Goal: Task Accomplishment & Management: Use online tool/utility

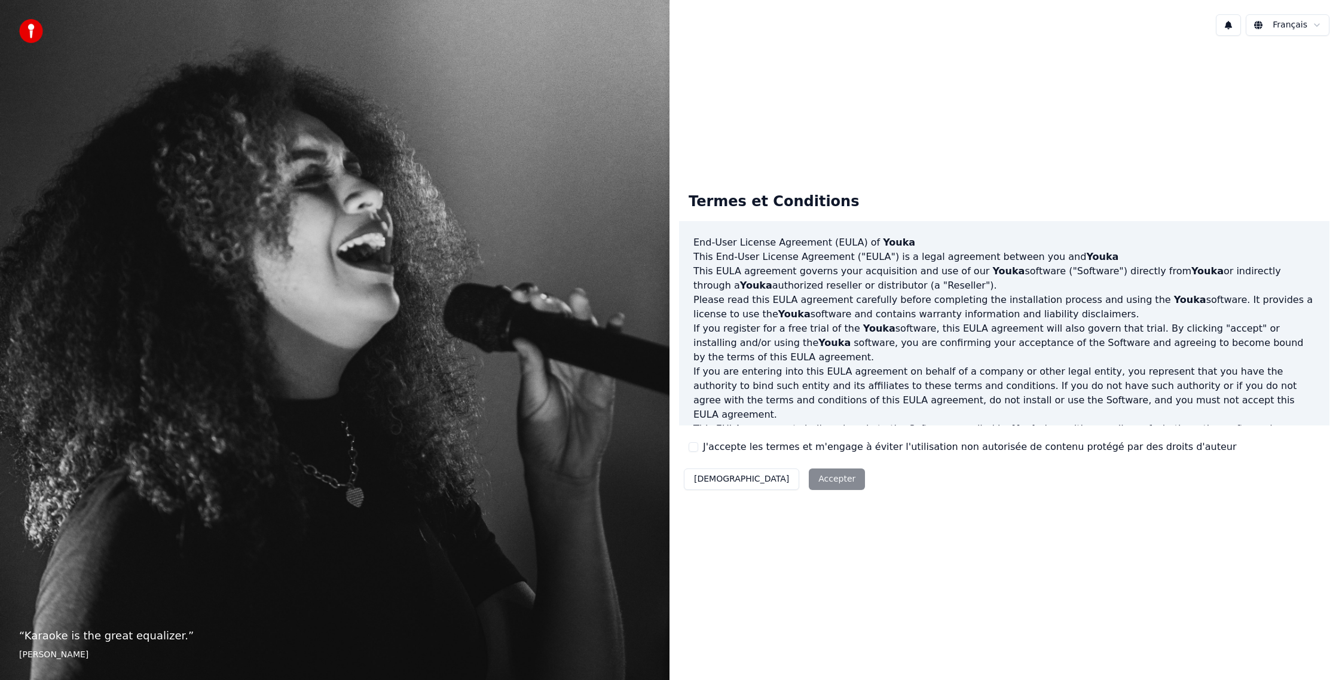
click at [775, 478] on div "Décliner Accepter" at bounding box center [774, 479] width 191 height 31
click at [771, 475] on div "Décliner Accepter" at bounding box center [774, 479] width 191 height 31
click at [694, 445] on button "J'accepte les termes et m'engage à éviter l'utilisation non autorisée de conten…" at bounding box center [694, 447] width 10 height 10
click at [809, 490] on button "Accepter" at bounding box center [837, 480] width 56 height 22
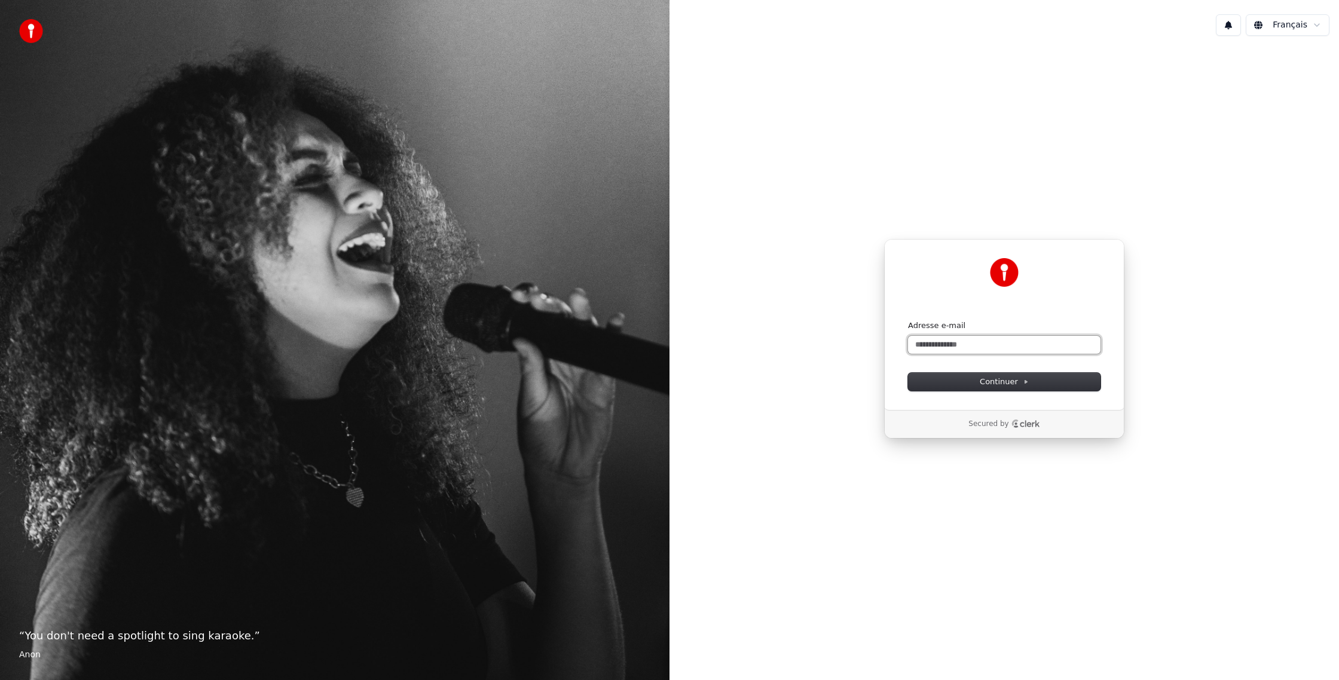
click at [936, 345] on input "Adresse e-mail" at bounding box center [1004, 345] width 193 height 18
click at [996, 378] on span "Continuer" at bounding box center [1004, 382] width 49 height 11
type input "**********"
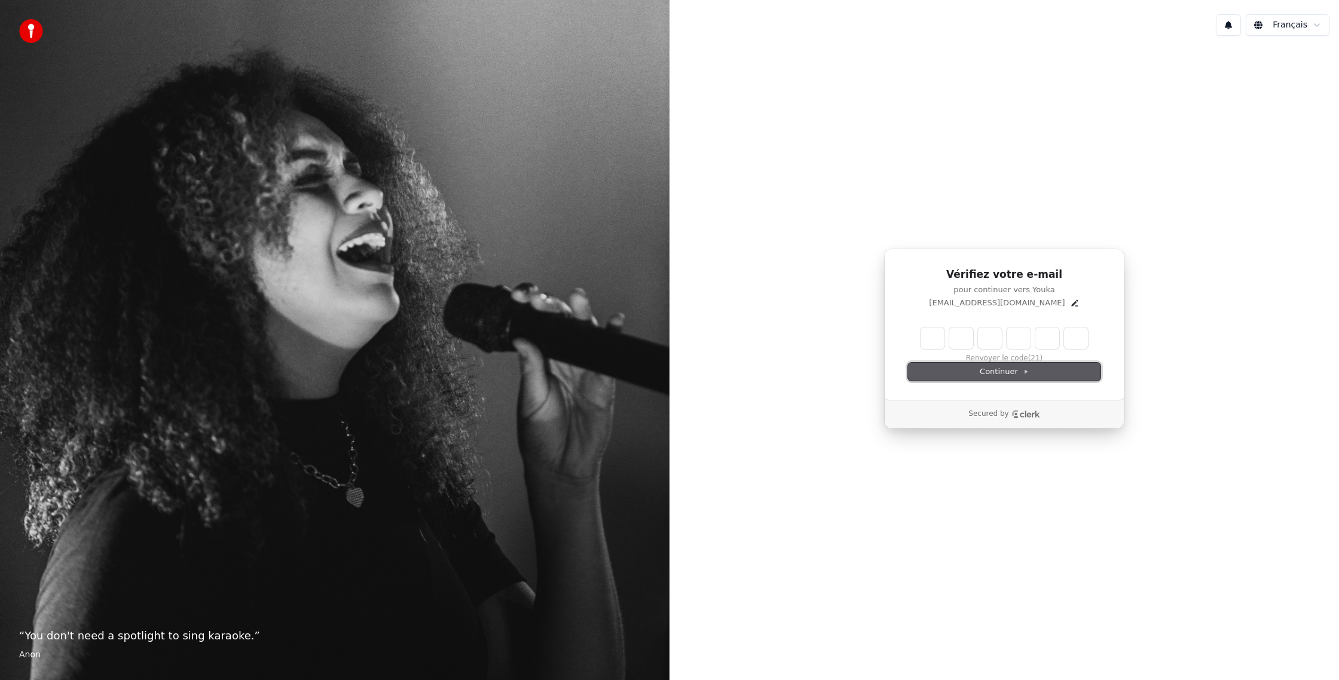
click at [975, 366] on button "Continuer" at bounding box center [1004, 372] width 193 height 18
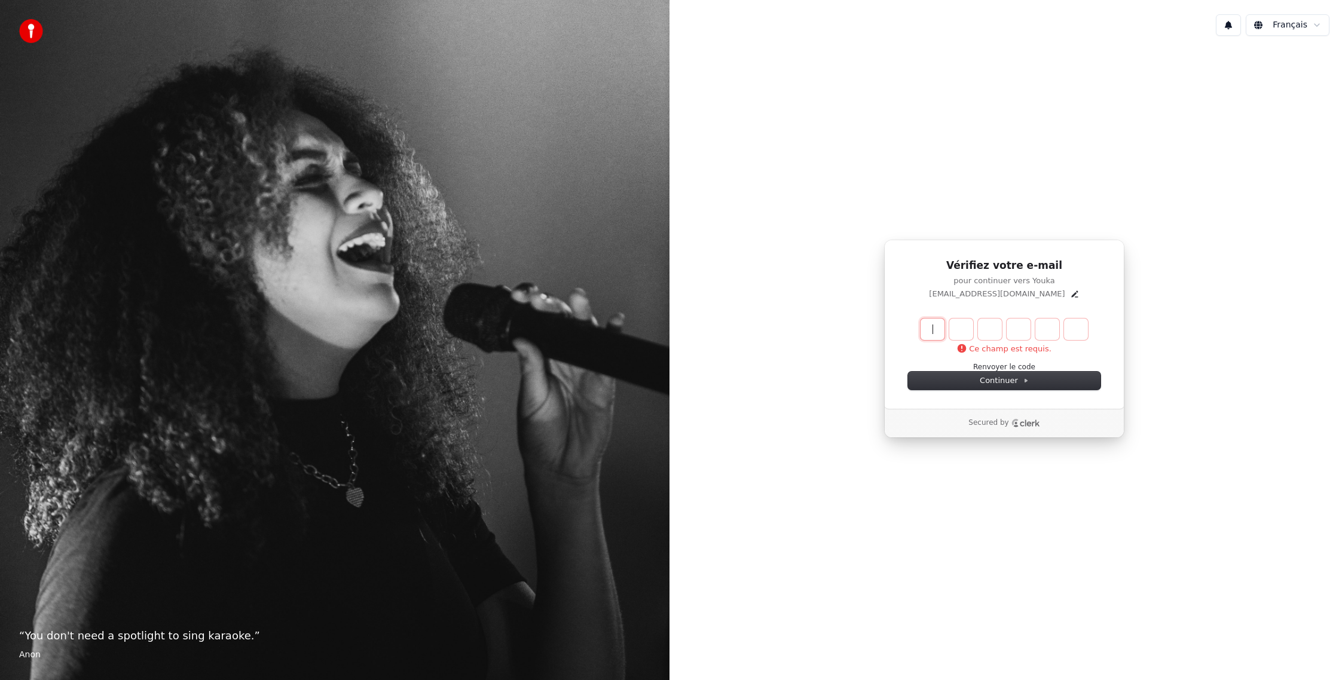
click at [926, 323] on input "Enter verification code" at bounding box center [1016, 330] width 191 height 22
type input "******"
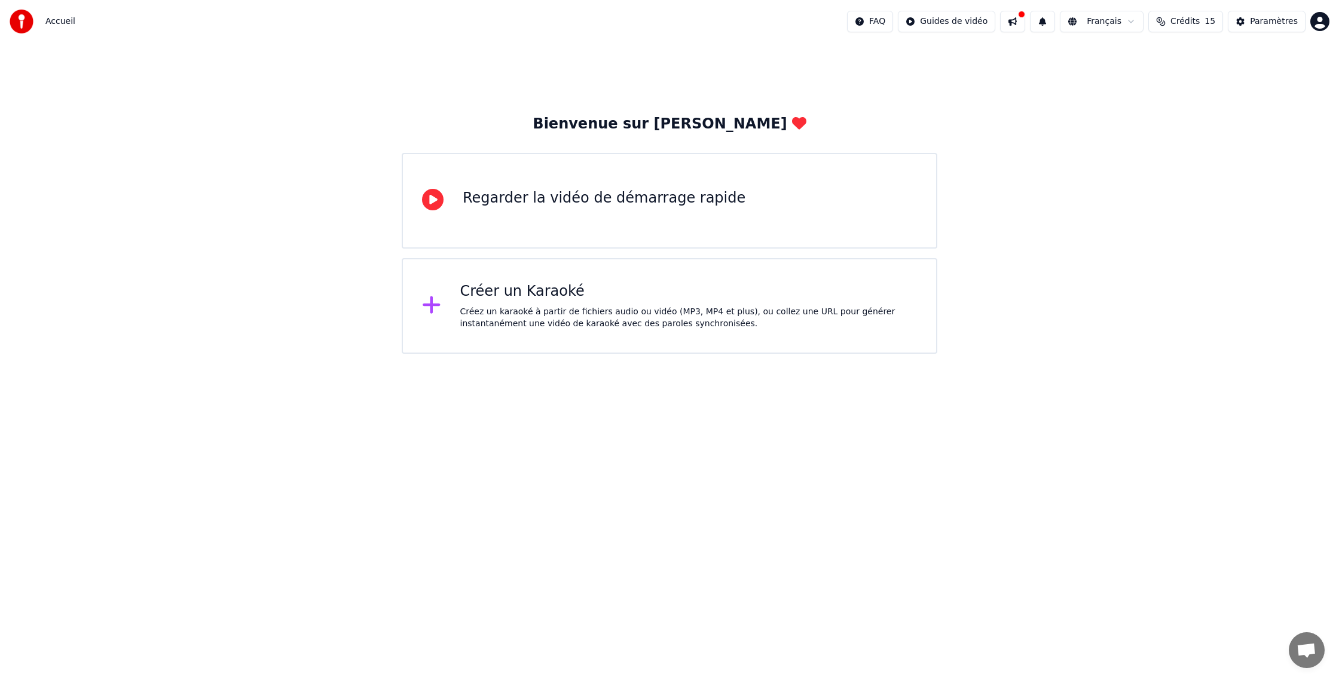
click at [428, 192] on icon at bounding box center [433, 200] width 22 height 22
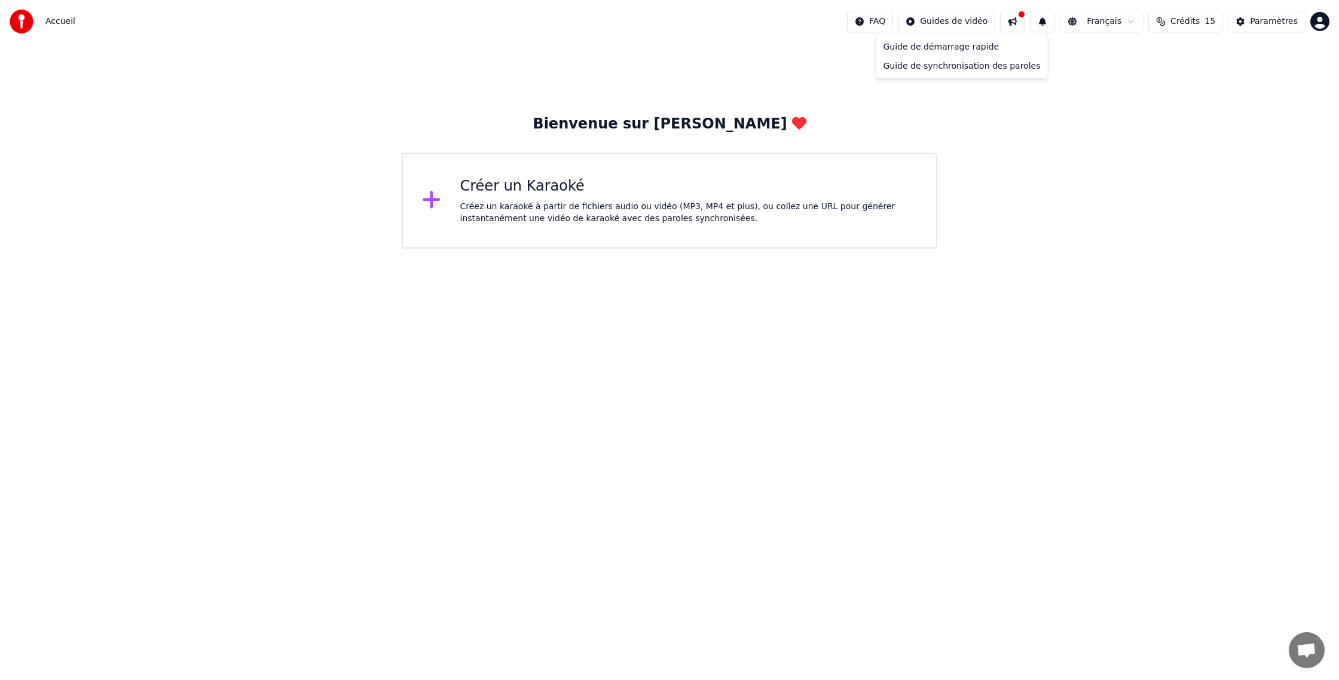
click at [922, 23] on html "Accueil FAQ Guides de vidéo Français Crédits 15 Paramètres Bienvenue sur Youka …" at bounding box center [669, 124] width 1339 height 249
click at [957, 66] on div "Guide de synchronisation des paroles" at bounding box center [962, 66] width 167 height 19
click at [948, 20] on html "Accueil FAQ Guides de vidéo Français Crédits 15 Paramètres Bienvenue sur Youka …" at bounding box center [669, 124] width 1339 height 249
click at [949, 69] on div "Guide de synchronisation des paroles" at bounding box center [962, 66] width 167 height 19
click at [571, 179] on div "Créer un Karaoké" at bounding box center [688, 186] width 457 height 19
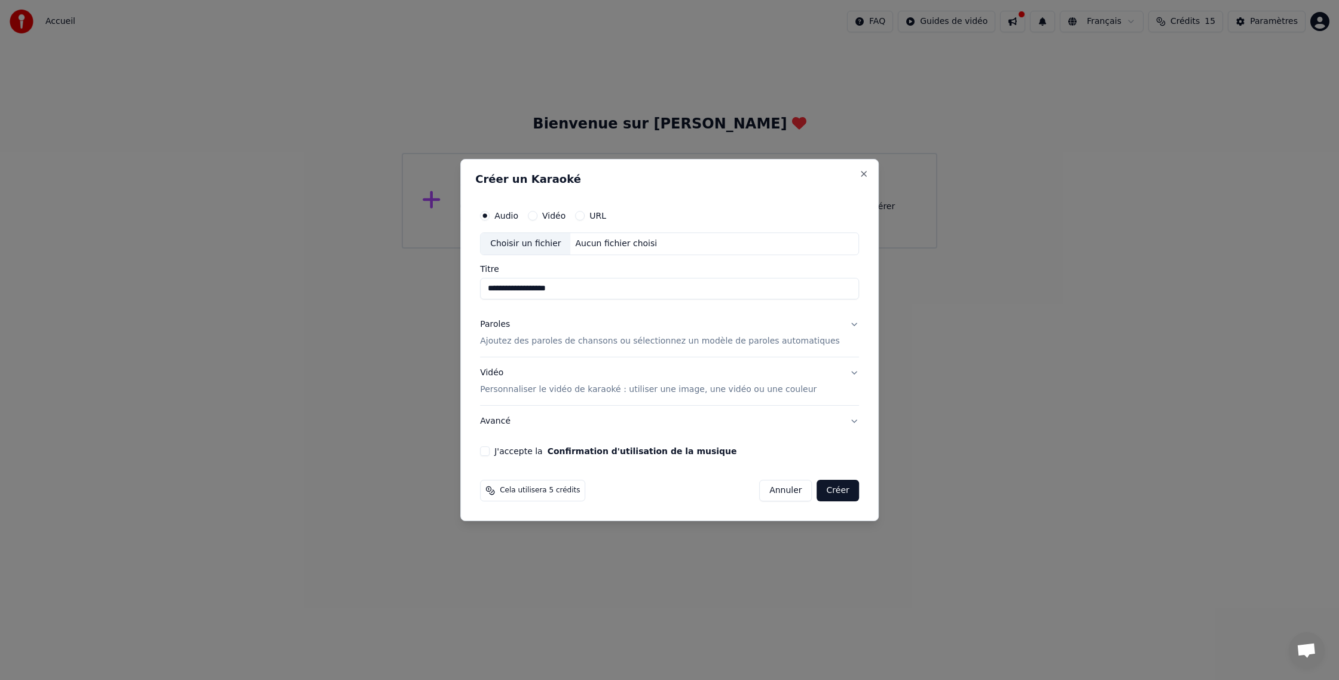
type input "**********"
click at [828, 493] on button "Créer" at bounding box center [838, 491] width 42 height 22
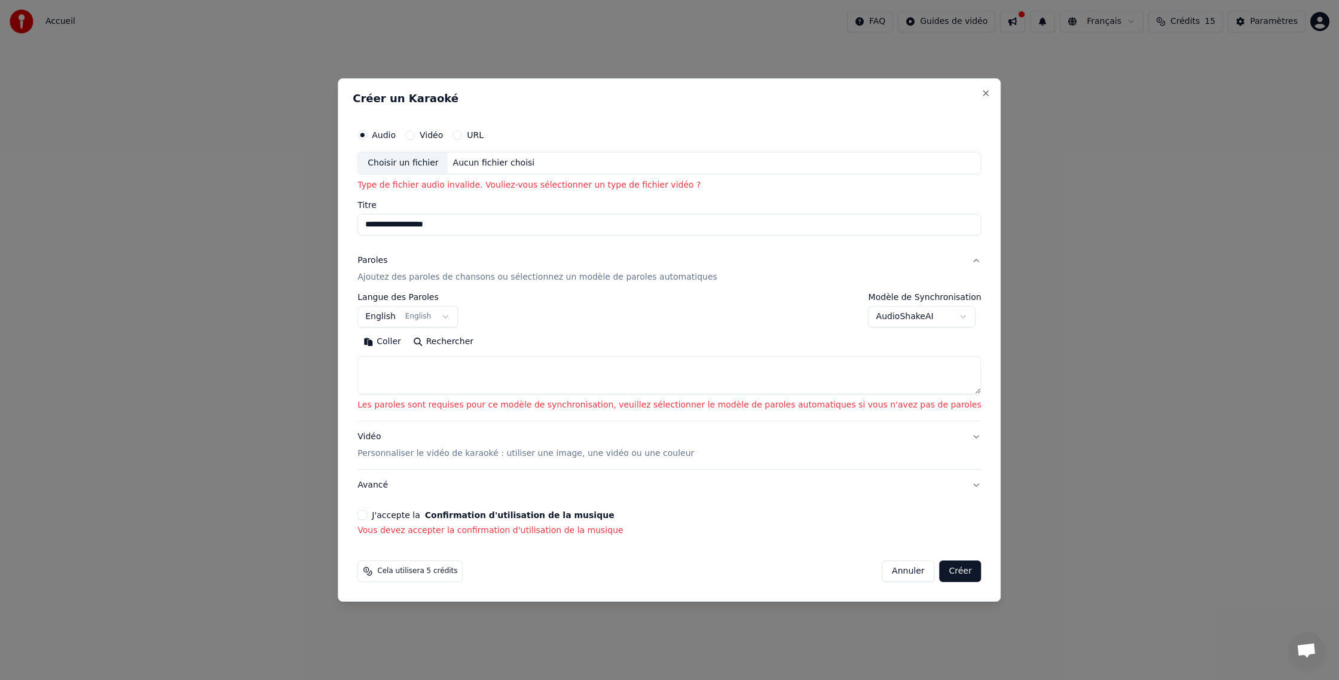
click at [882, 565] on button "Annuler" at bounding box center [908, 572] width 53 height 22
select select
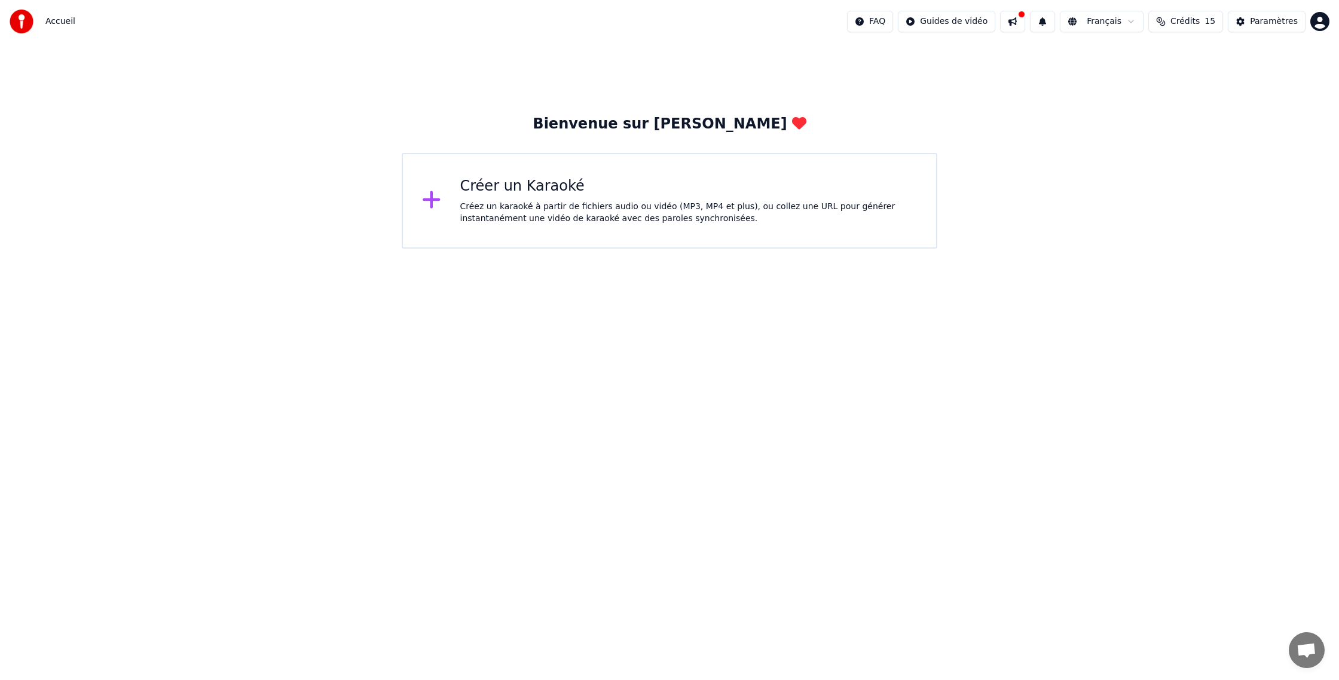
click at [1018, 23] on button at bounding box center [1012, 22] width 25 height 22
click at [991, 58] on div "Bienvenue sur Youka Créer un Karaoké Créez un karaoké à partir de fichiers audi…" at bounding box center [669, 146] width 1339 height 206
click at [1213, 21] on span "15" at bounding box center [1210, 22] width 11 height 12
drag, startPoint x: 1288, startPoint y: 88, endPoint x: 1300, endPoint y: 86, distance: 11.5
click at [1291, 88] on div "Recharger Restant Expiration (jours) 15 15 30 Actualiser" at bounding box center [1189, 83] width 209 height 97
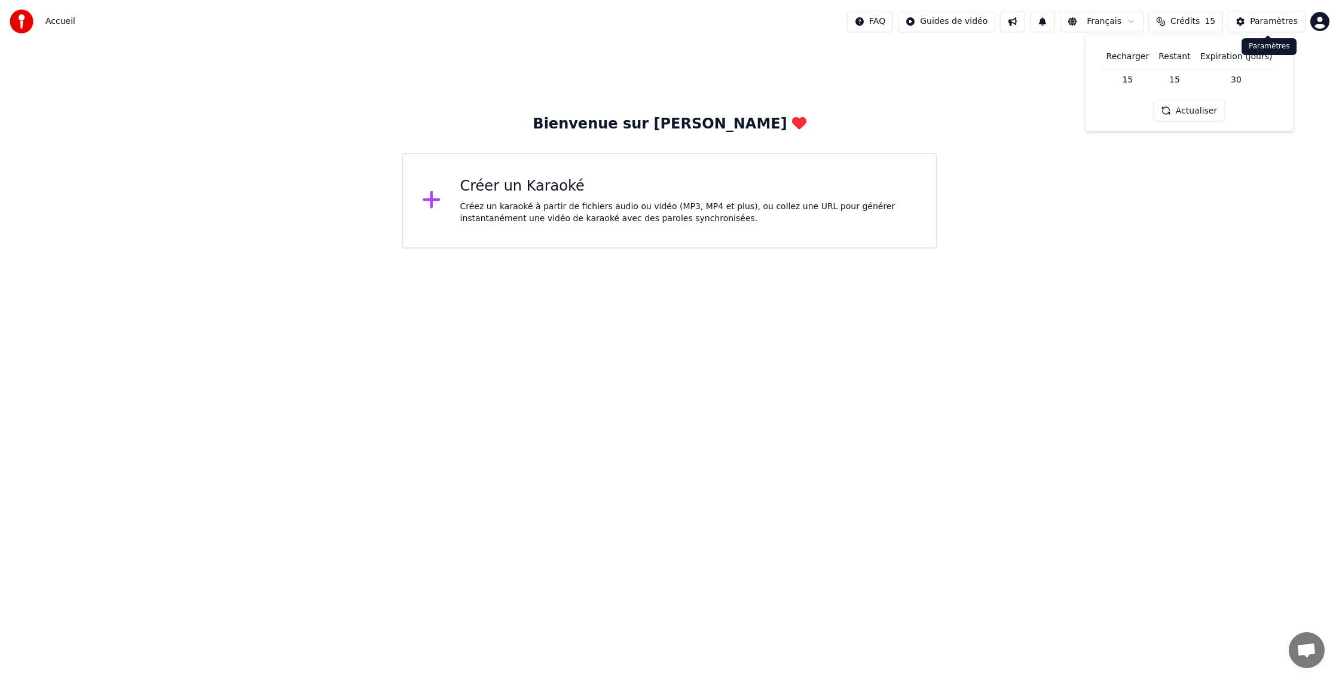
click at [1275, 22] on div "Paramètres" at bounding box center [1274, 22] width 48 height 12
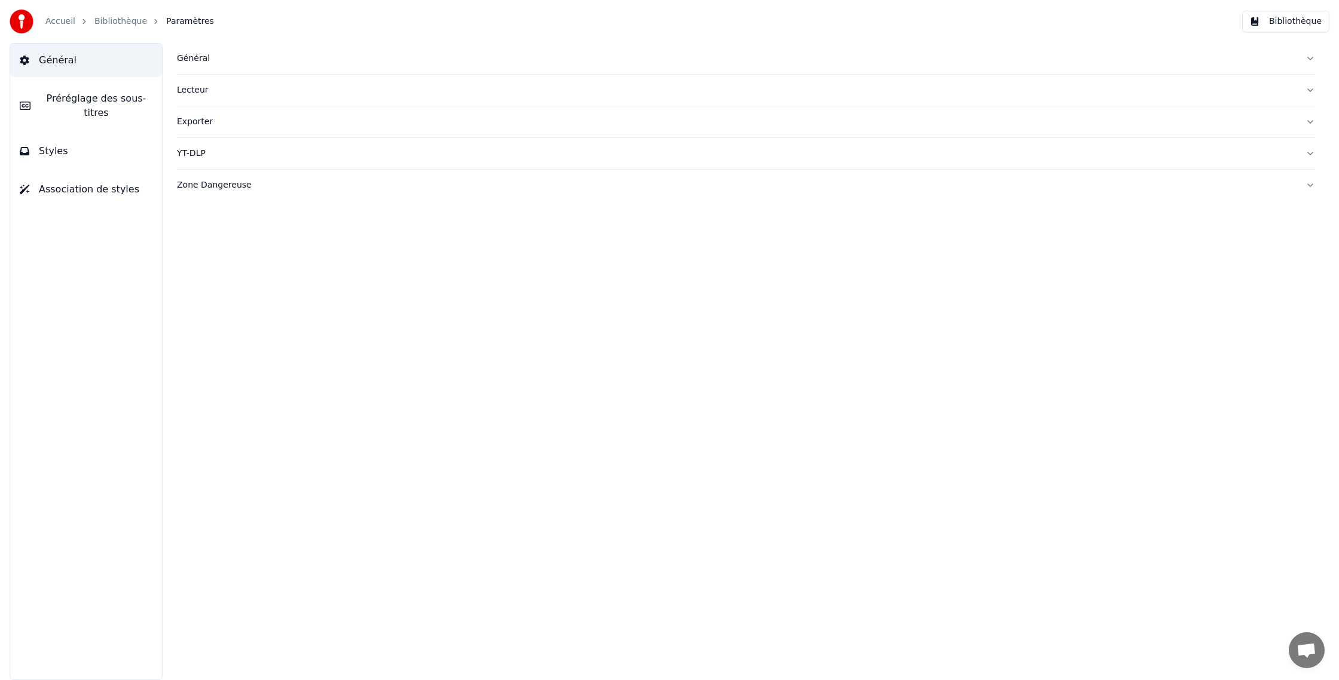
click at [111, 21] on link "Bibliothèque" at bounding box center [120, 22] width 53 height 12
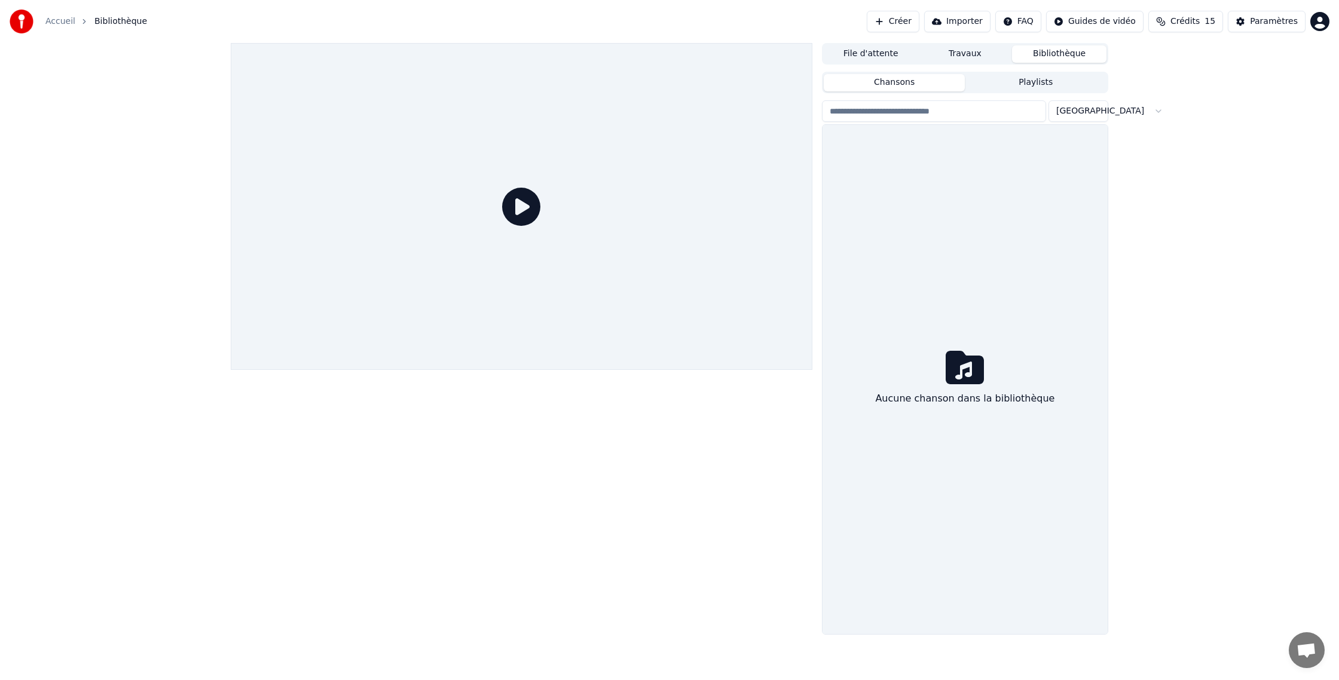
click at [891, 78] on button "Chansons" at bounding box center [895, 82] width 142 height 17
click at [866, 78] on button "Chansons" at bounding box center [895, 82] width 142 height 17
drag, startPoint x: 869, startPoint y: 75, endPoint x: 939, endPoint y: 84, distance: 71.1
click at [874, 75] on button "Chansons" at bounding box center [895, 82] width 142 height 17
click at [952, 82] on button "Chansons" at bounding box center [895, 82] width 142 height 17
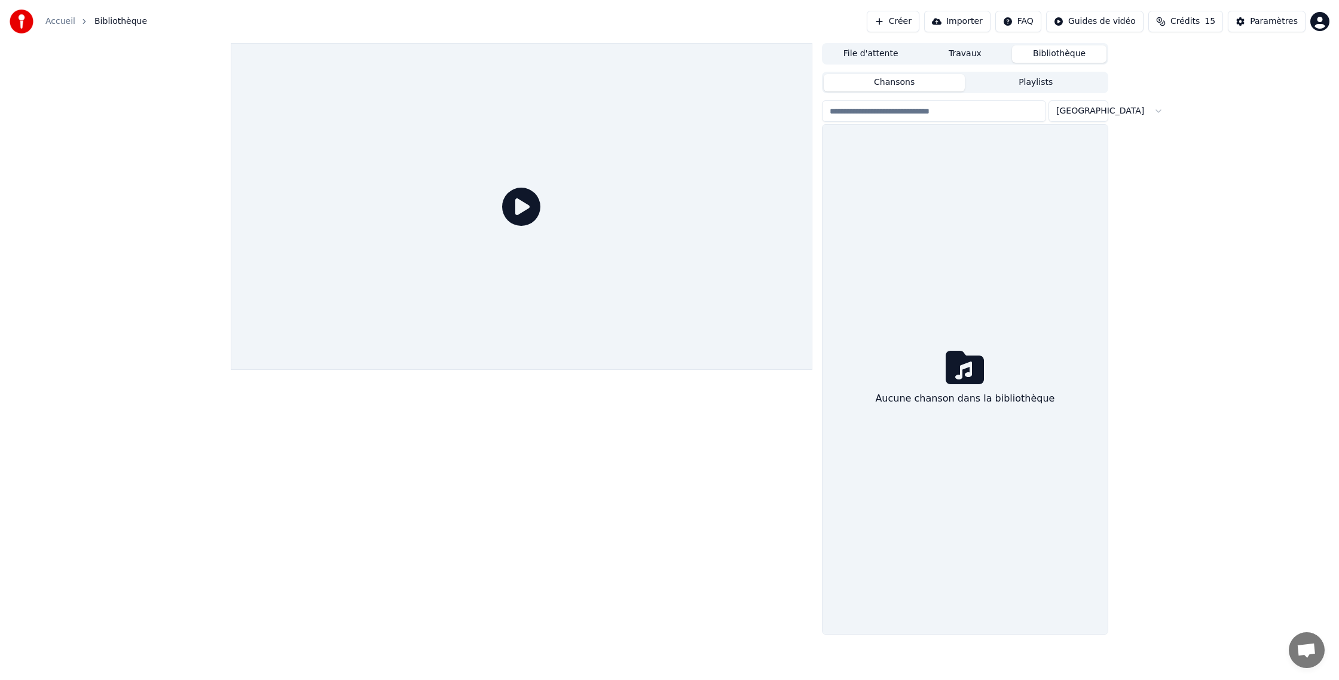
click at [849, 117] on input "search" at bounding box center [934, 111] width 224 height 22
click at [958, 374] on icon at bounding box center [965, 367] width 38 height 33
click at [929, 108] on input "**********" at bounding box center [934, 111] width 224 height 22
type input "**********"
click at [959, 378] on icon at bounding box center [965, 368] width 38 height 38
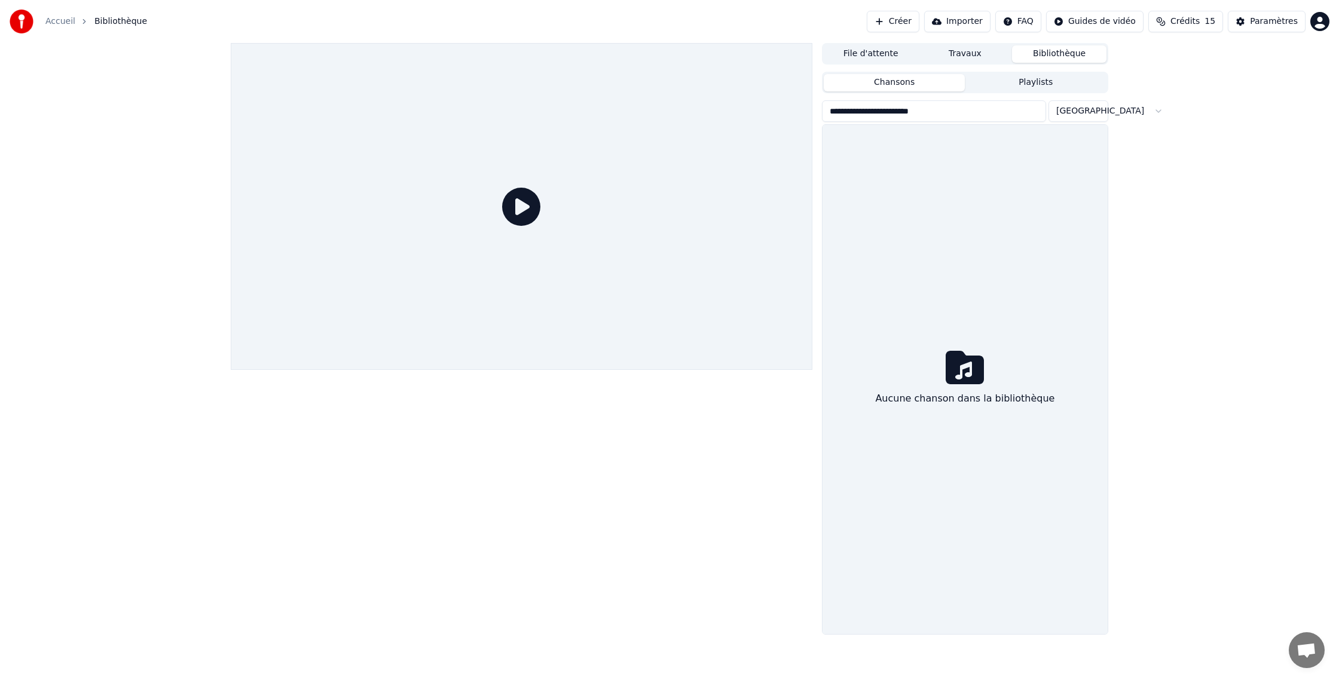
click at [520, 202] on icon at bounding box center [521, 207] width 38 height 38
click at [1056, 56] on button "Bibliothèque" at bounding box center [1059, 53] width 94 height 17
click at [1057, 56] on button "Bibliothèque" at bounding box center [1059, 53] width 94 height 17
drag, startPoint x: 517, startPoint y: 201, endPoint x: 525, endPoint y: 202, distance: 8.5
click at [516, 201] on icon at bounding box center [521, 207] width 38 height 38
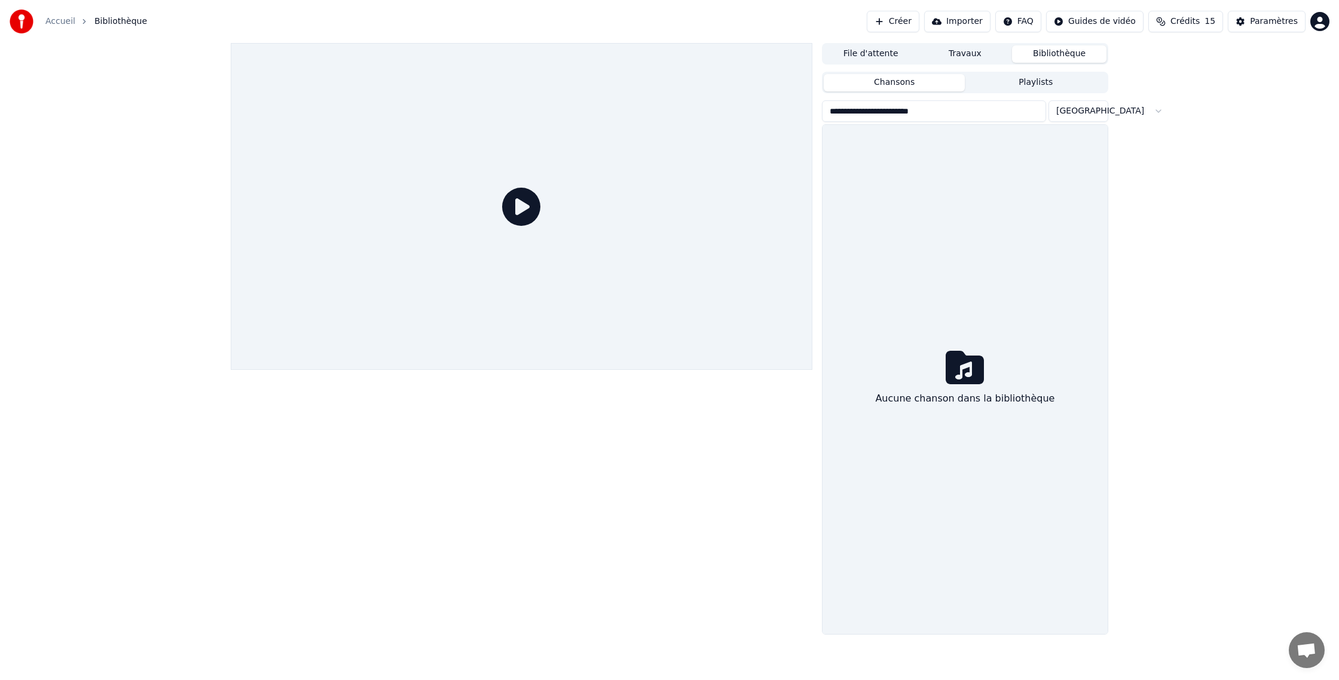
click at [106, 19] on span "Bibliothèque" at bounding box center [120, 22] width 53 height 12
click at [965, 20] on button "Importer" at bounding box center [957, 22] width 66 height 22
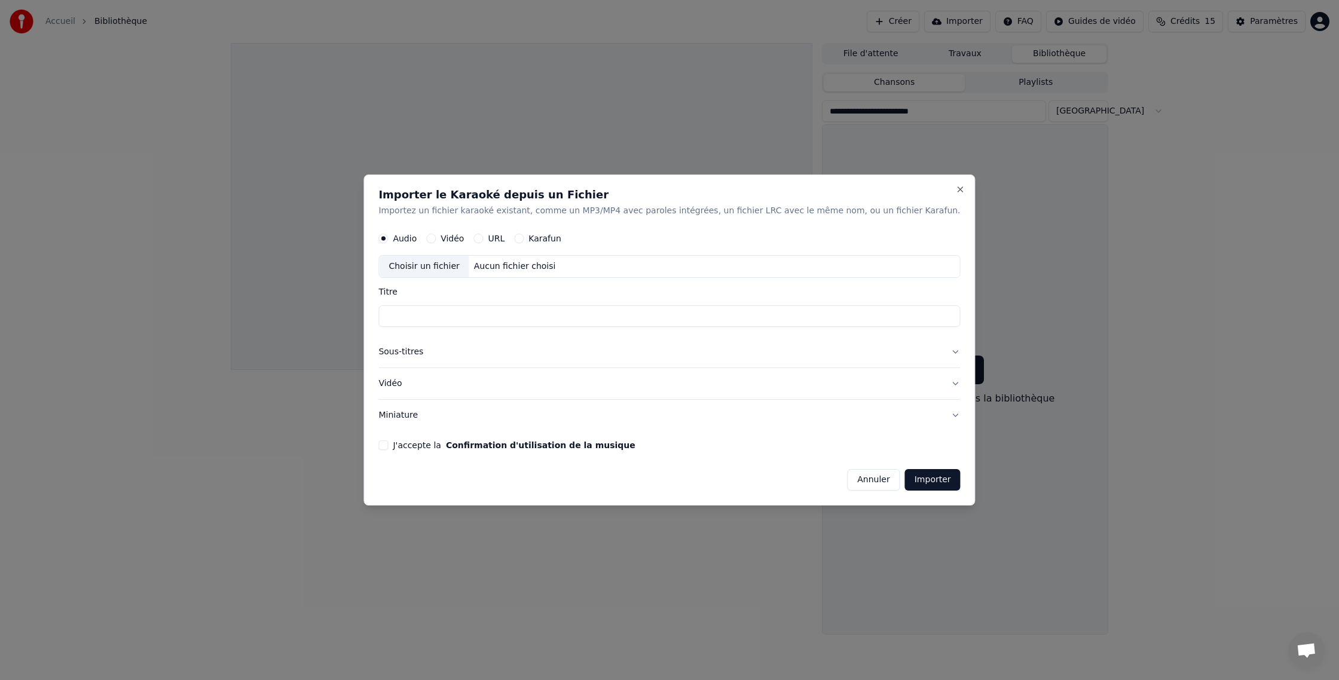
click at [561, 238] on label "Karafun" at bounding box center [545, 238] width 33 height 8
click at [524, 238] on button "Karafun" at bounding box center [519, 239] width 10 height 10
click at [438, 315] on input "Titre" at bounding box center [669, 317] width 582 height 22
type input "**********"
click at [905, 475] on button "Importer" at bounding box center [933, 480] width 56 height 22
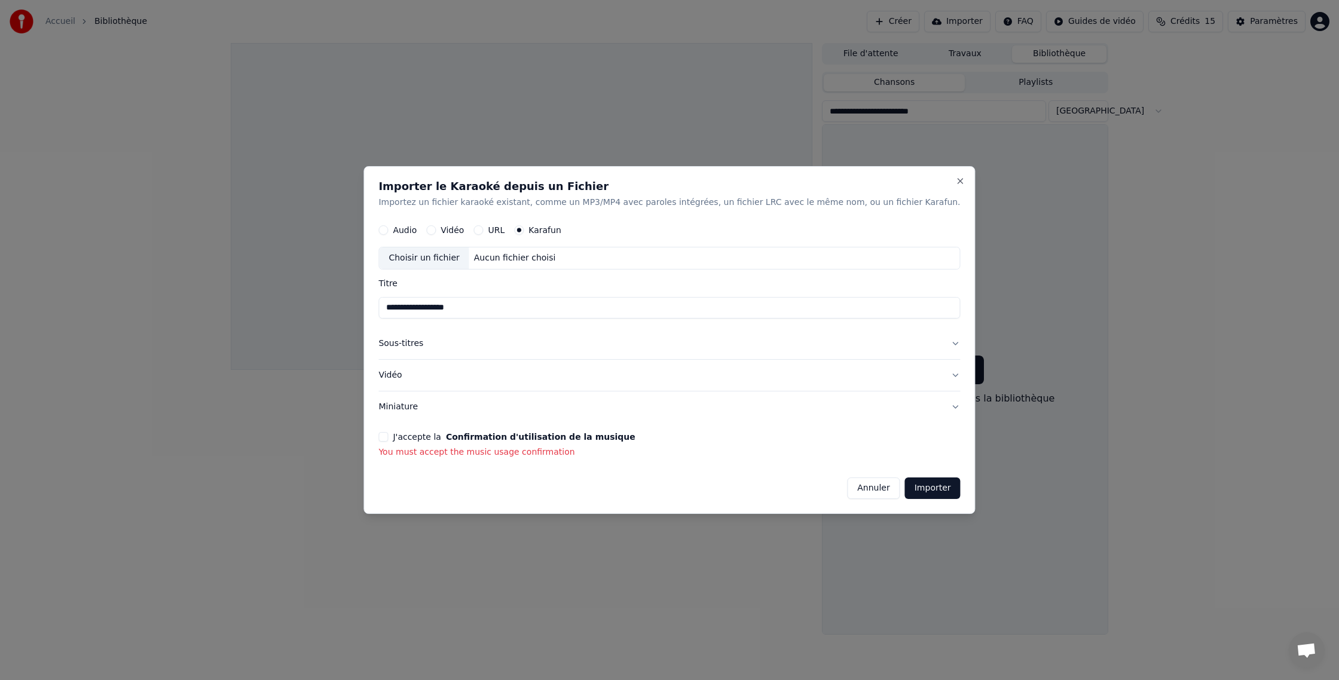
drag, startPoint x: 410, startPoint y: 436, endPoint x: 421, endPoint y: 436, distance: 11.4
click at [413, 436] on div "J'accepte la Confirmation d'utilisation de la musique" at bounding box center [669, 437] width 582 height 10
drag, startPoint x: 409, startPoint y: 431, endPoint x: 425, endPoint y: 443, distance: 20.1
click at [410, 431] on form "**********" at bounding box center [669, 358] width 582 height 281
click at [638, 435] on div "J'accepte la Confirmation d'utilisation de la musique" at bounding box center [669, 437] width 582 height 10
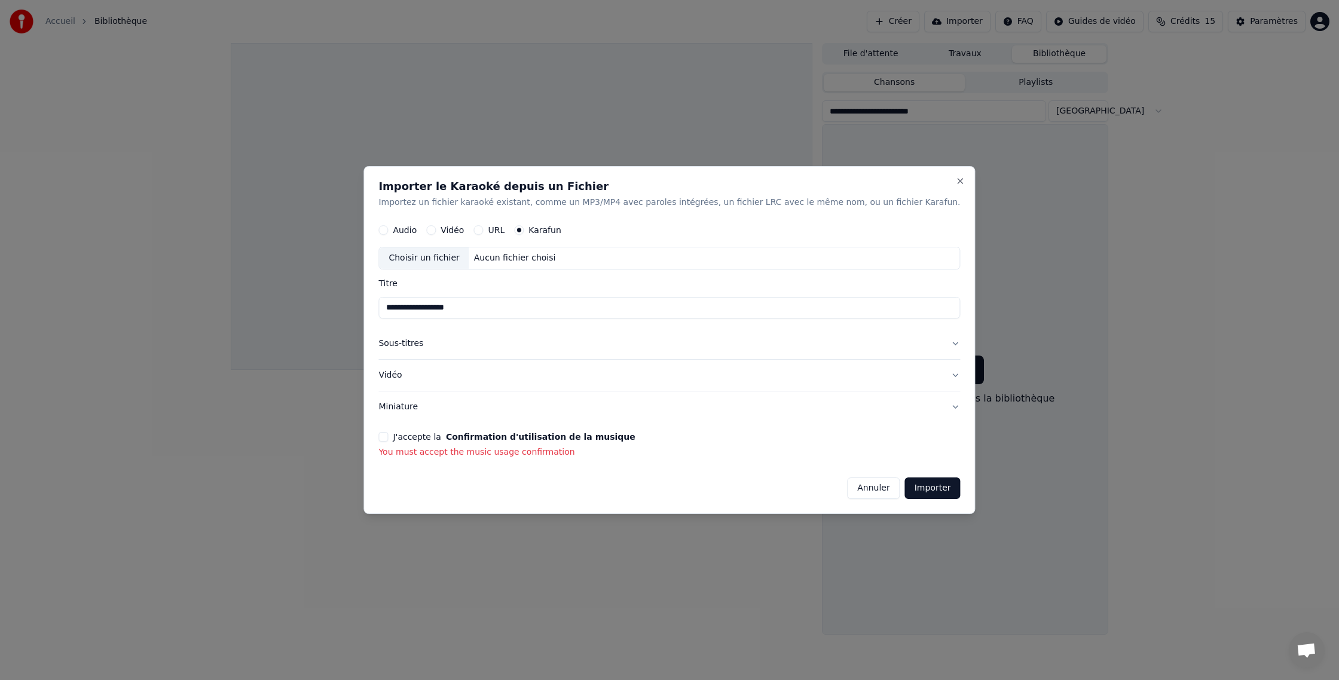
click at [414, 436] on div "J'accepte la Confirmation d'utilisation de la musique" at bounding box center [669, 437] width 582 height 10
drag, startPoint x: 419, startPoint y: 436, endPoint x: 407, endPoint y: 437, distance: 12.0
click at [412, 437] on div "J'accepte la Confirmation d'utilisation de la musique" at bounding box center [669, 437] width 582 height 10
drag, startPoint x: 404, startPoint y: 436, endPoint x: 393, endPoint y: 436, distance: 10.8
click at [399, 436] on div "**********" at bounding box center [670, 340] width 612 height 348
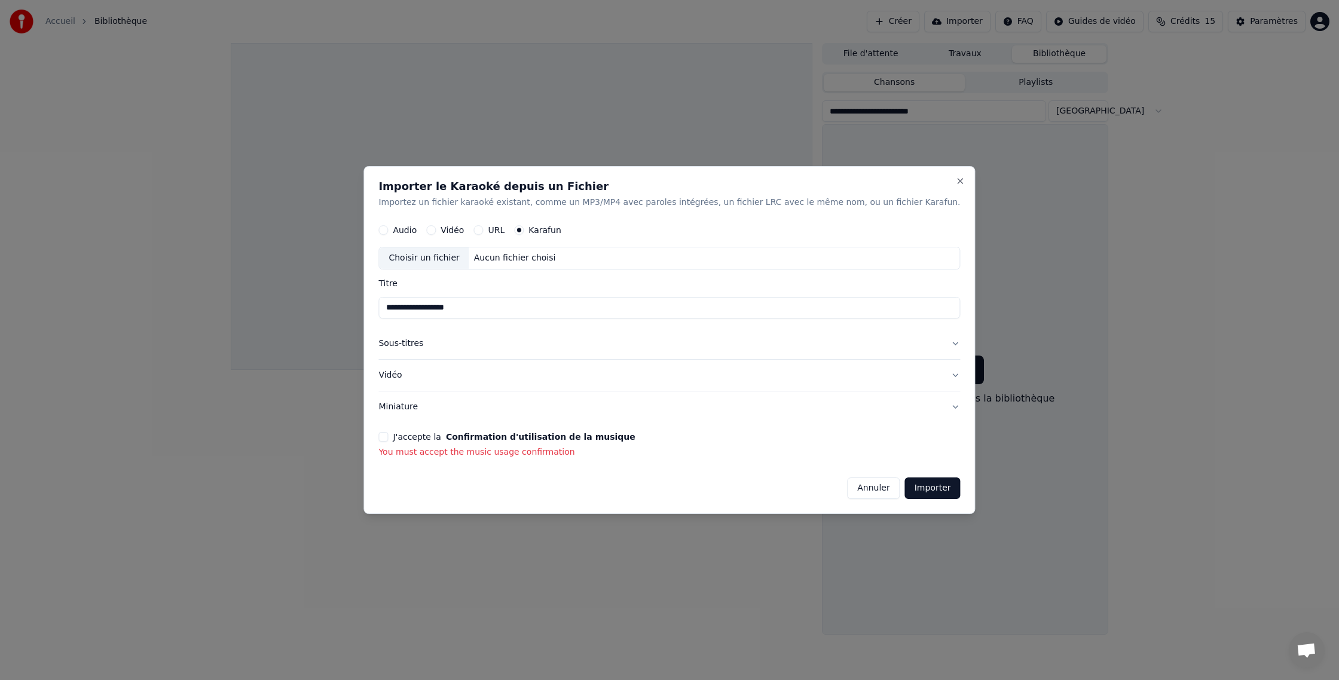
drag, startPoint x: 390, startPoint y: 436, endPoint x: 407, endPoint y: 434, distance: 16.8
click at [396, 435] on div "**********" at bounding box center [670, 340] width 612 height 348
drag, startPoint x: 418, startPoint y: 434, endPoint x: 491, endPoint y: 447, distance: 74.6
click at [487, 447] on div "J'accepte la Confirmation d'utilisation de la musique You must accept the music…" at bounding box center [669, 445] width 582 height 26
drag, startPoint x: 416, startPoint y: 454, endPoint x: 406, endPoint y: 432, distance: 23.6
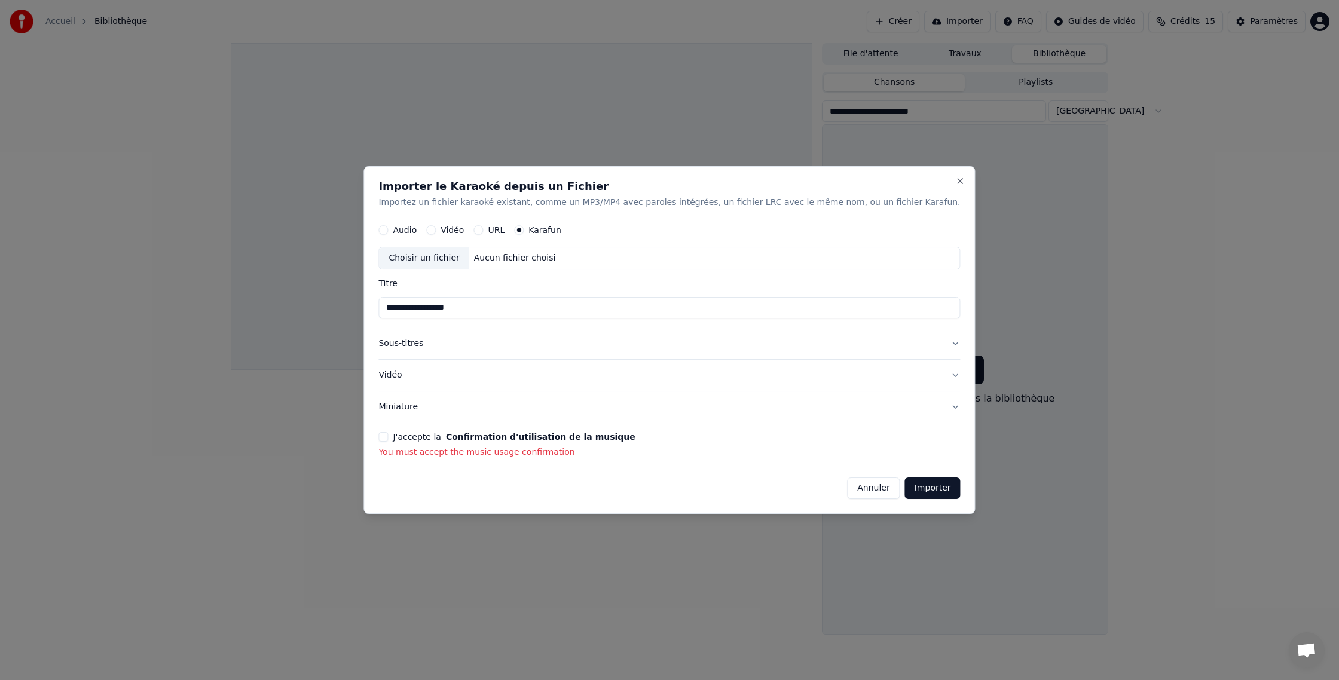
click at [416, 453] on p "You must accept the music usage confirmation" at bounding box center [669, 453] width 582 height 12
drag, startPoint x: 408, startPoint y: 428, endPoint x: 430, endPoint y: 439, distance: 24.6
click at [435, 436] on form "**********" at bounding box center [669, 358] width 582 height 281
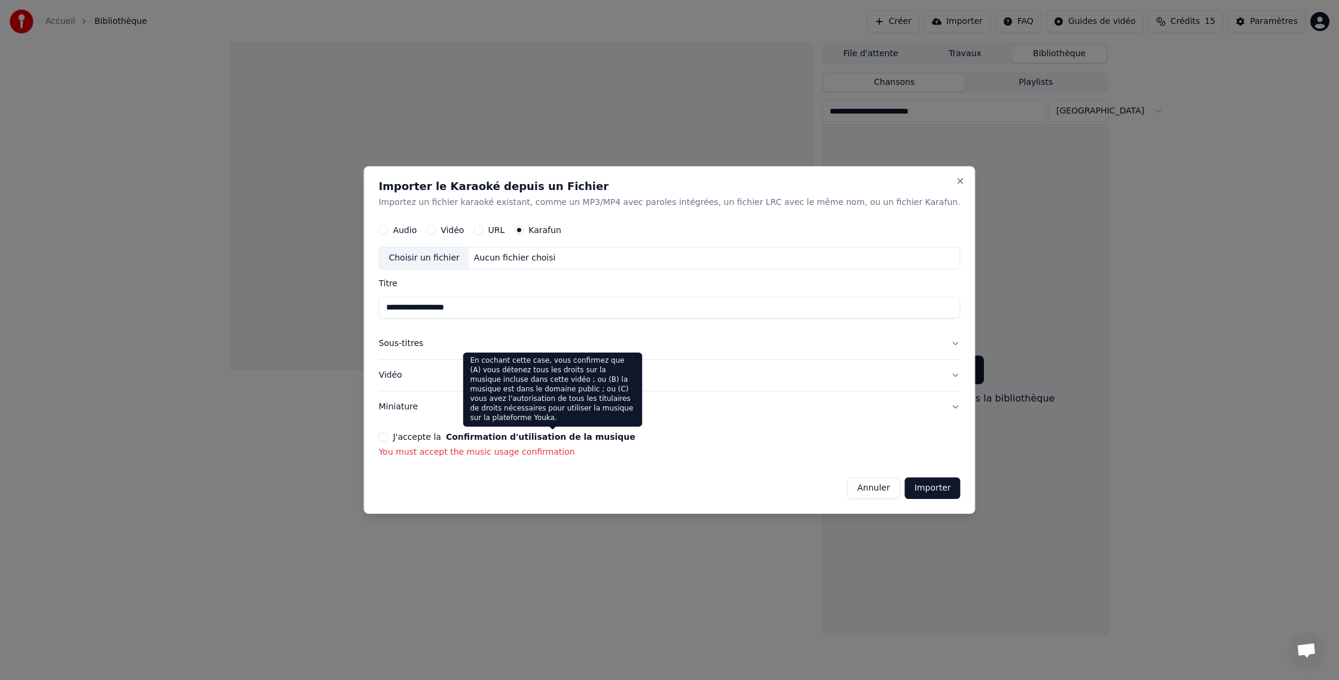
drag, startPoint x: 471, startPoint y: 440, endPoint x: 486, endPoint y: 438, distance: 15.1
click at [479, 438] on label "J'accepte la Confirmation d'utilisation de la musique" at bounding box center [514, 437] width 242 height 8
click at [388, 438] on button "J'accepte la Confirmation d'utilisation de la musique" at bounding box center [383, 437] width 10 height 10
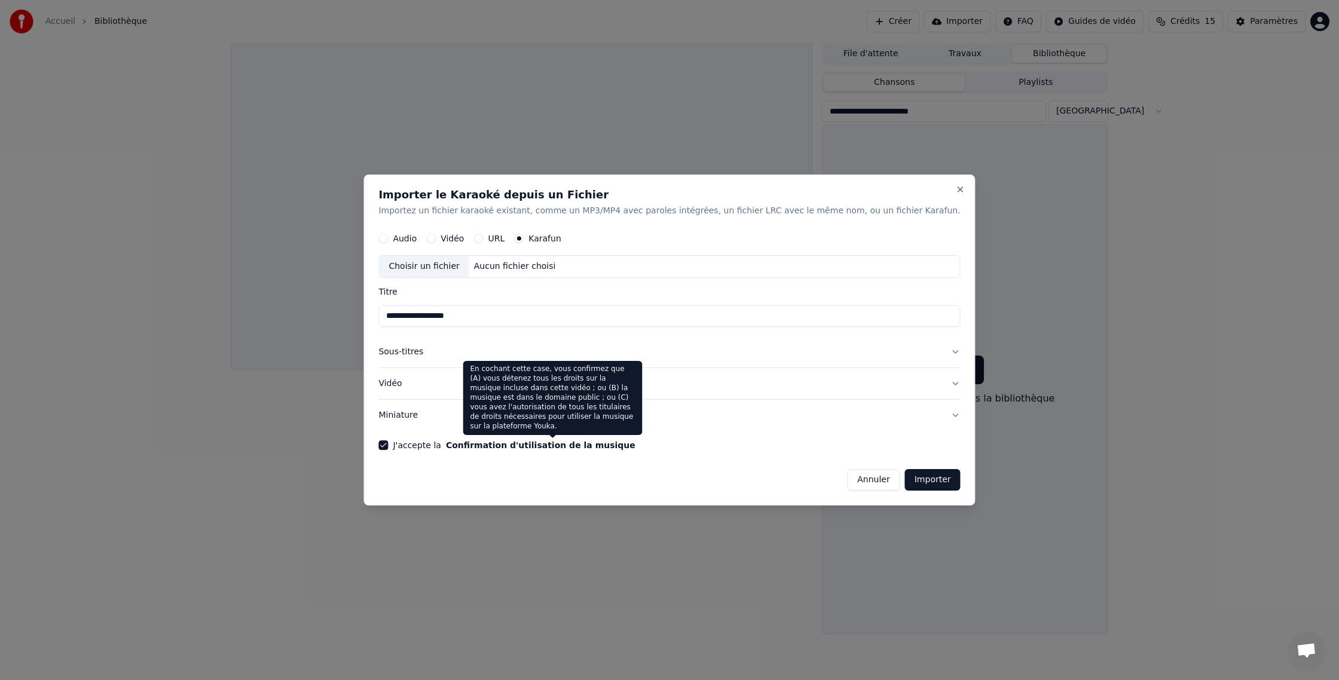
drag, startPoint x: 487, startPoint y: 438, endPoint x: 508, endPoint y: 438, distance: 20.9
click at [507, 438] on form "**********" at bounding box center [669, 359] width 582 height 264
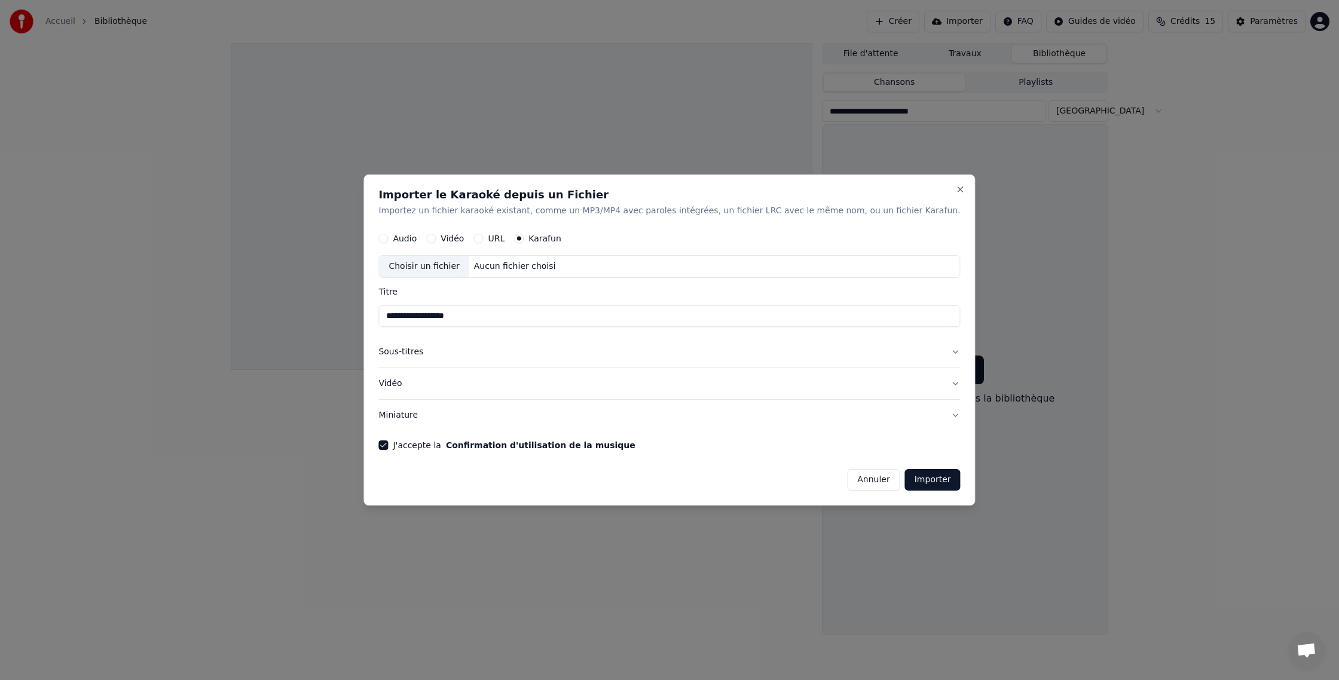
drag, startPoint x: 510, startPoint y: 439, endPoint x: 548, endPoint y: 443, distance: 37.9
click at [546, 442] on form "**********" at bounding box center [669, 359] width 582 height 264
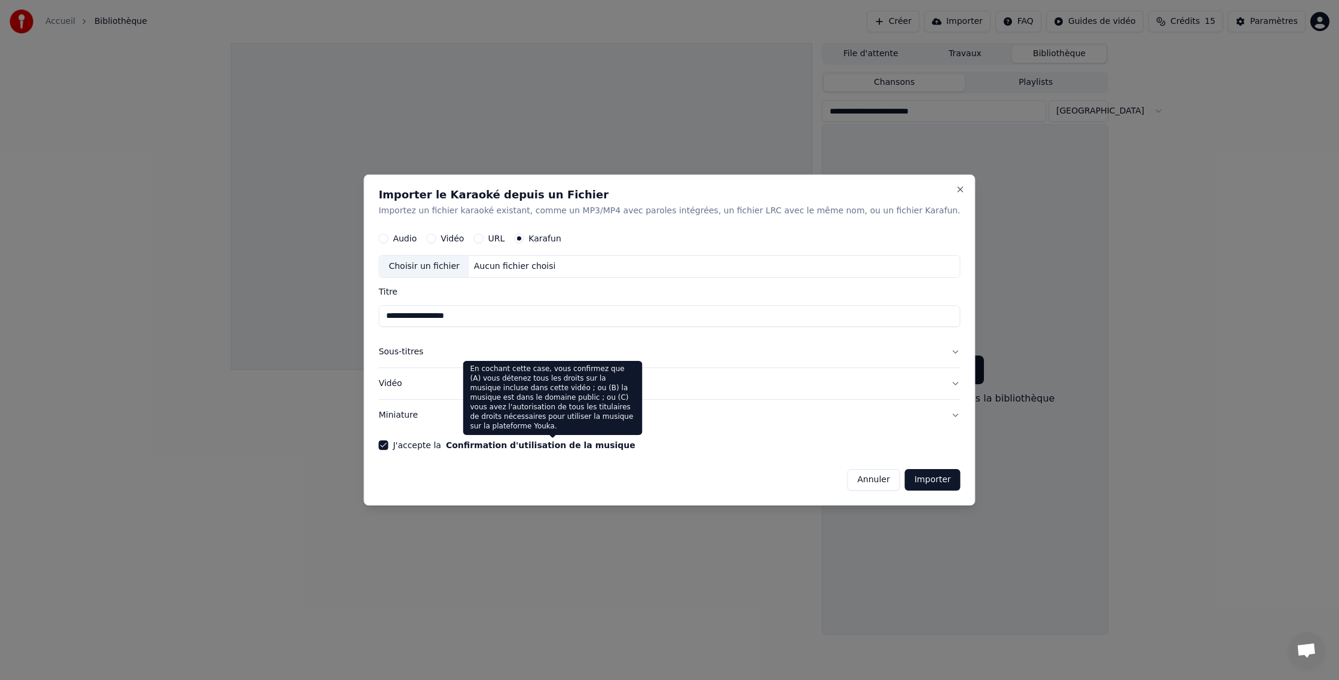
drag, startPoint x: 610, startPoint y: 445, endPoint x: 618, endPoint y: 444, distance: 8.5
click at [615, 445] on button "Confirmation d'utilisation de la musique" at bounding box center [541, 445] width 190 height 8
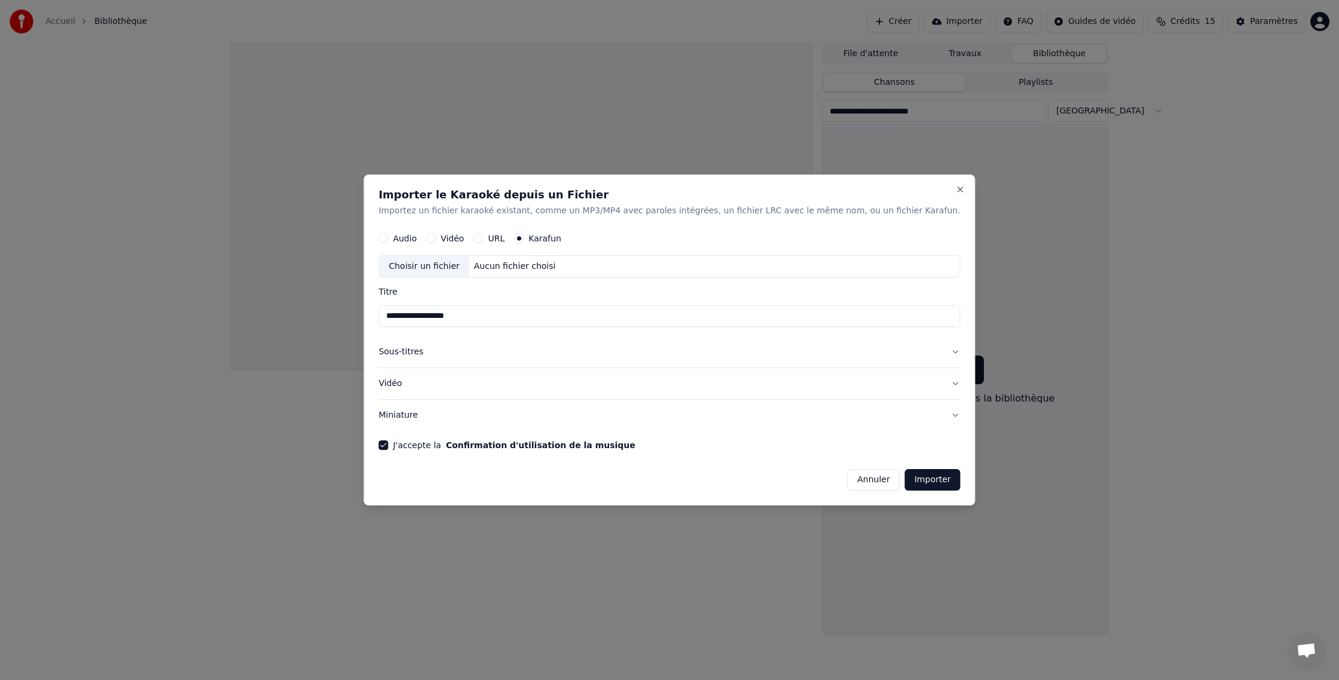
drag, startPoint x: 628, startPoint y: 445, endPoint x: 639, endPoint y: 443, distance: 10.9
click at [638, 443] on div "J'accepte la Confirmation d'utilisation de la musique" at bounding box center [669, 446] width 582 height 10
click at [905, 477] on button "Importer" at bounding box center [933, 480] width 56 height 22
click at [905, 483] on button "Importer" at bounding box center [933, 480] width 56 height 22
click at [495, 316] on input "**********" at bounding box center [669, 317] width 582 height 22
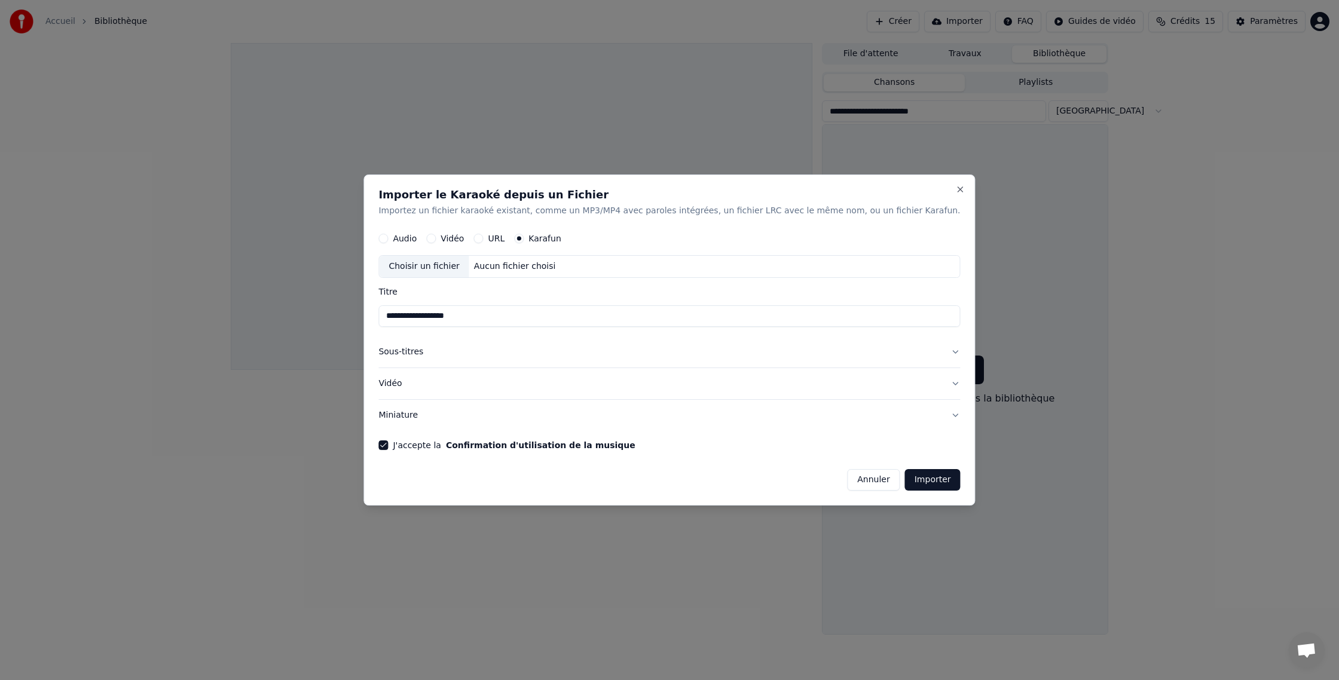
click at [906, 484] on button "Importer" at bounding box center [933, 480] width 56 height 22
click at [460, 238] on div "Vidéo" at bounding box center [445, 239] width 38 height 10
click at [436, 236] on button "Vidéo" at bounding box center [431, 239] width 10 height 10
click at [524, 238] on button "Karafun" at bounding box center [519, 239] width 10 height 10
click at [908, 483] on button "Importer" at bounding box center [933, 480] width 56 height 22
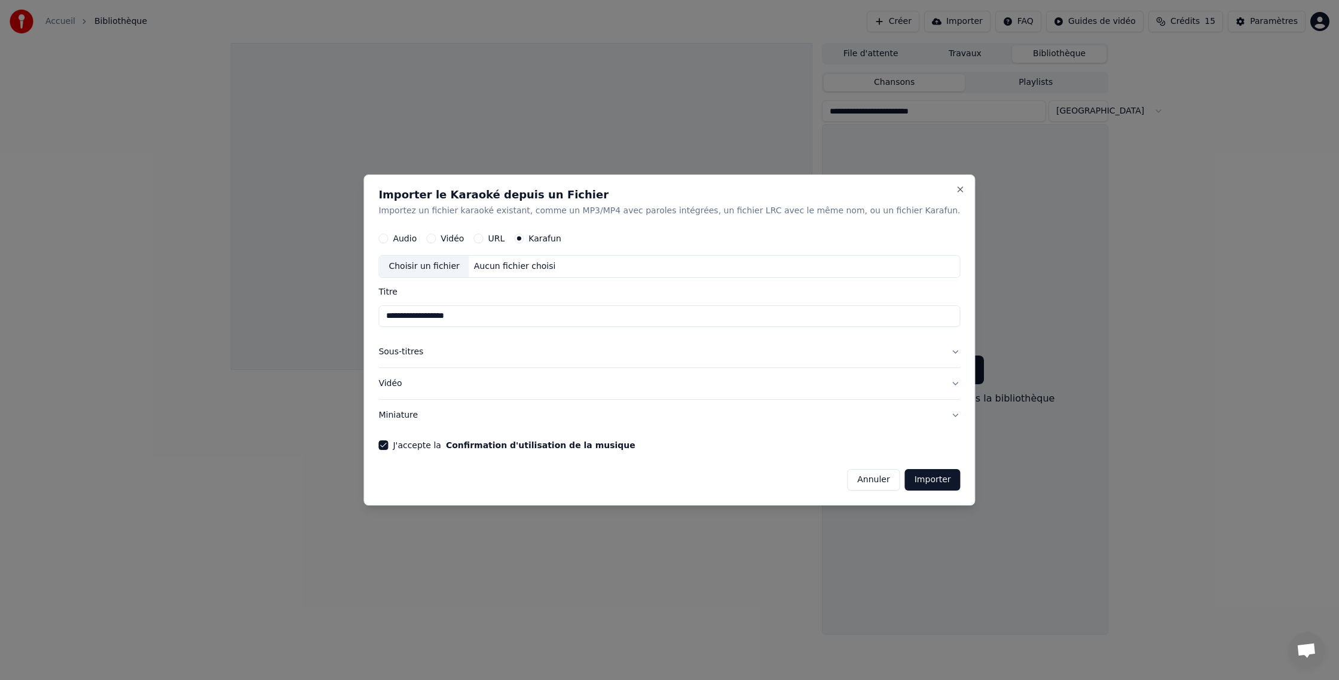
click at [459, 237] on div "Vidéo" at bounding box center [445, 239] width 38 height 10
drag, startPoint x: 466, startPoint y: 239, endPoint x: 483, endPoint y: 251, distance: 20.6
click at [464, 242] on label "Vidéo" at bounding box center [452, 238] width 23 height 8
click at [436, 242] on button "Vidéo" at bounding box center [431, 239] width 10 height 10
click at [913, 483] on button "Importer" at bounding box center [933, 480] width 56 height 22
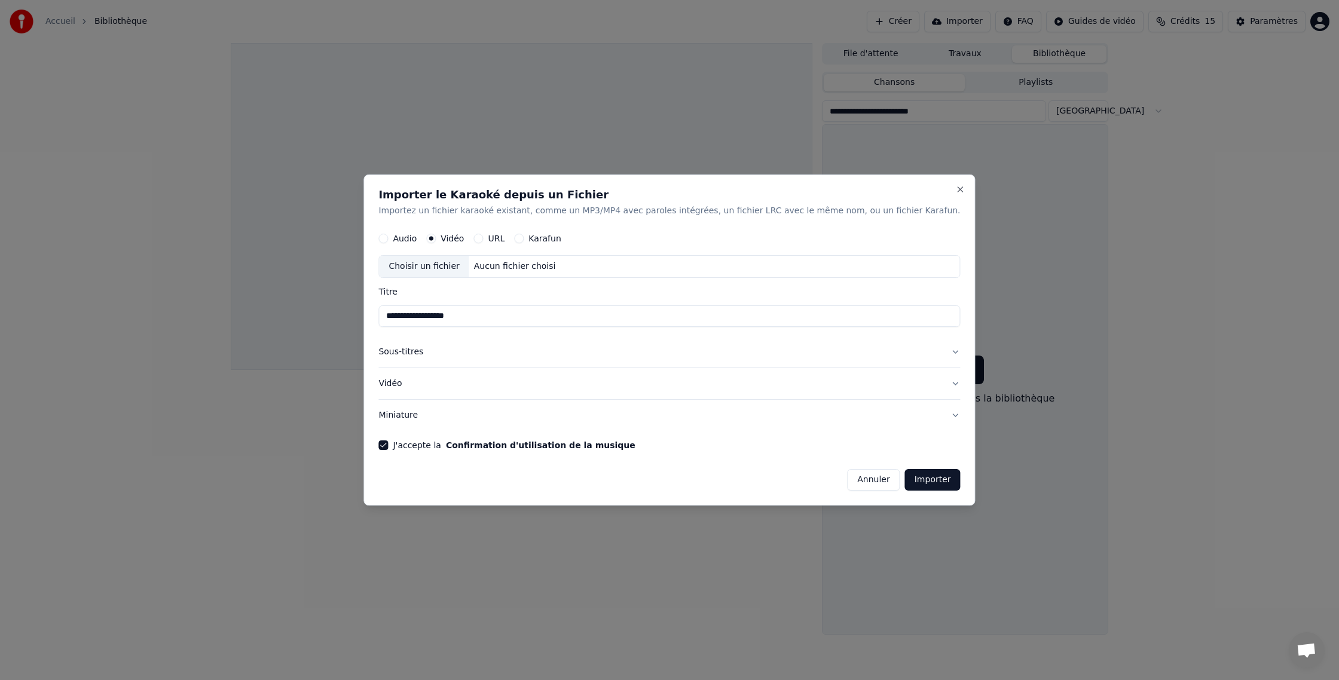
click at [524, 238] on button "Karafun" at bounding box center [519, 239] width 10 height 10
click at [545, 262] on div "Aucun fichier choisi" at bounding box center [514, 267] width 91 height 12
click at [434, 289] on label "Titre" at bounding box center [669, 292] width 582 height 8
click at [434, 306] on input "**********" at bounding box center [669, 317] width 582 height 22
drag, startPoint x: 434, startPoint y: 289, endPoint x: 430, endPoint y: 386, distance: 97.0
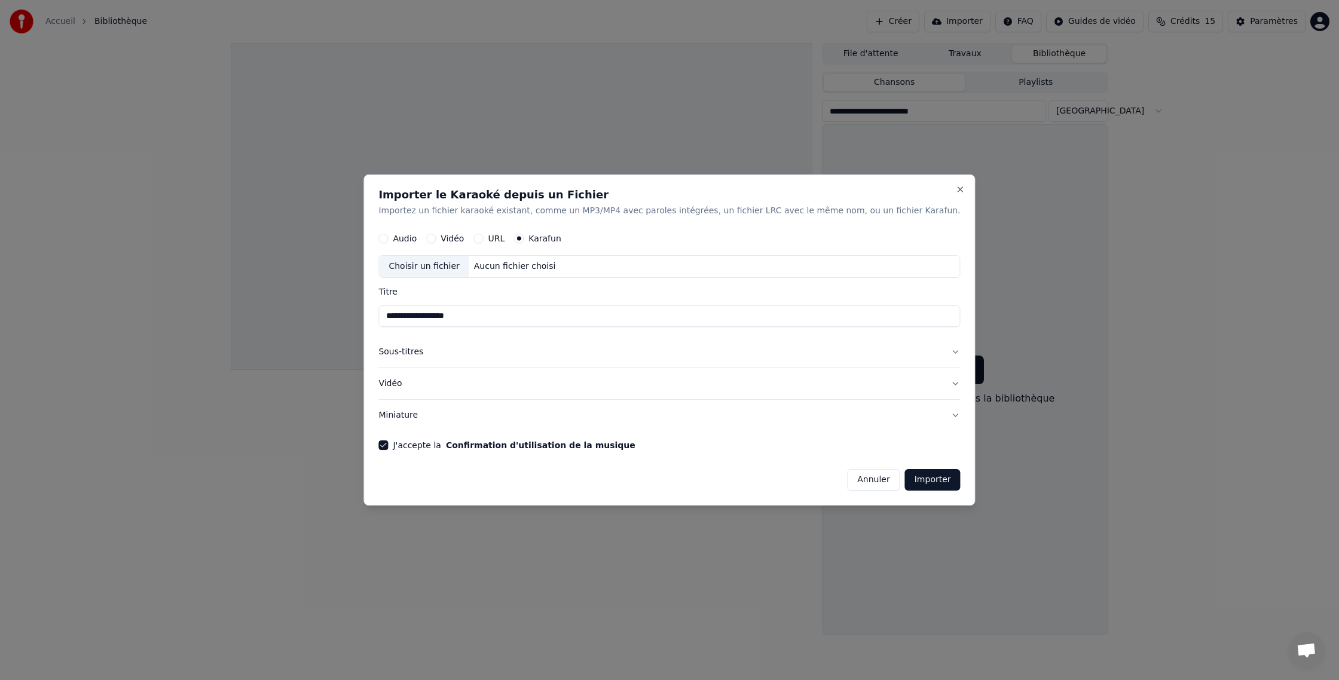
click at [430, 386] on button "Vidéo" at bounding box center [669, 383] width 582 height 31
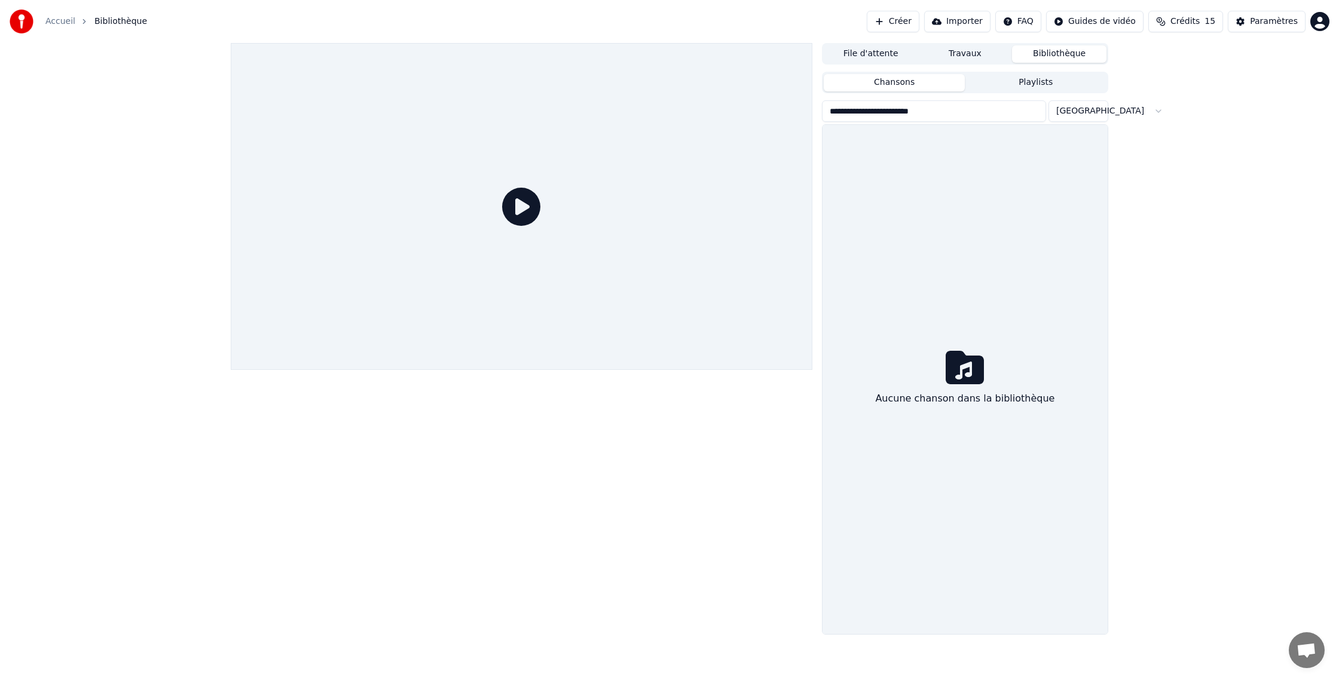
drag, startPoint x: 430, startPoint y: 386, endPoint x: 479, endPoint y: 4, distance: 385.8
click at [632, 231] on div at bounding box center [522, 206] width 582 height 327
click at [963, 370] on icon at bounding box center [965, 367] width 38 height 33
click at [1061, 54] on button "Bibliothèque" at bounding box center [1059, 53] width 94 height 17
drag, startPoint x: 479, startPoint y: 4, endPoint x: 1040, endPoint y: 56, distance: 563.3
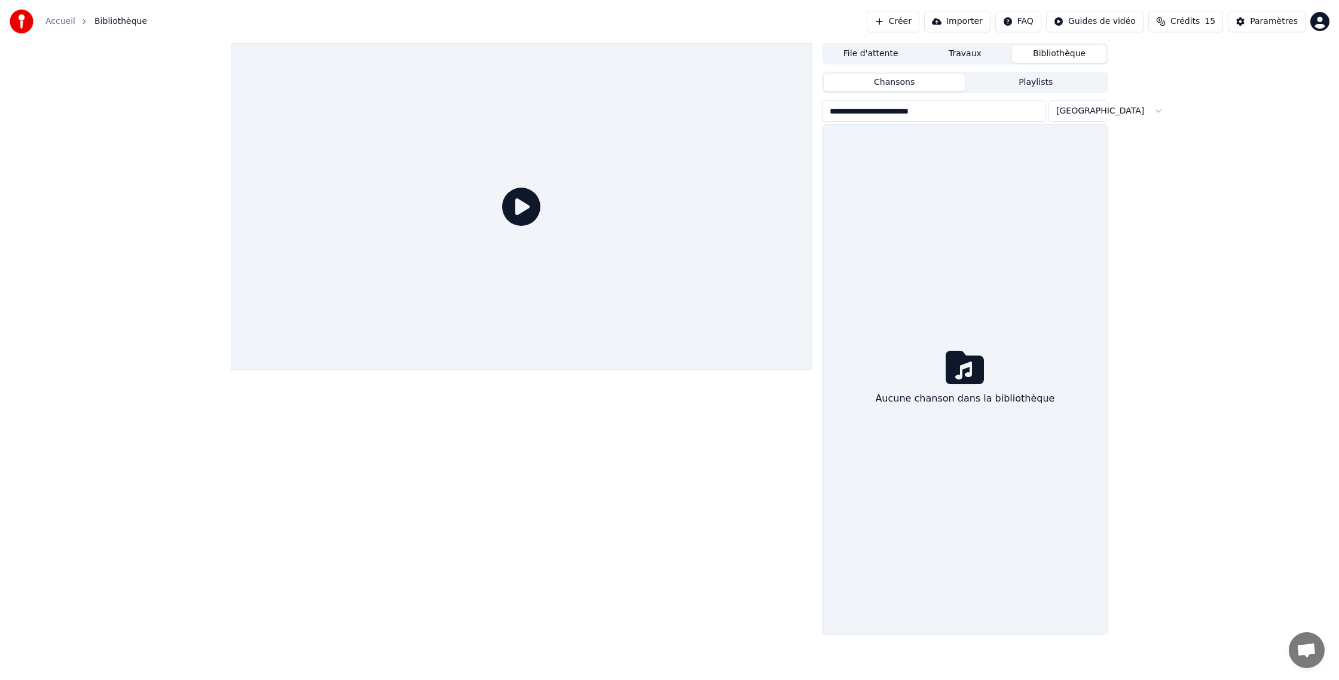
click at [1040, 56] on button "Bibliothèque" at bounding box center [1059, 53] width 94 height 17
click at [1041, 53] on button "Bibliothèque" at bounding box center [1059, 53] width 94 height 17
click at [1041, 54] on button "Bibliothèque" at bounding box center [1059, 53] width 94 height 17
click at [966, 21] on button "Importer" at bounding box center [957, 22] width 66 height 22
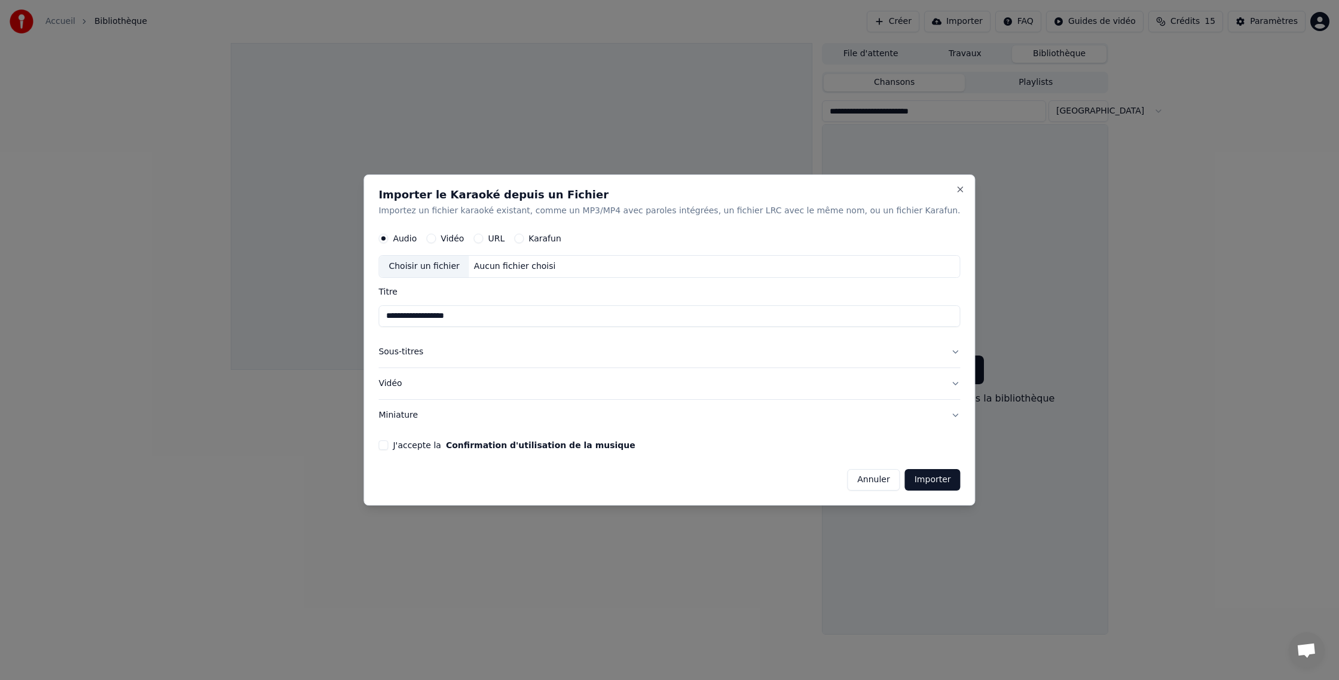
type input "**********"
drag, startPoint x: 1041, startPoint y: 54, endPoint x: 460, endPoint y: 237, distance: 608.9
click at [460, 237] on div "Vidéo" at bounding box center [445, 239] width 38 height 10
click at [436, 239] on button "Vidéo" at bounding box center [431, 239] width 10 height 10
click at [908, 482] on button "Importer" at bounding box center [933, 480] width 56 height 22
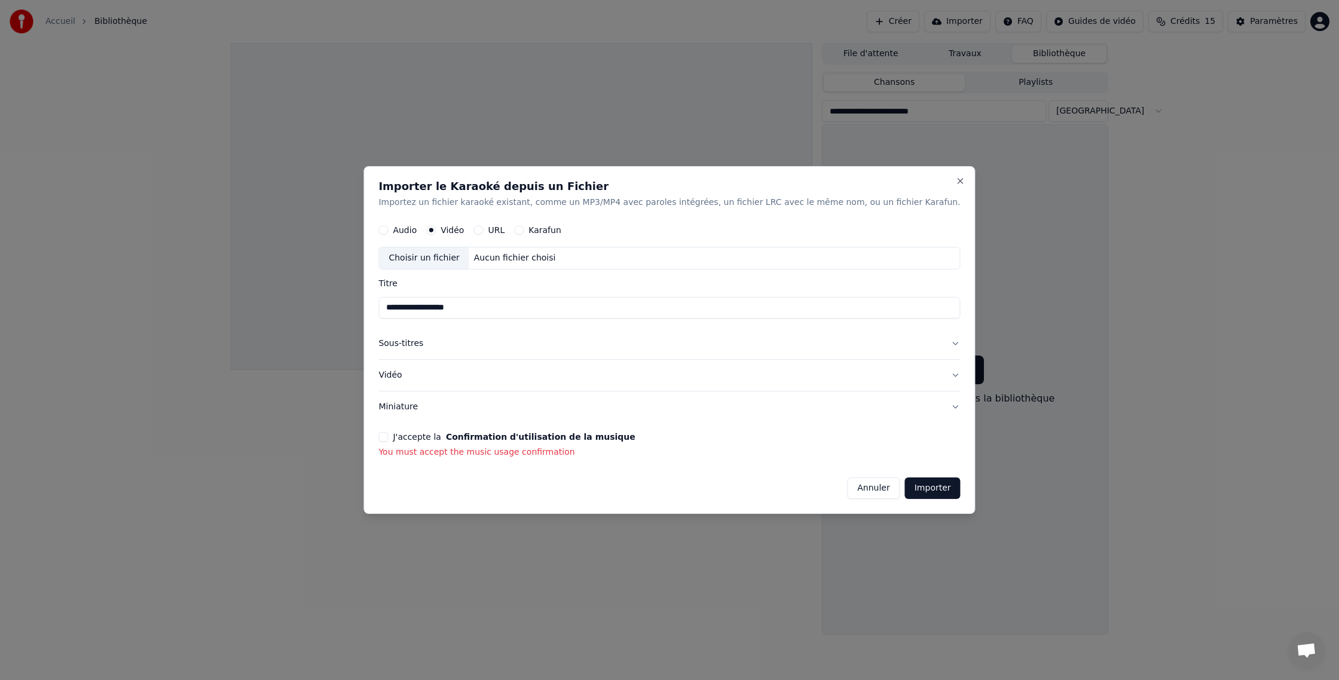
click at [388, 436] on button "J'accepte la Confirmation d'utilisation de la musique" at bounding box center [383, 437] width 10 height 10
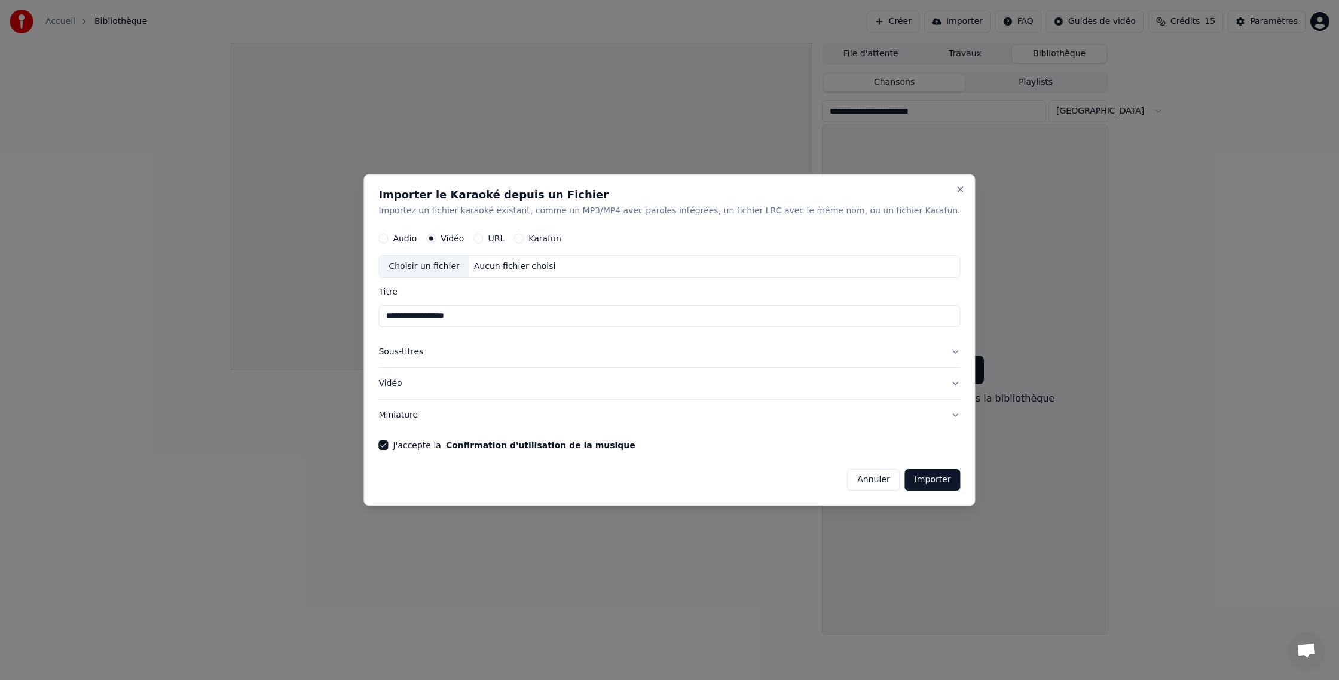
click at [905, 483] on button "Importer" at bounding box center [933, 480] width 56 height 22
drag, startPoint x: 460, startPoint y: 237, endPoint x: 435, endPoint y: 268, distance: 39.5
click at [435, 268] on div "Choisir un fichier" at bounding box center [424, 267] width 90 height 22
click at [457, 262] on div "Choisir un fichier" at bounding box center [424, 267] width 90 height 22
click at [459, 264] on div "Choisir un fichier" at bounding box center [424, 267] width 90 height 22
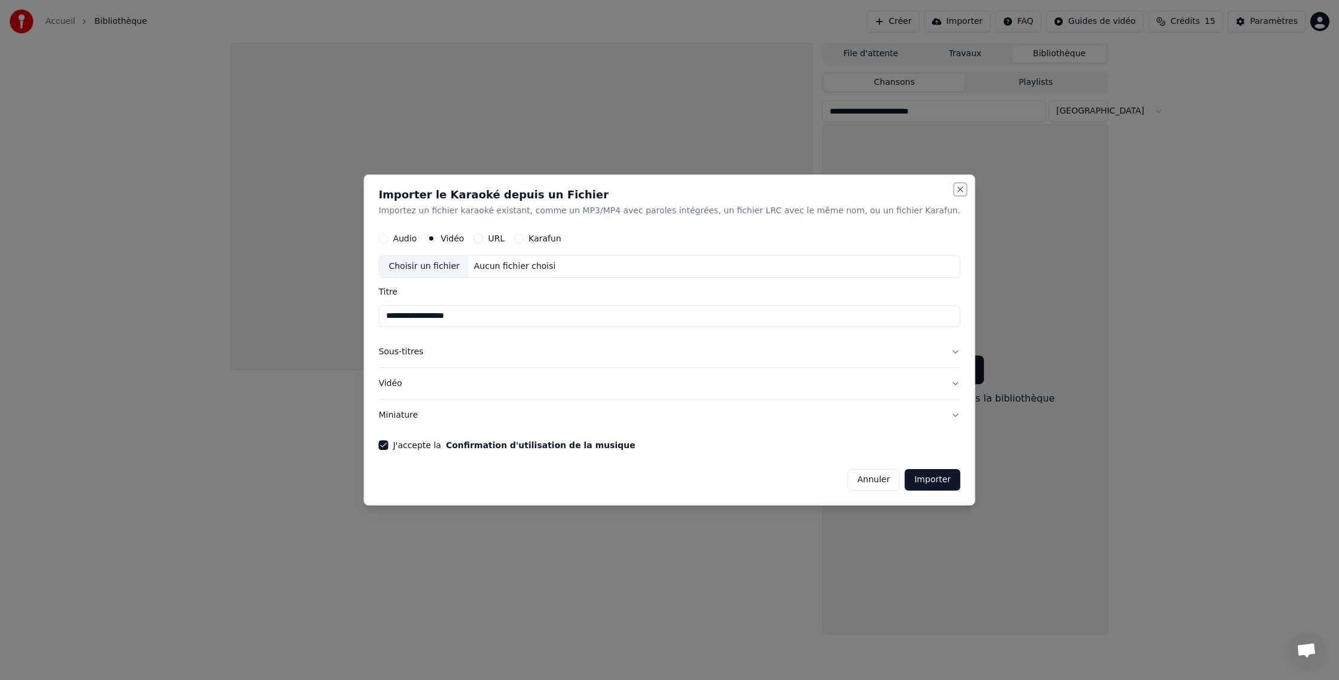
click at [956, 186] on button "Close" at bounding box center [961, 190] width 10 height 10
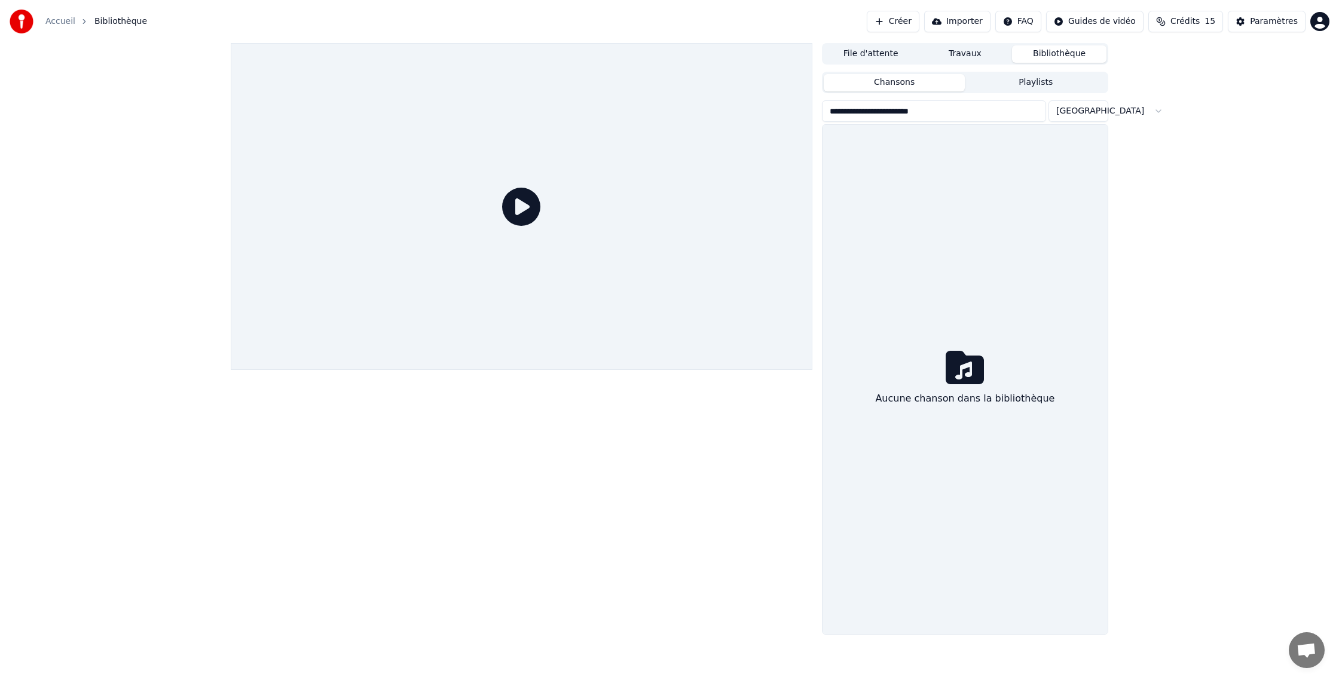
drag, startPoint x: 579, startPoint y: 1, endPoint x: 559, endPoint y: 30, distance: 35.8
click at [559, 30] on div "Accueil Bibliothèque Créer Importer FAQ Guides de vidéo Crédits 15 Paramètres" at bounding box center [669, 21] width 1339 height 43
click at [963, 20] on button "Importer" at bounding box center [957, 22] width 66 height 22
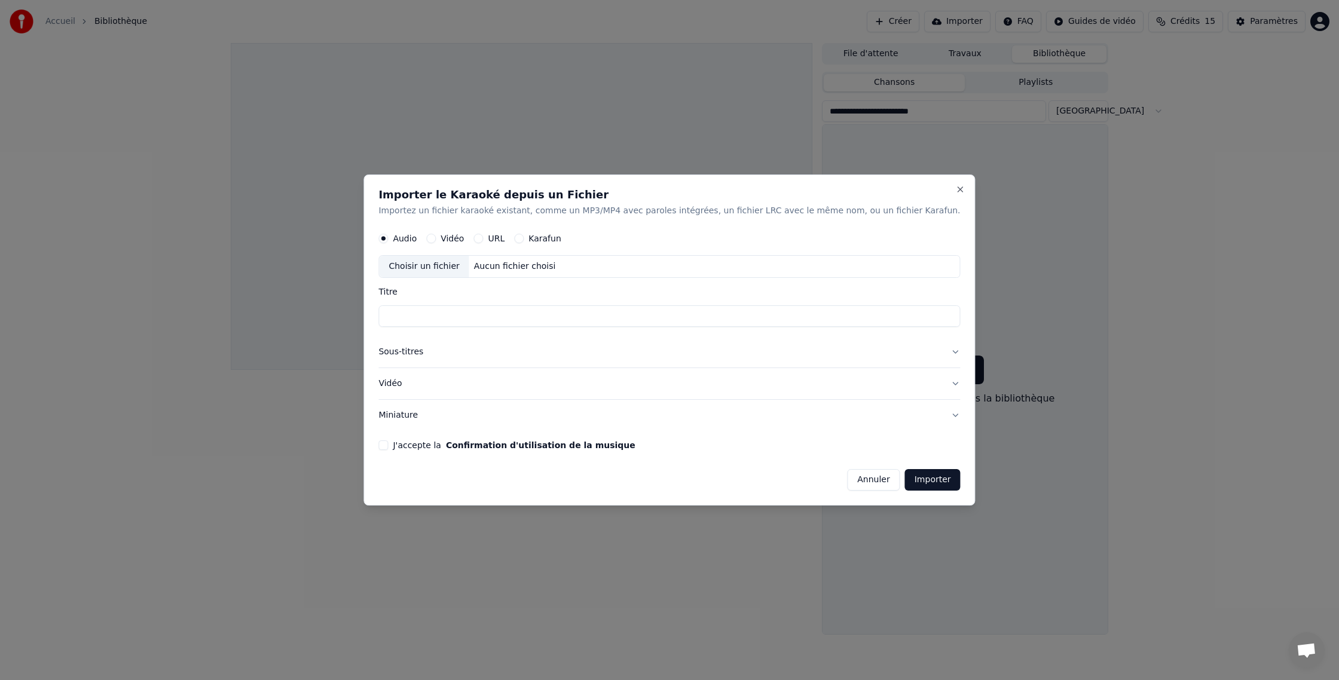
drag, startPoint x: 569, startPoint y: 237, endPoint x: 565, endPoint y: 249, distance: 11.9
click at [561, 237] on label "Karafun" at bounding box center [545, 238] width 33 height 8
click at [524, 237] on button "Karafun" at bounding box center [519, 239] width 10 height 10
click at [549, 264] on div "Aucun fichier choisi" at bounding box center [514, 267] width 91 height 12
click at [457, 305] on div "Titre" at bounding box center [669, 307] width 582 height 39
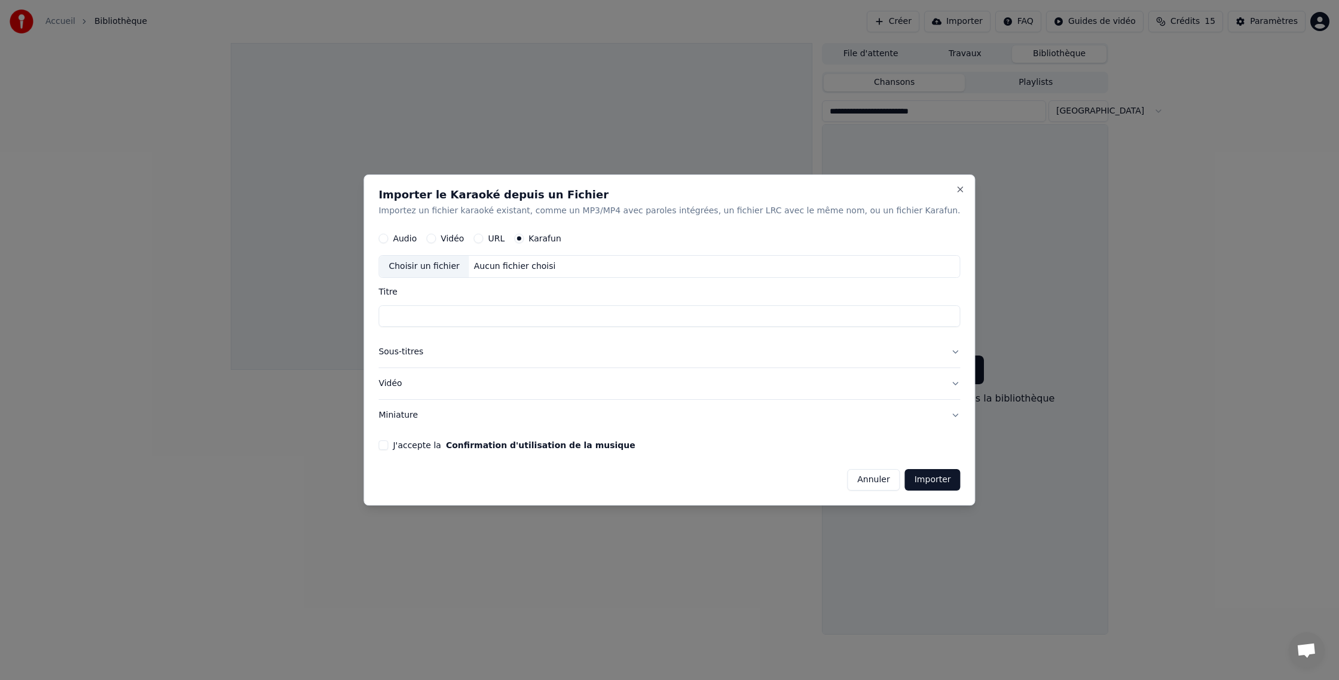
click at [521, 265] on div "Aucun fichier choisi" at bounding box center [514, 267] width 91 height 12
click at [411, 267] on div "Choisir un fichier" at bounding box center [424, 267] width 90 height 22
click at [442, 294] on label "Titre" at bounding box center [669, 292] width 582 height 8
click at [442, 306] on input "Titre" at bounding box center [669, 317] width 582 height 22
type input "**********"
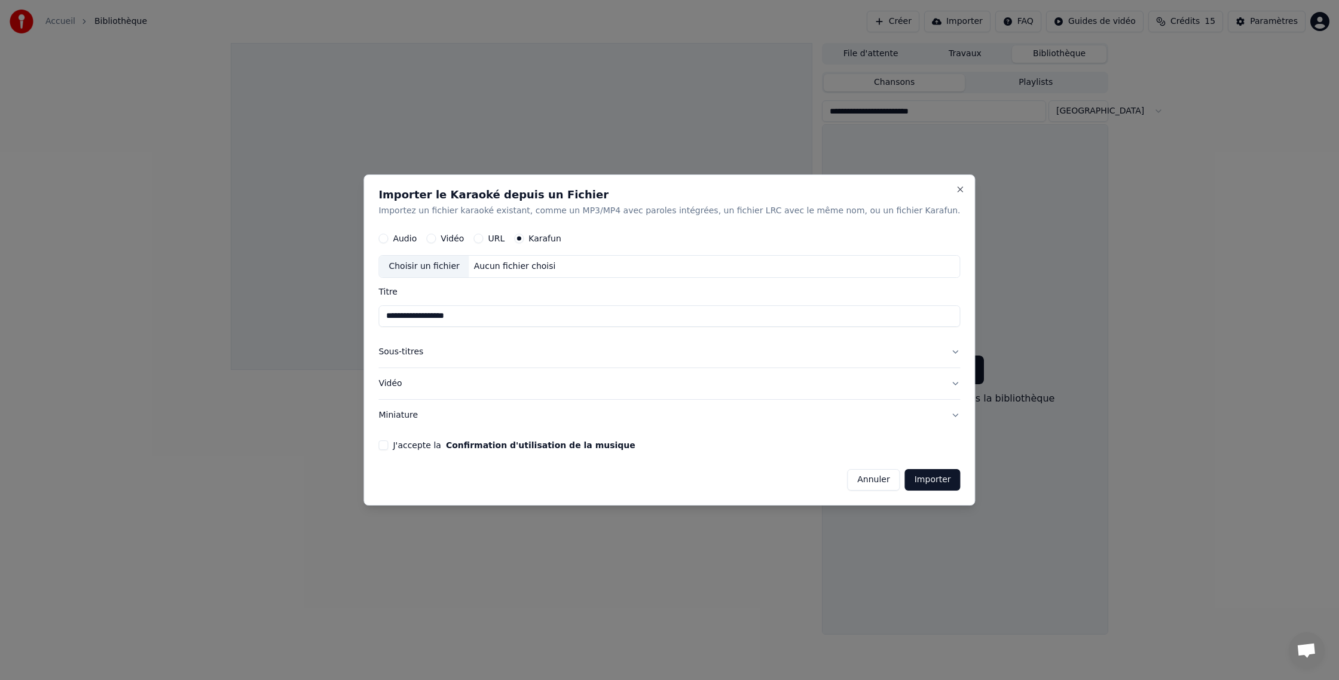
click at [410, 443] on form "**********" at bounding box center [669, 359] width 582 height 264
click at [388, 446] on button "J'accepte la Confirmation d'utilisation de la musique" at bounding box center [383, 446] width 10 height 10
click at [451, 262] on div "Choisir un fichier" at bounding box center [424, 267] width 90 height 22
click at [905, 484] on button "Importer" at bounding box center [933, 480] width 56 height 22
click at [462, 264] on div "Choisir un fichier" at bounding box center [424, 267] width 90 height 22
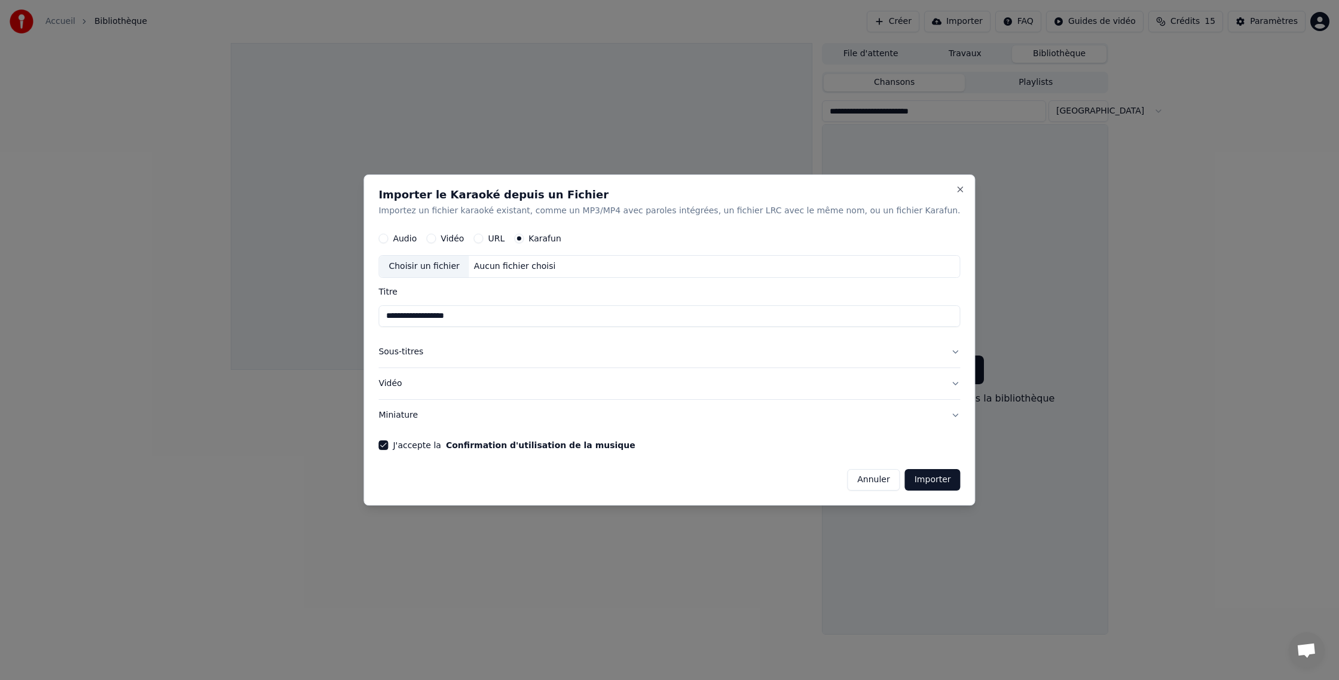
click at [905, 482] on button "Importer" at bounding box center [933, 480] width 56 height 22
click at [434, 266] on div "Choisir un fichier" at bounding box center [424, 267] width 90 height 22
click at [457, 259] on div "Choisir un fichier" at bounding box center [424, 267] width 90 height 22
click at [457, 267] on div "Choisir un fichier" at bounding box center [424, 267] width 90 height 22
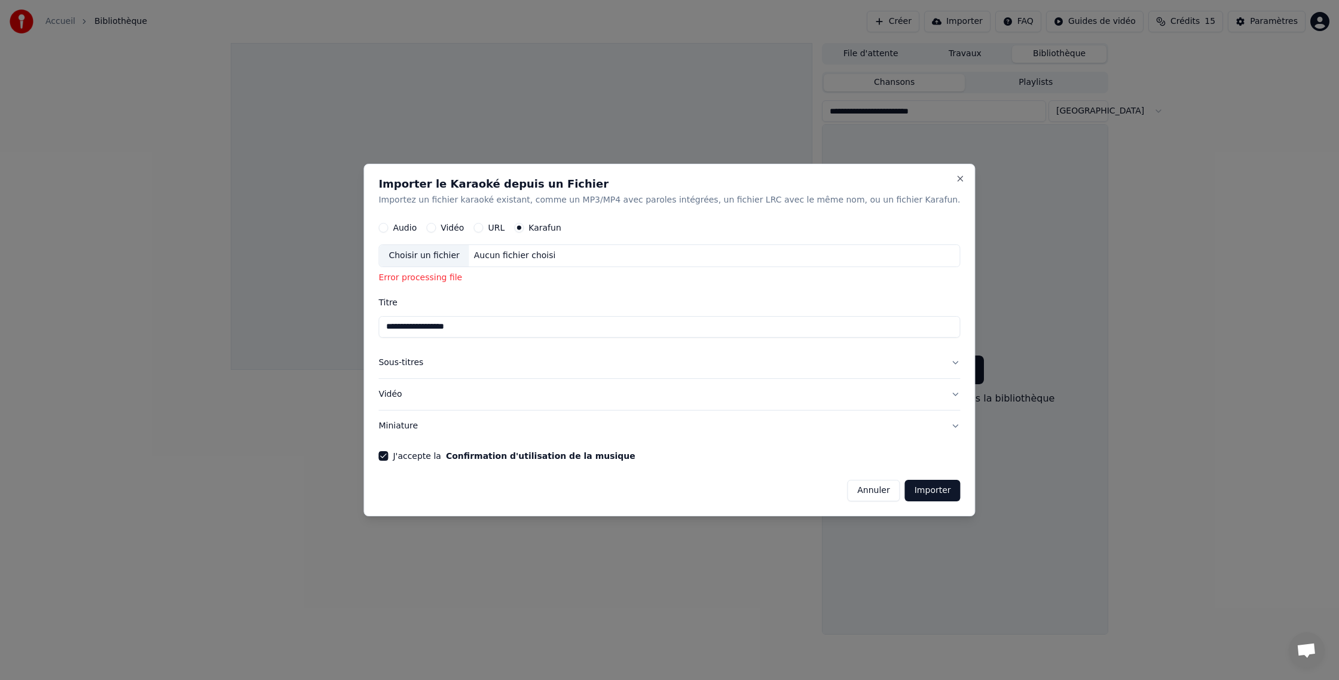
click at [448, 253] on div "Choisir un fichier" at bounding box center [424, 256] width 90 height 22
click at [436, 224] on button "Vidéo" at bounding box center [431, 228] width 10 height 10
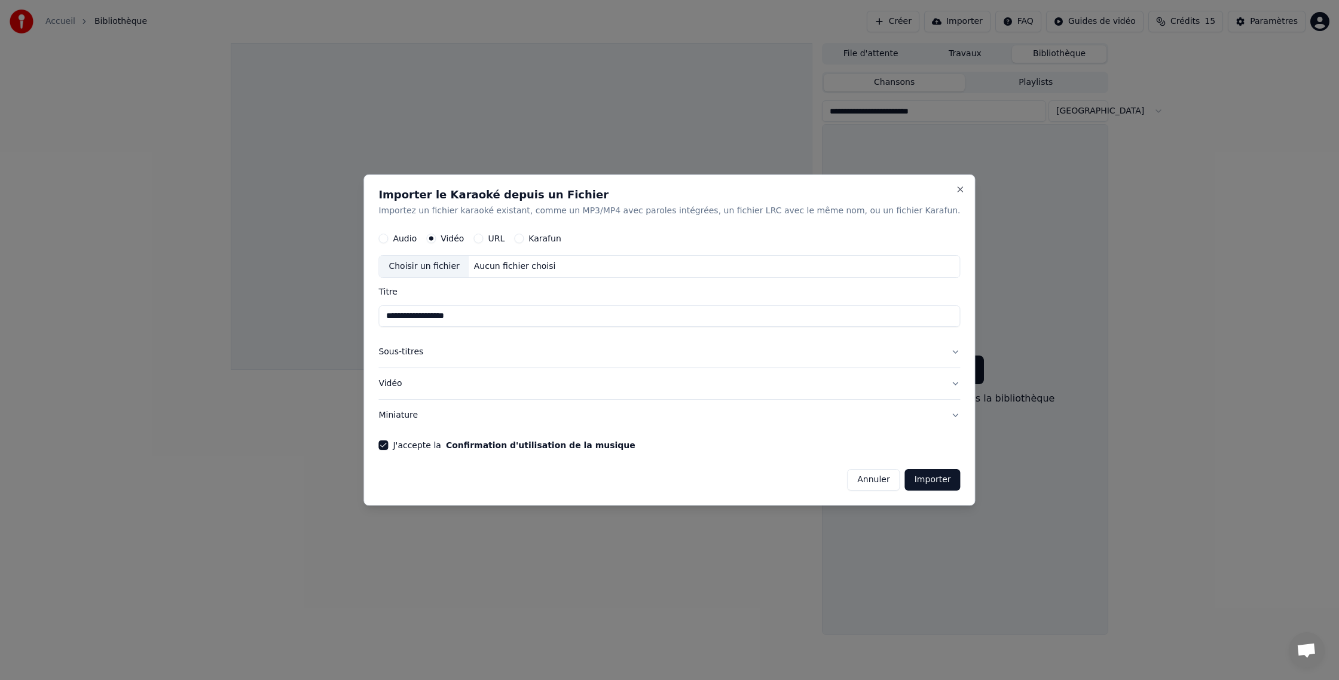
click at [905, 481] on button "Importer" at bounding box center [933, 480] width 56 height 22
click at [457, 265] on div "Choisir un fichier" at bounding box center [424, 267] width 90 height 22
click at [848, 481] on button "Annuler" at bounding box center [873, 480] width 53 height 22
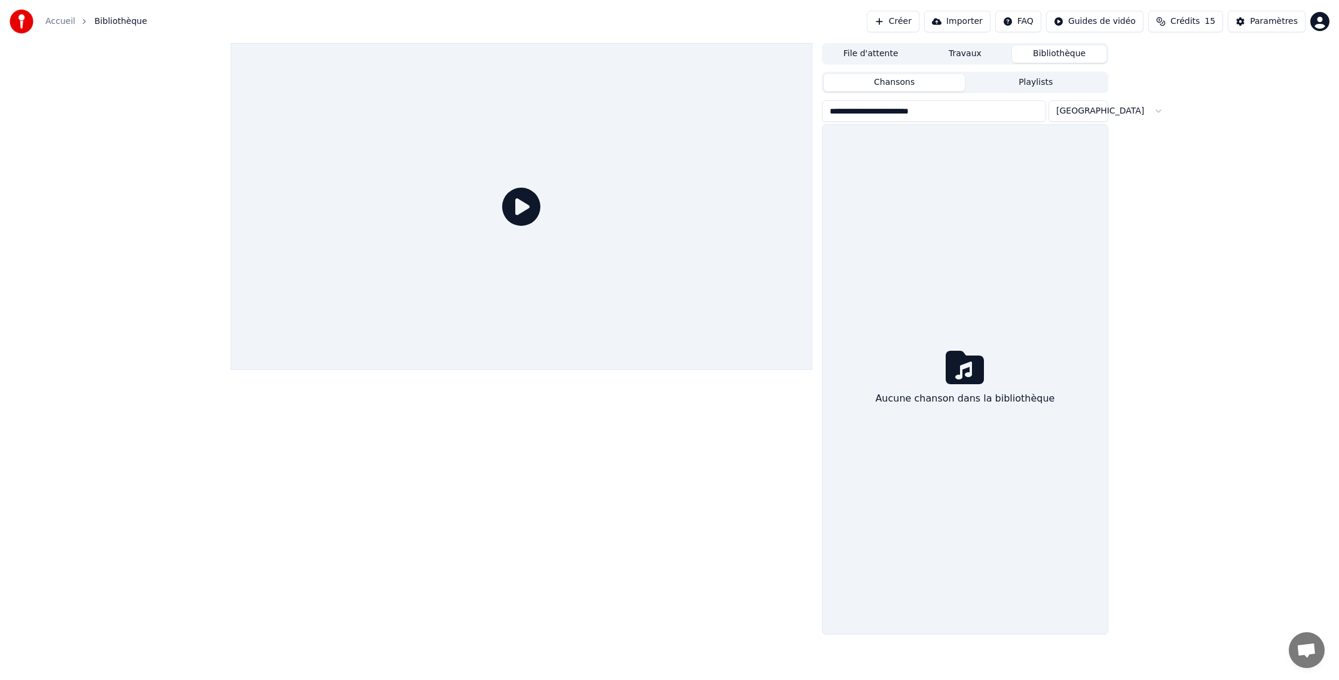
click at [1044, 51] on button "Bibliothèque" at bounding box center [1059, 53] width 94 height 17
click at [964, 372] on icon at bounding box center [965, 367] width 38 height 33
click at [973, 20] on button "Importer" at bounding box center [957, 22] width 66 height 22
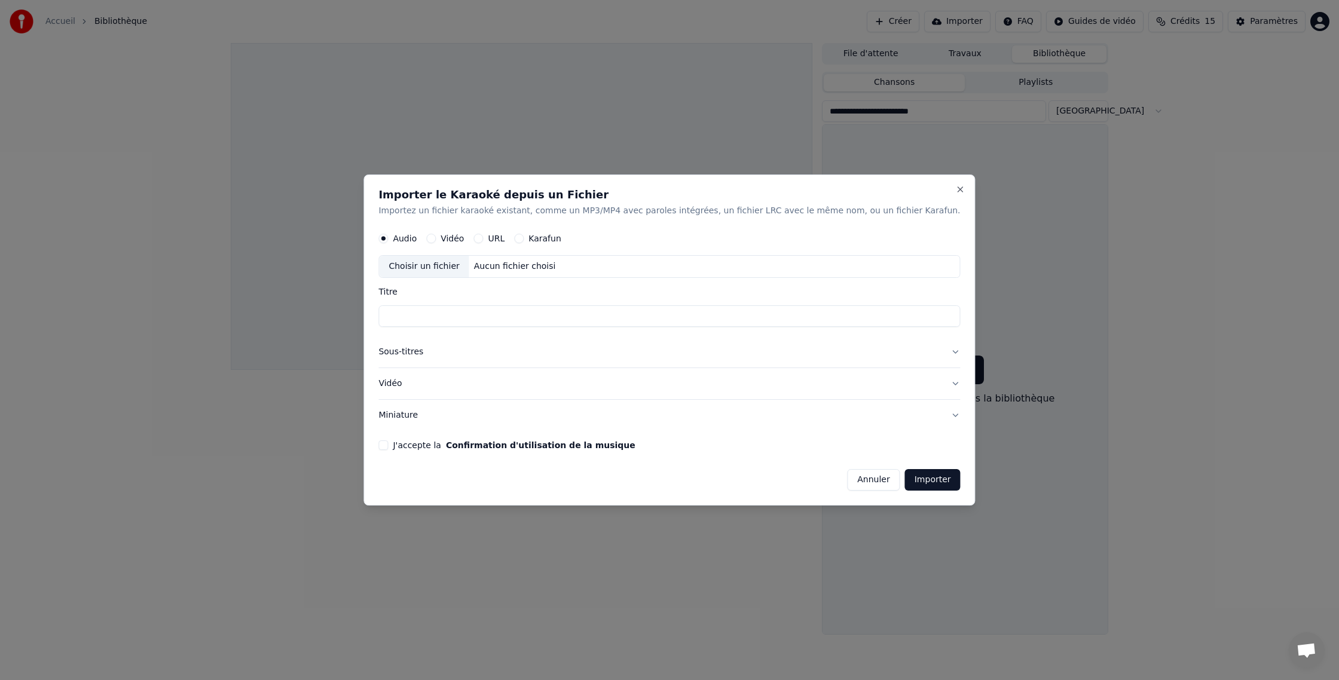
click at [483, 237] on button "URL" at bounding box center [479, 239] width 10 height 10
click at [417, 307] on input "Titre" at bounding box center [669, 317] width 582 height 22
type input "**********"
click at [905, 483] on button "Importer" at bounding box center [933, 481] width 56 height 22
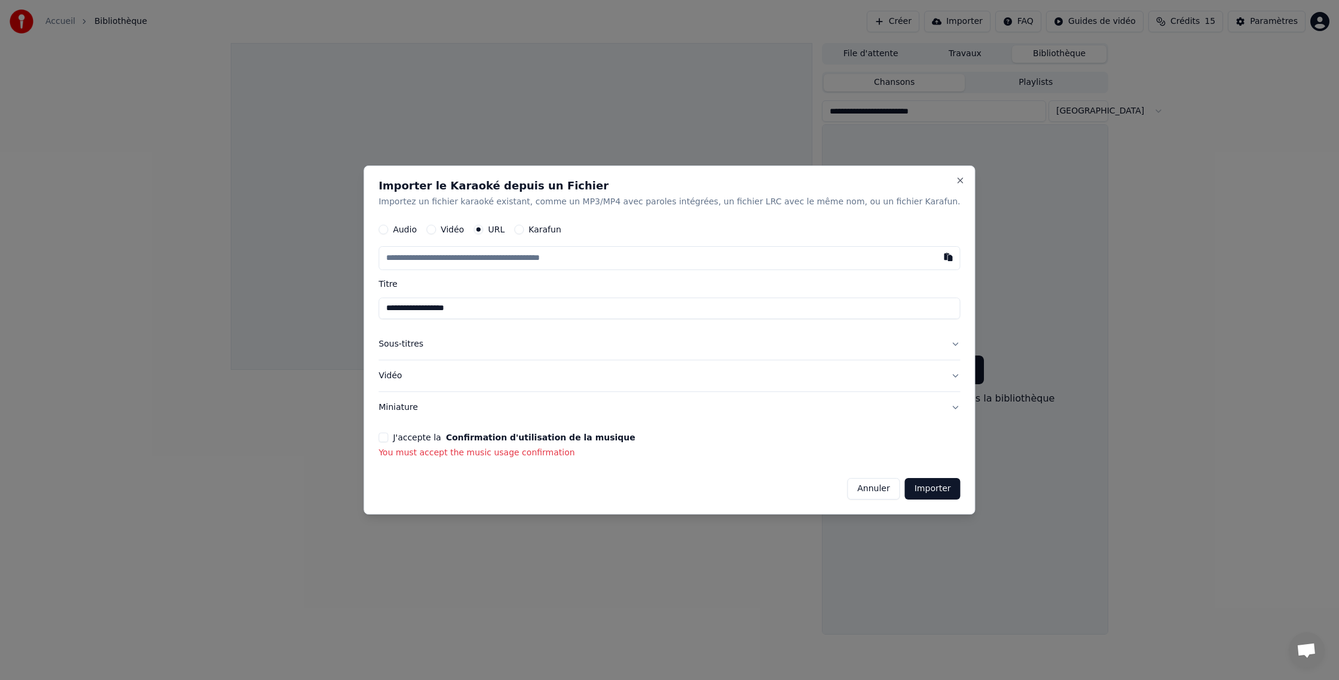
click at [388, 437] on button "J'accepte la Confirmation d'utilisation de la musique" at bounding box center [383, 438] width 10 height 10
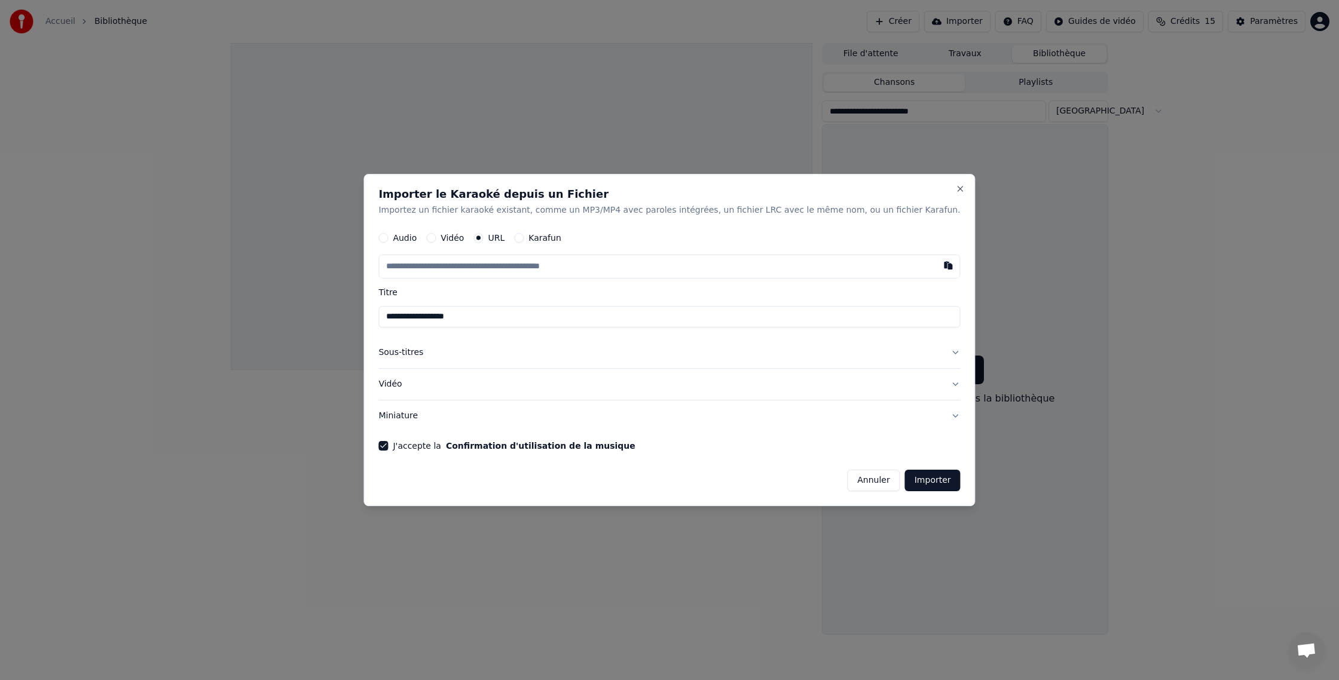
click at [905, 482] on button "Importer" at bounding box center [933, 481] width 56 height 22
click at [436, 236] on button "Vidéo" at bounding box center [431, 238] width 10 height 10
click at [905, 486] on button "Importer" at bounding box center [933, 480] width 56 height 22
click at [483, 237] on button "URL" at bounding box center [479, 239] width 10 height 10
click at [491, 313] on input "**********" at bounding box center [669, 317] width 582 height 22
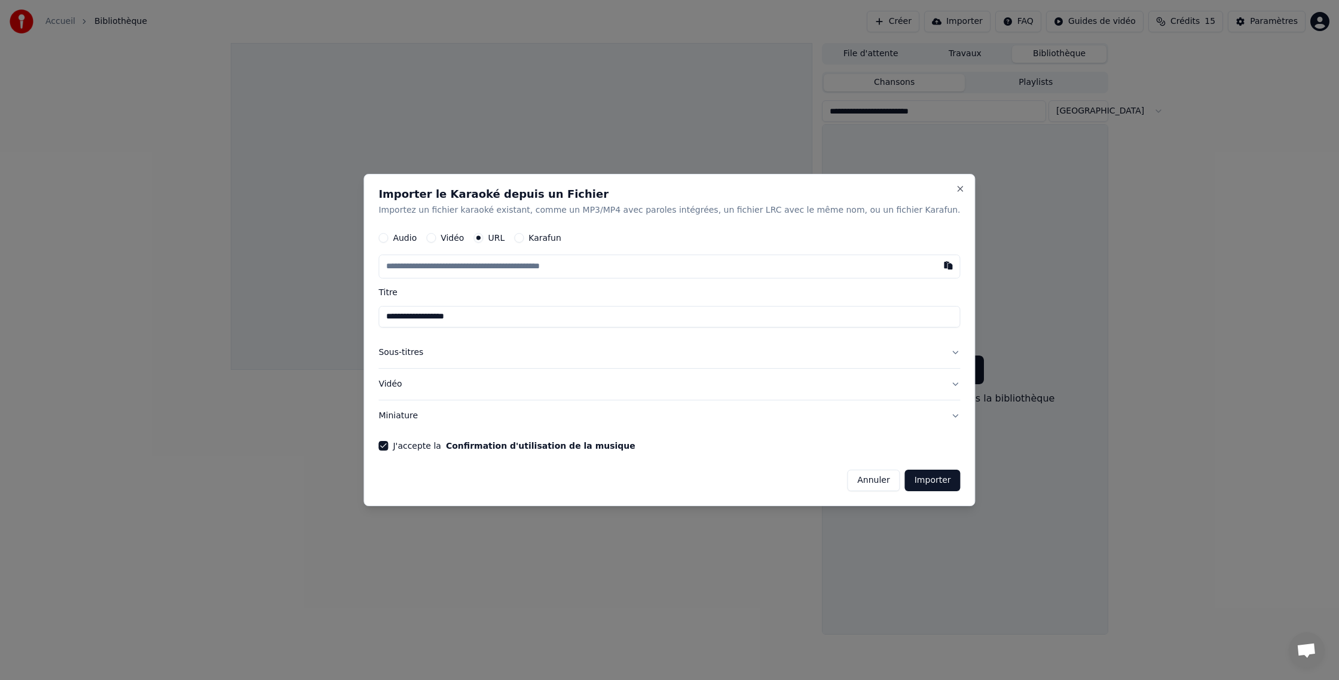
click at [461, 237] on div "Vidéo" at bounding box center [445, 238] width 38 height 10
click at [436, 236] on button "Vidéo" at bounding box center [431, 238] width 10 height 10
click at [402, 383] on div "**********" at bounding box center [670, 340] width 612 height 331
click at [906, 481] on button "Importer" at bounding box center [933, 480] width 56 height 22
click at [909, 480] on button "Importer" at bounding box center [933, 480] width 56 height 22
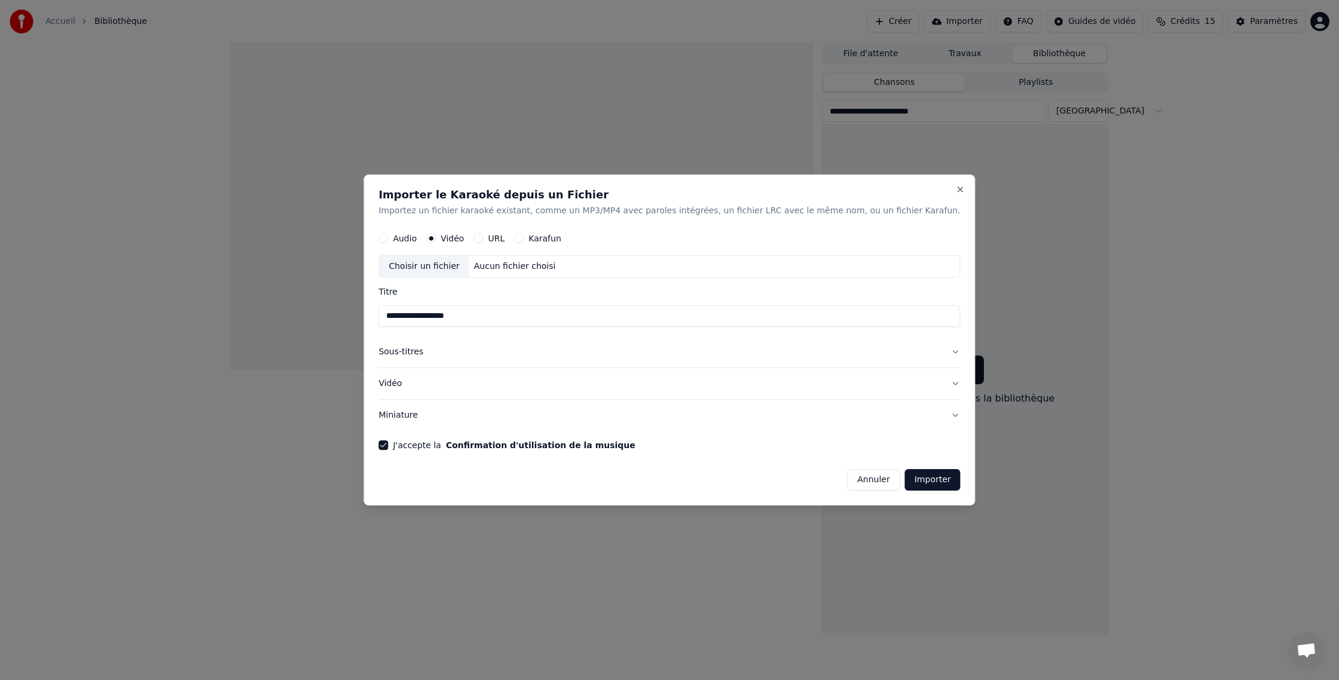
click at [446, 263] on div "Choisir un fichier" at bounding box center [424, 267] width 90 height 22
drag, startPoint x: 612, startPoint y: 185, endPoint x: 642, endPoint y: 193, distance: 30.9
click at [642, 193] on div "**********" at bounding box center [670, 340] width 612 height 331
click at [847, 481] on button "Annuler" at bounding box center [873, 480] width 53 height 22
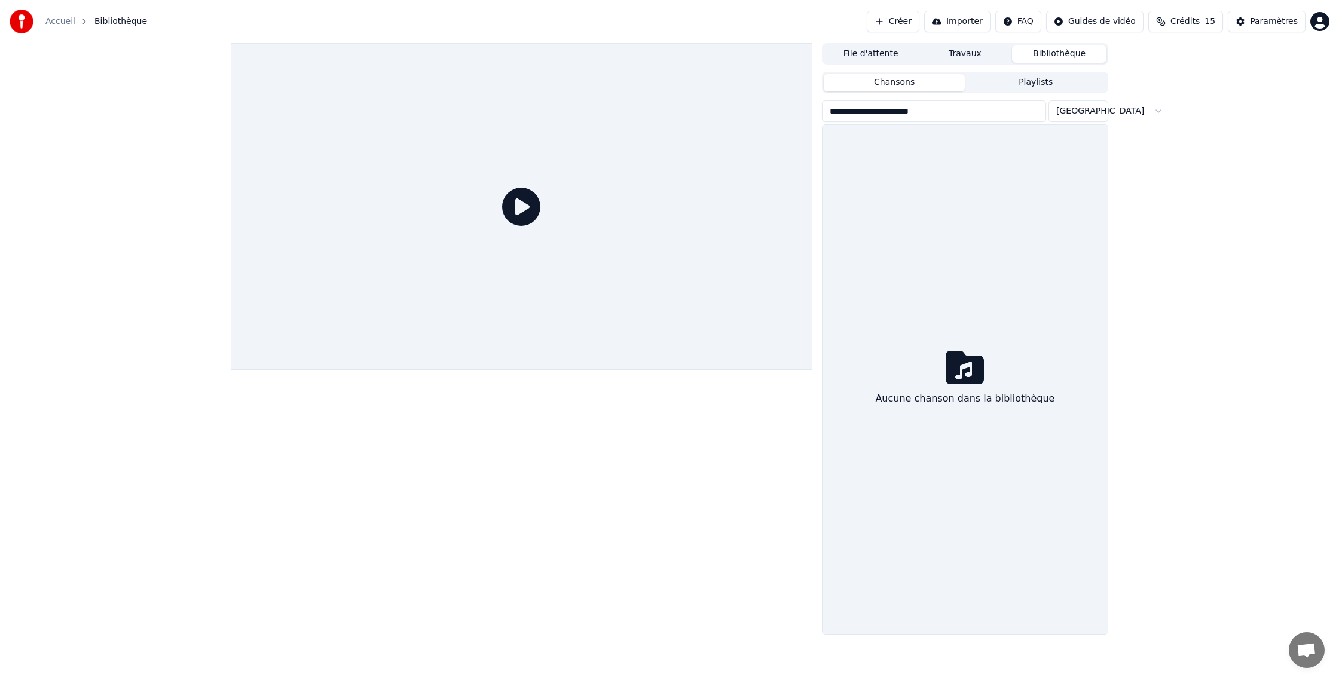
click at [521, 203] on icon at bounding box center [521, 207] width 38 height 38
click at [967, 369] on icon at bounding box center [965, 367] width 38 height 33
click at [728, 5] on div "Accueil Bibliothèque Créer Importer FAQ Guides de vidéo Crédits 15 Paramètres" at bounding box center [669, 21] width 1339 height 43
click at [969, 20] on button "Importer" at bounding box center [957, 22] width 66 height 22
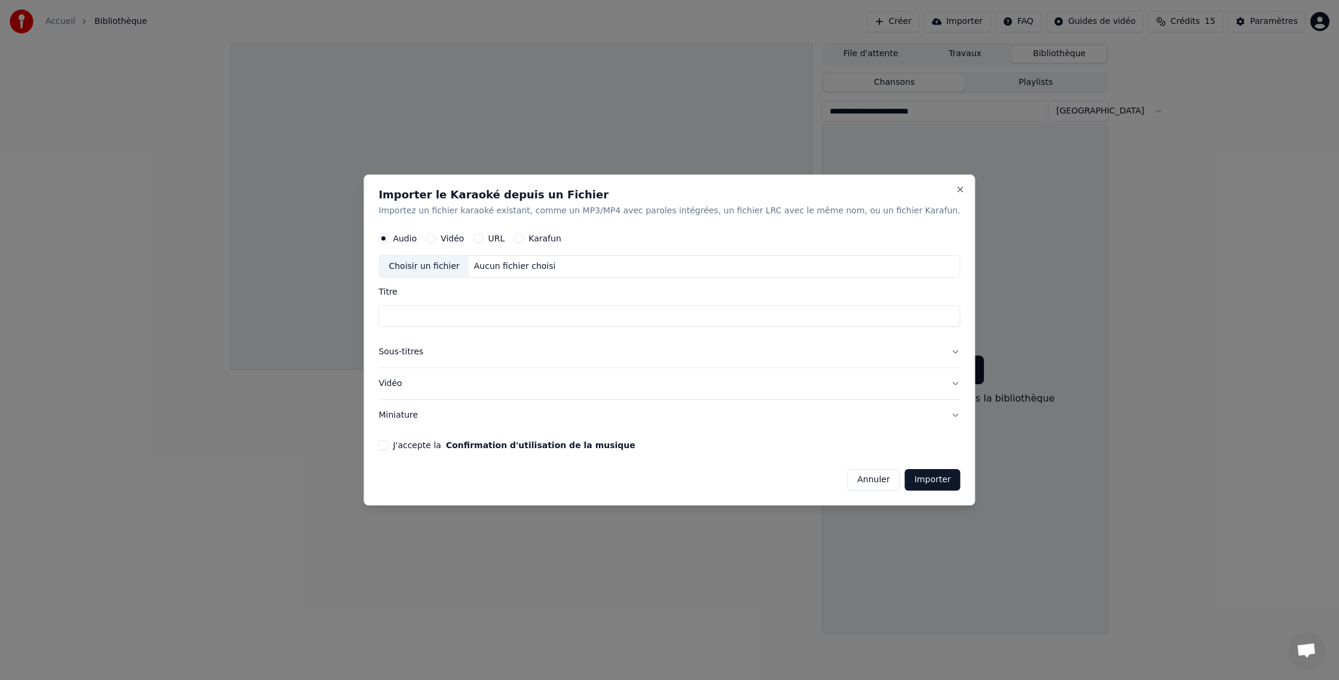
click at [445, 263] on div "Choisir un fichier" at bounding box center [424, 267] width 90 height 22
click at [463, 312] on input "Titre" at bounding box center [669, 317] width 582 height 22
click at [466, 317] on input "Titre" at bounding box center [669, 317] width 582 height 22
click at [447, 263] on div "Choisir un fichier" at bounding box center [424, 267] width 90 height 22
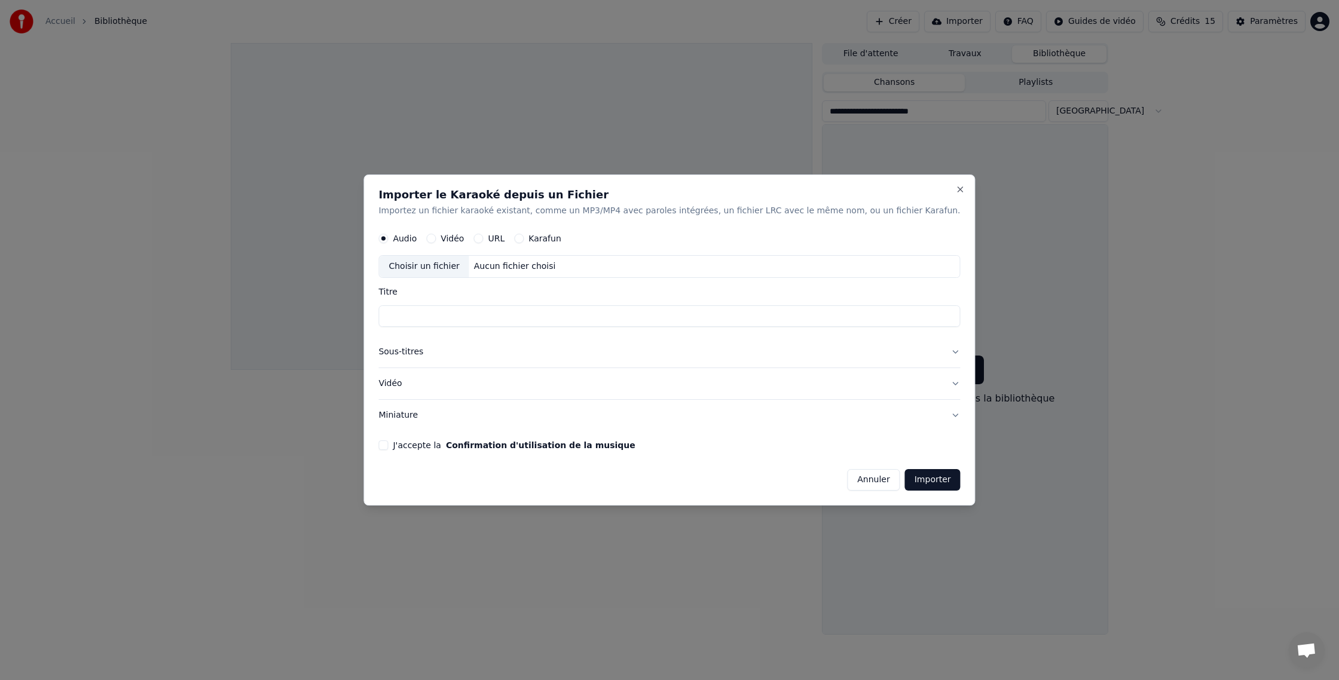
click at [847, 479] on button "Annuler" at bounding box center [873, 480] width 53 height 22
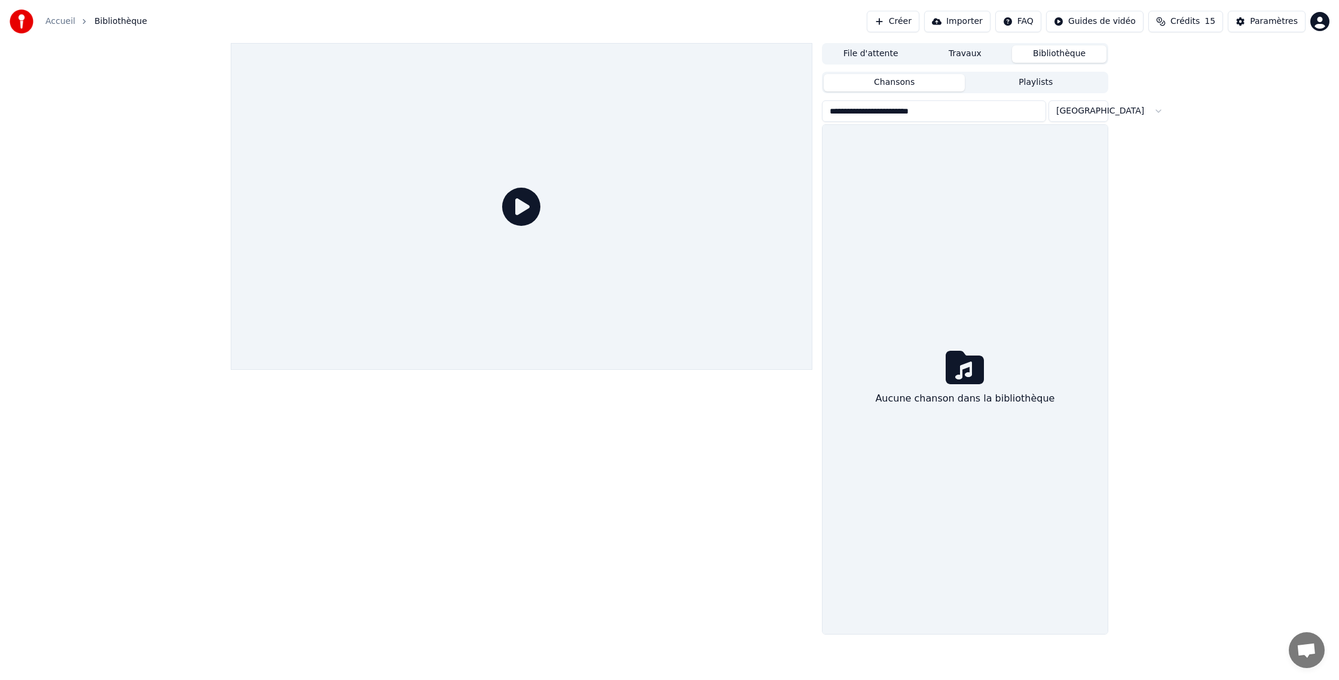
click at [972, 20] on button "Importer" at bounding box center [957, 22] width 66 height 22
drag, startPoint x: 266, startPoint y: 23, endPoint x: 277, endPoint y: 22, distance: 10.8
click at [968, 368] on icon at bounding box center [965, 367] width 38 height 33
click at [964, 22] on button "Importer" at bounding box center [957, 22] width 66 height 22
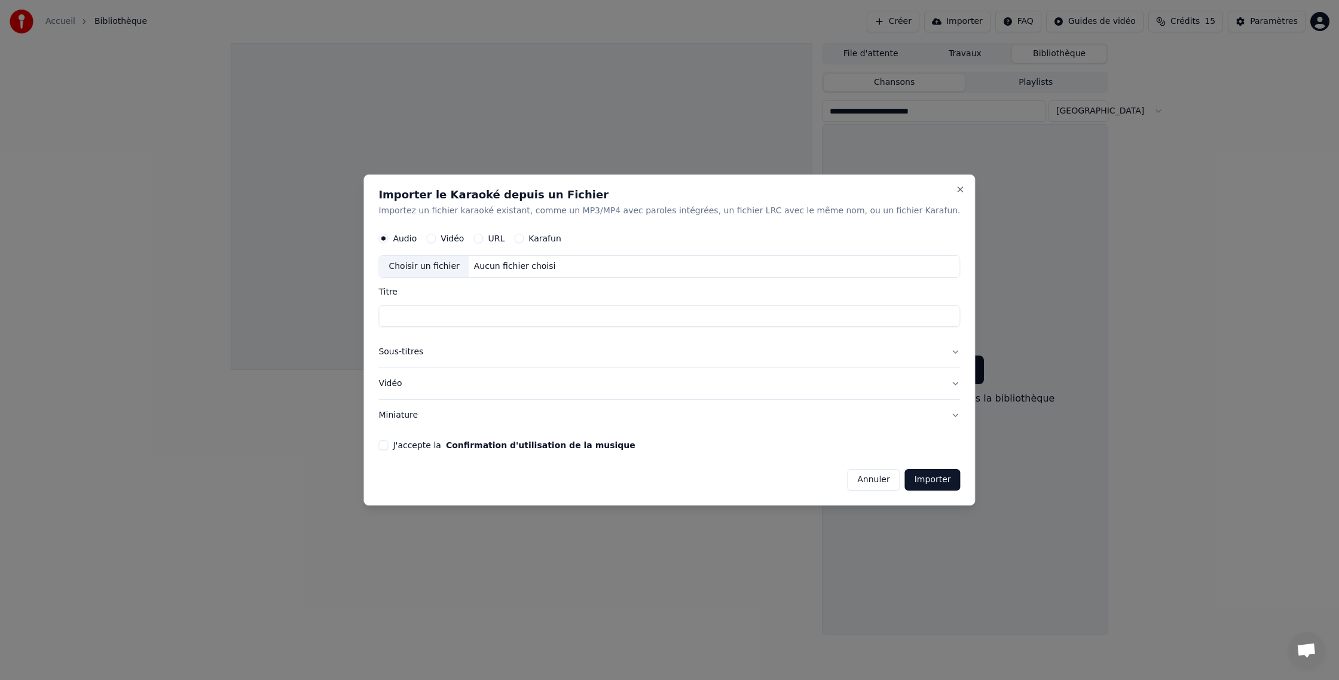
click at [505, 238] on label "URL" at bounding box center [496, 238] width 17 height 8
click at [483, 238] on button "URL" at bounding box center [479, 239] width 10 height 10
click at [914, 481] on button "Importer" at bounding box center [933, 481] width 56 height 22
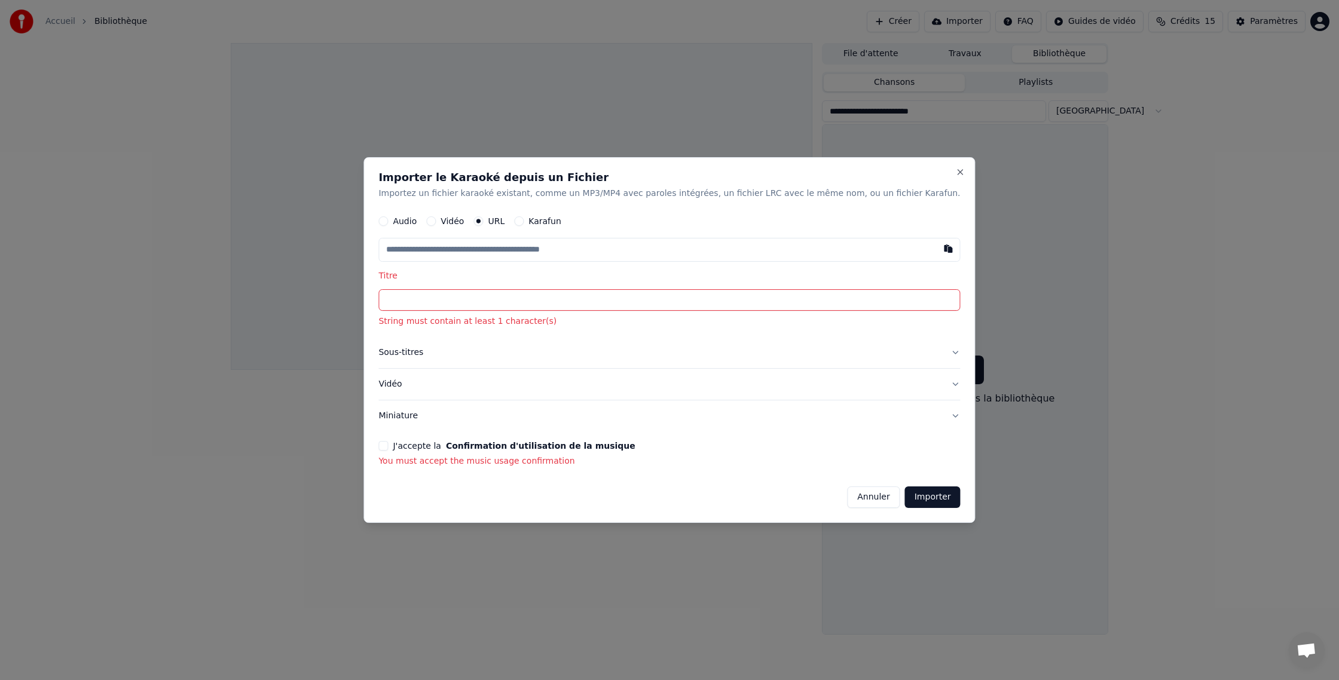
click at [398, 383] on div "Importer le Karaoké depuis un Fichier Importez un fichier karaoké existant, com…" at bounding box center [670, 340] width 612 height 366
click at [436, 219] on button "Vidéo" at bounding box center [431, 221] width 10 height 10
click at [388, 445] on button "J'accepte la Confirmation d'utilisation de la musique" at bounding box center [383, 446] width 10 height 10
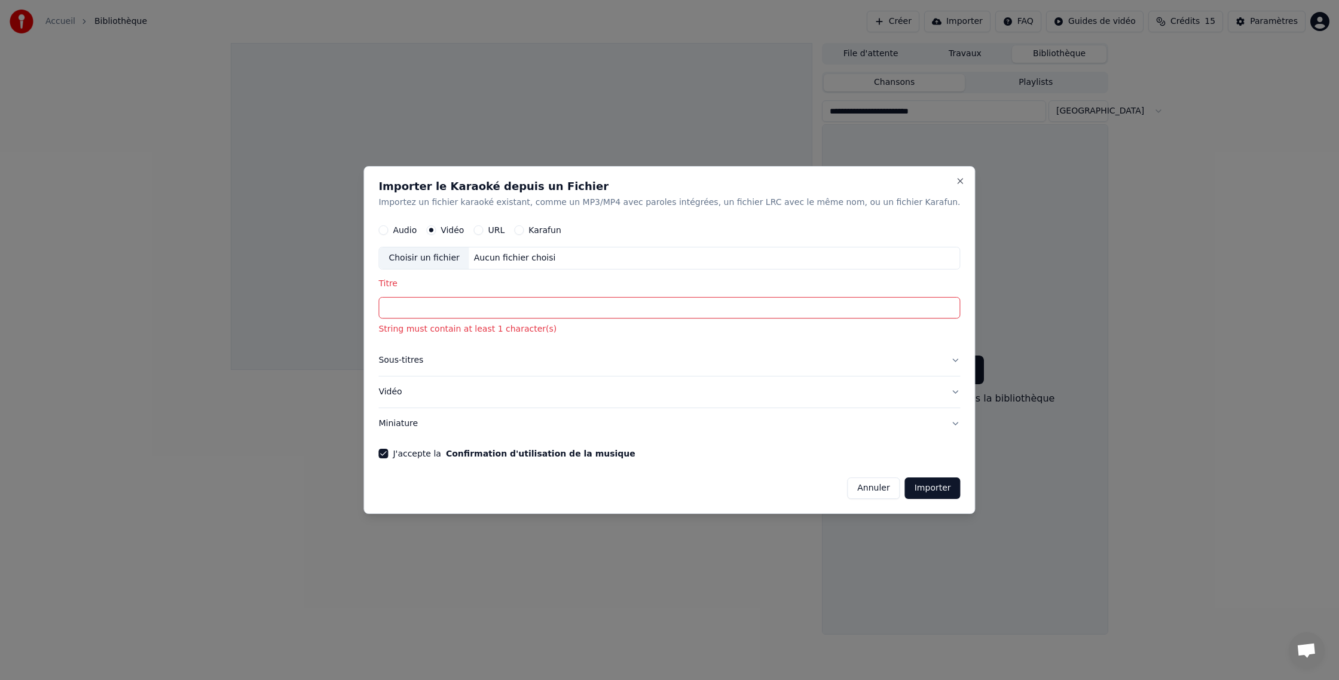
click at [460, 254] on div "Choisir un fichier" at bounding box center [424, 259] width 90 height 22
click at [505, 230] on div "URL" at bounding box center [489, 230] width 31 height 10
click at [483, 229] on button "URL" at bounding box center [479, 230] width 10 height 10
drag, startPoint x: 444, startPoint y: 313, endPoint x: 450, endPoint y: 312, distance: 6.1
click at [450, 312] on input "Titre" at bounding box center [669, 309] width 582 height 22
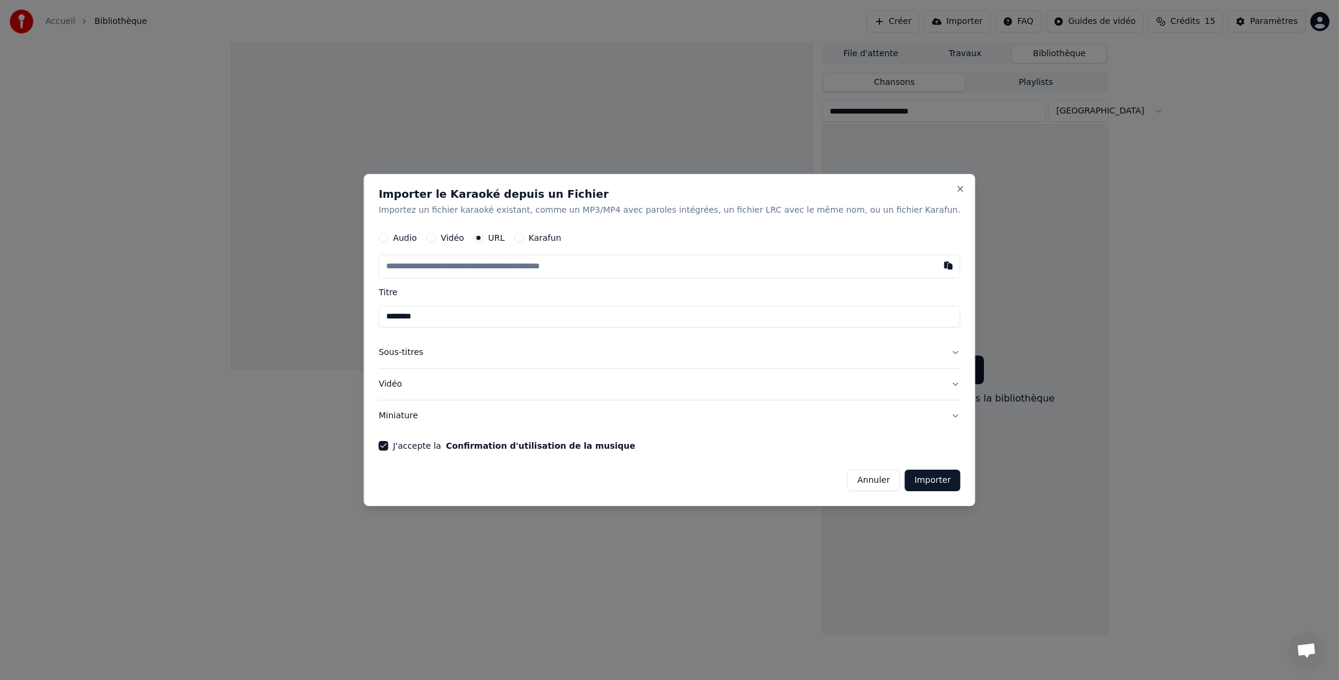
click at [921, 486] on button "Importer" at bounding box center [933, 481] width 56 height 22
click at [906, 481] on button "Importer" at bounding box center [933, 481] width 56 height 22
click at [450, 316] on input "********" at bounding box center [669, 317] width 582 height 22
type input "**********"
click at [905, 476] on button "Importer" at bounding box center [933, 481] width 56 height 22
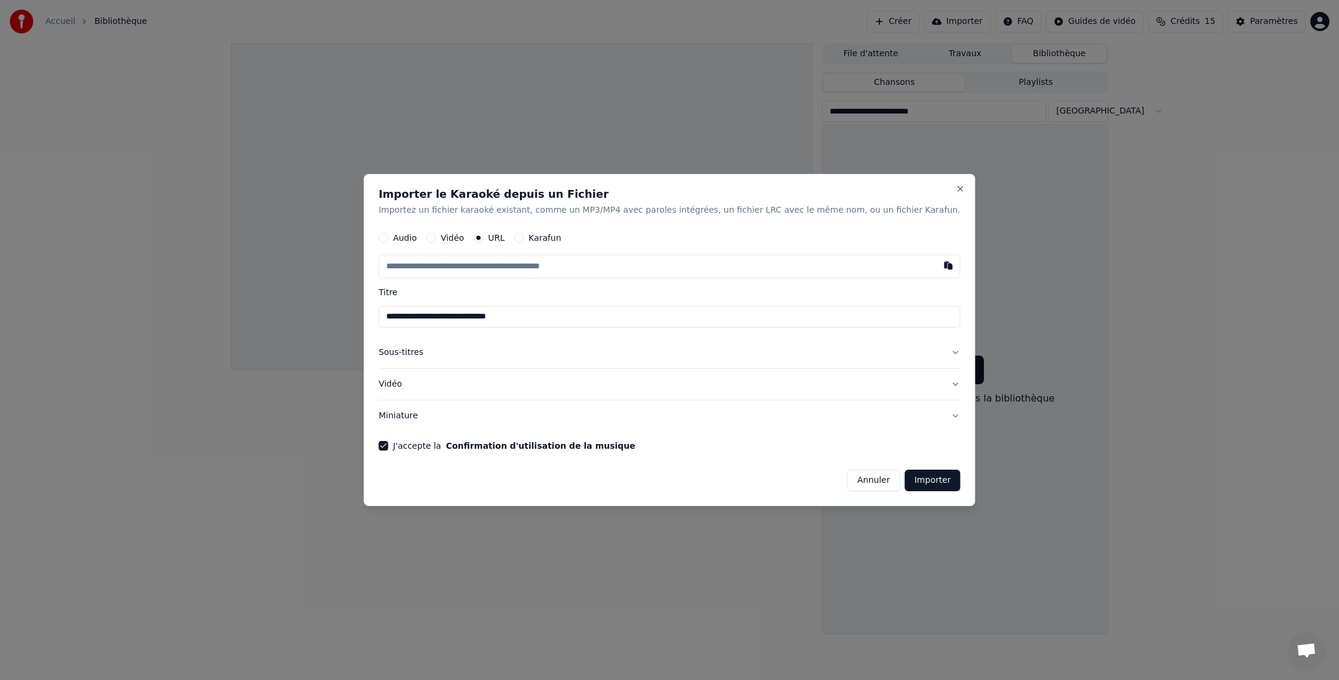
click at [906, 483] on button "Importer" at bounding box center [933, 481] width 56 height 22
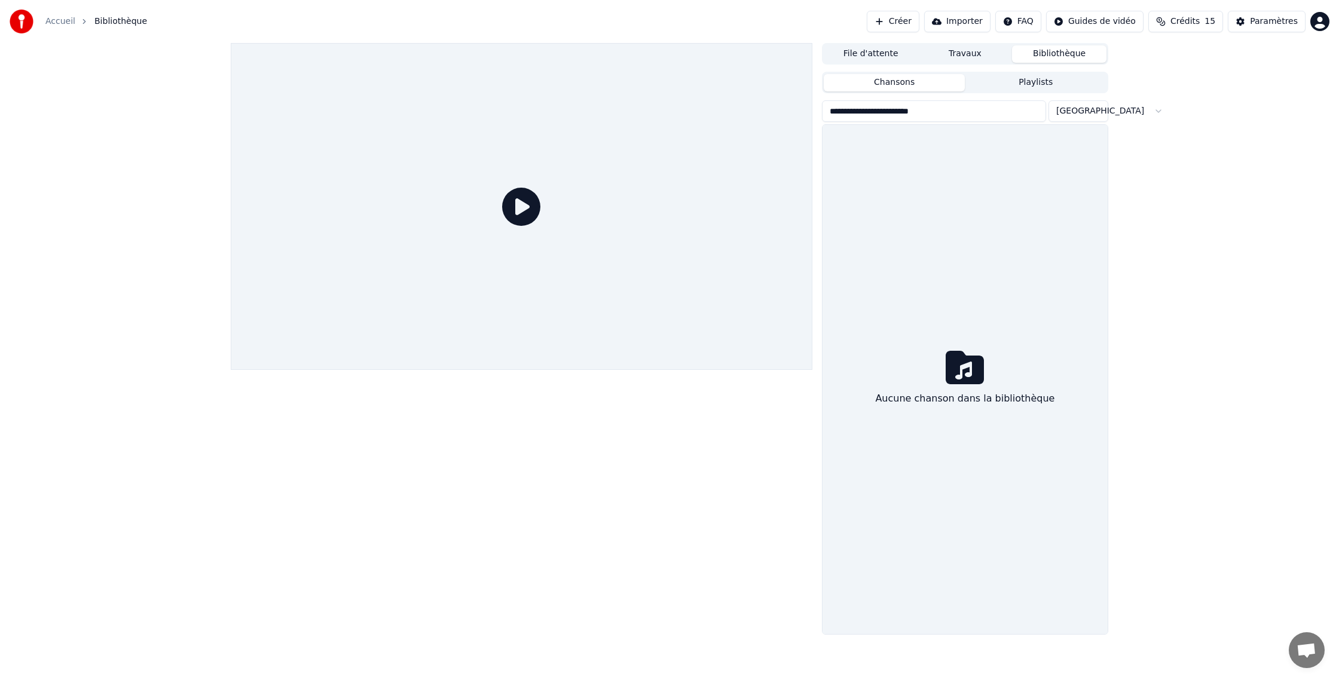
drag, startPoint x: 231, startPoint y: 19, endPoint x: 241, endPoint y: 19, distance: 9.6
drag, startPoint x: 255, startPoint y: 17, endPoint x: 129, endPoint y: 15, distance: 126.2
click at [120, 11] on div "Accueil Bibliothèque Créer Importer FAQ Guides de vidéo Crédits 15 Paramètres" at bounding box center [669, 21] width 1339 height 43
click at [969, 22] on button "Importer" at bounding box center [957, 22] width 66 height 22
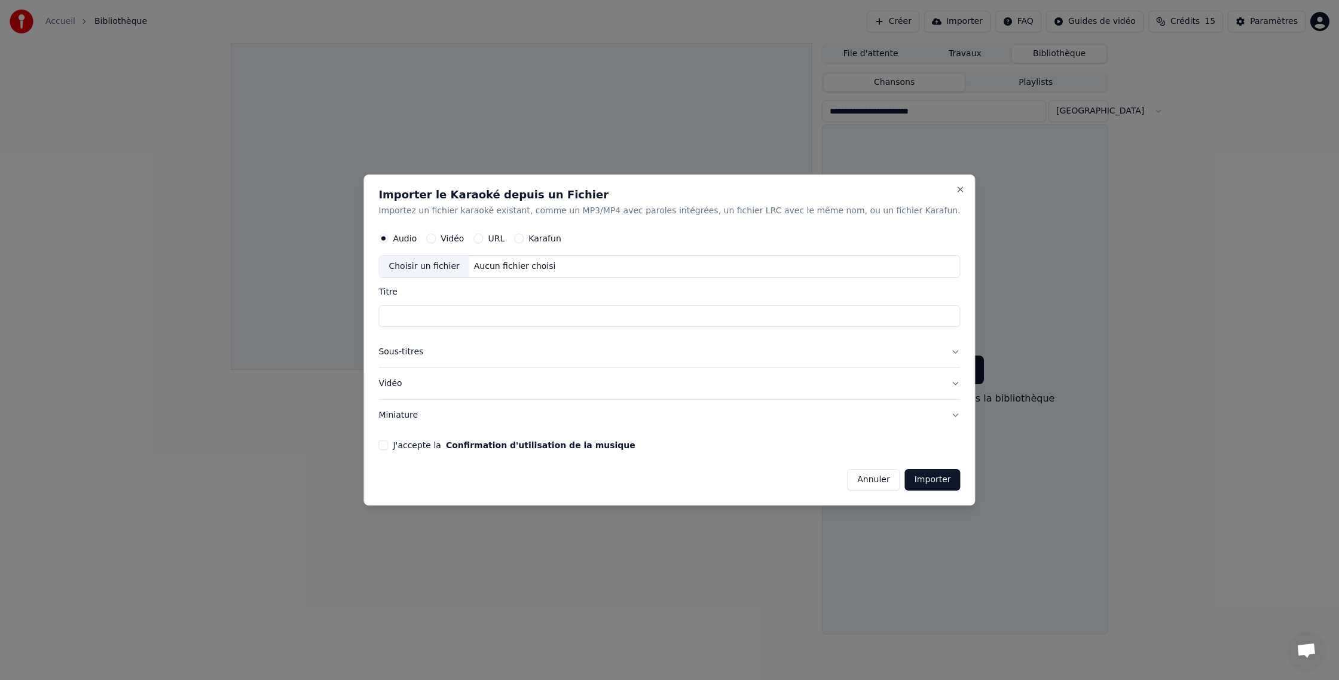
click at [561, 239] on label "Karafun" at bounding box center [545, 238] width 33 height 8
click at [524, 239] on button "Karafun" at bounding box center [519, 239] width 10 height 10
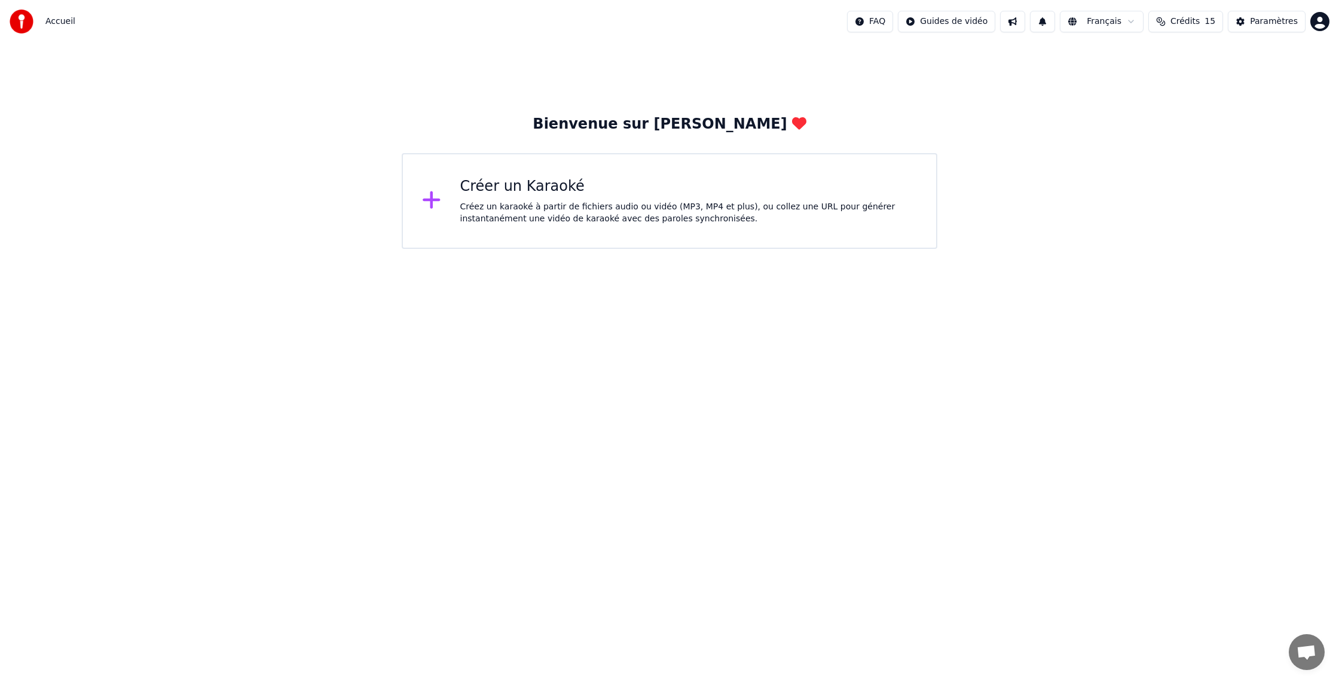
click at [704, 213] on div "Créez un karaoké à partir de fichiers audio ou vidéo (MP3, MP4 et plus), ou col…" at bounding box center [688, 213] width 457 height 24
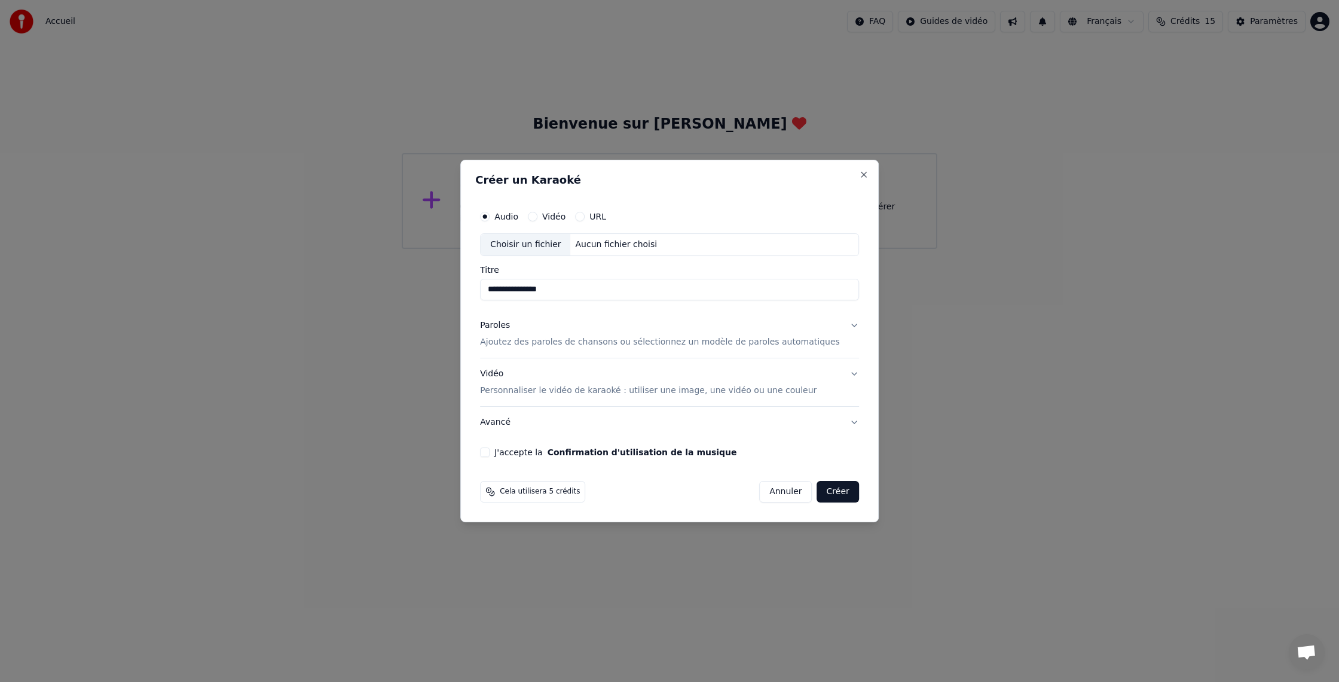
type input "**********"
click at [538, 215] on button "Vidéo" at bounding box center [533, 217] width 10 height 10
click at [595, 215] on div "URL" at bounding box center [590, 217] width 31 height 10
click at [585, 213] on button "URL" at bounding box center [580, 217] width 10 height 10
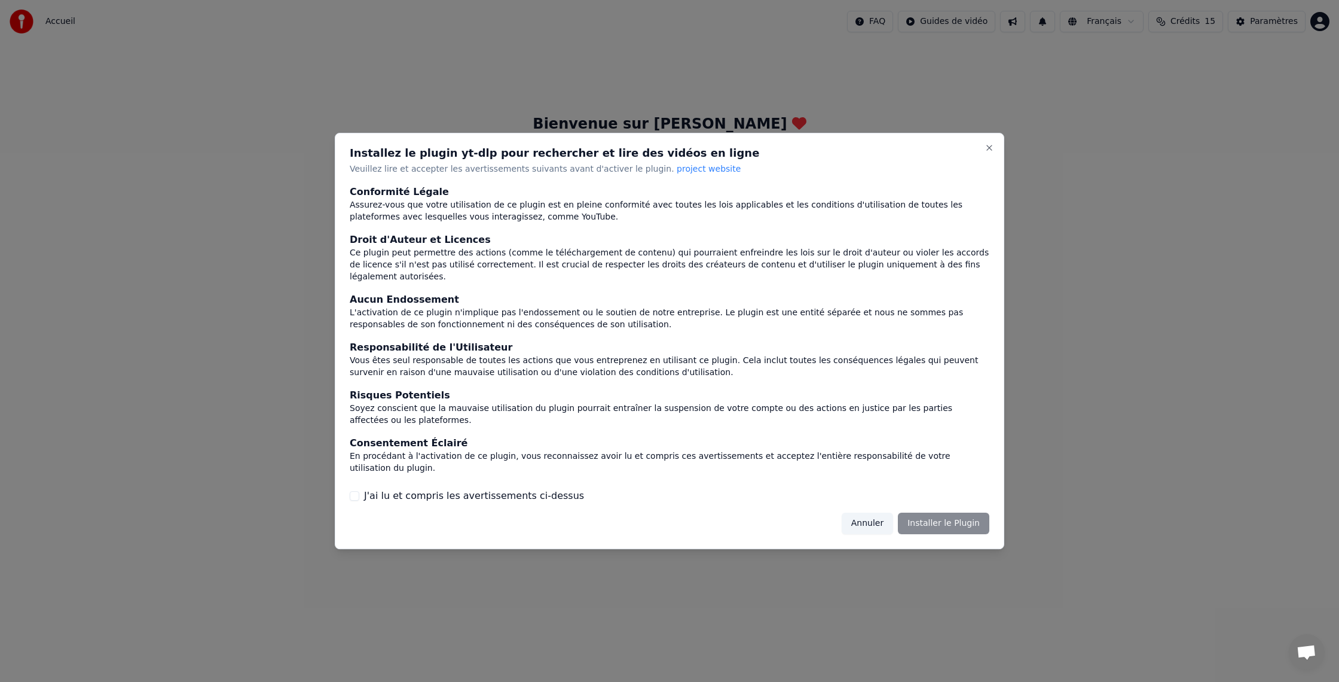
click at [951, 512] on div "Annuler Installer le Plugin" at bounding box center [916, 523] width 148 height 22
click at [687, 173] on span "project website" at bounding box center [709, 169] width 64 height 10
click at [945, 512] on div "Annuler Installer le Plugin" at bounding box center [916, 523] width 148 height 22
click at [923, 516] on div "Annuler Installer le Plugin" at bounding box center [916, 523] width 148 height 22
click at [987, 152] on button "Close" at bounding box center [990, 148] width 10 height 10
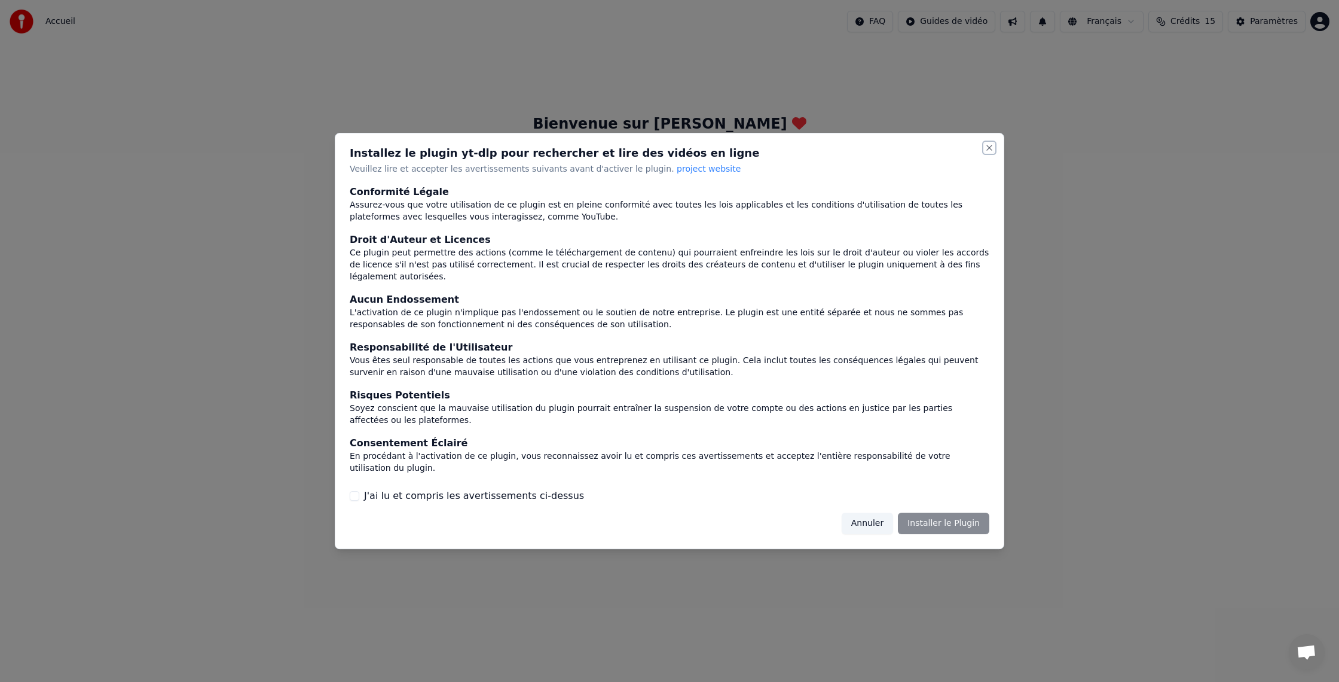
click at [987, 152] on button "Close" at bounding box center [990, 148] width 10 height 10
click at [678, 173] on span "project website" at bounding box center [709, 169] width 64 height 10
click at [875, 512] on button "Annuler" at bounding box center [867, 523] width 51 height 22
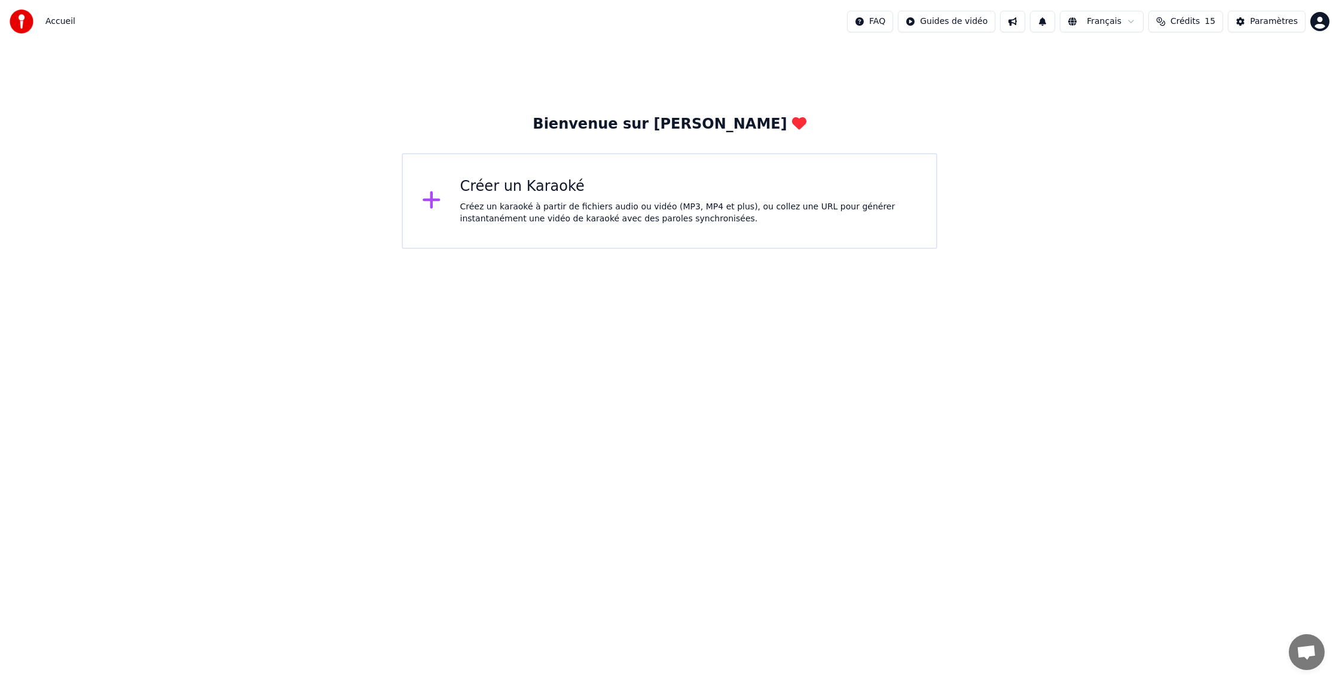
drag, startPoint x: 428, startPoint y: 197, endPoint x: 435, endPoint y: 194, distance: 8.3
click at [435, 194] on icon at bounding box center [431, 200] width 19 height 22
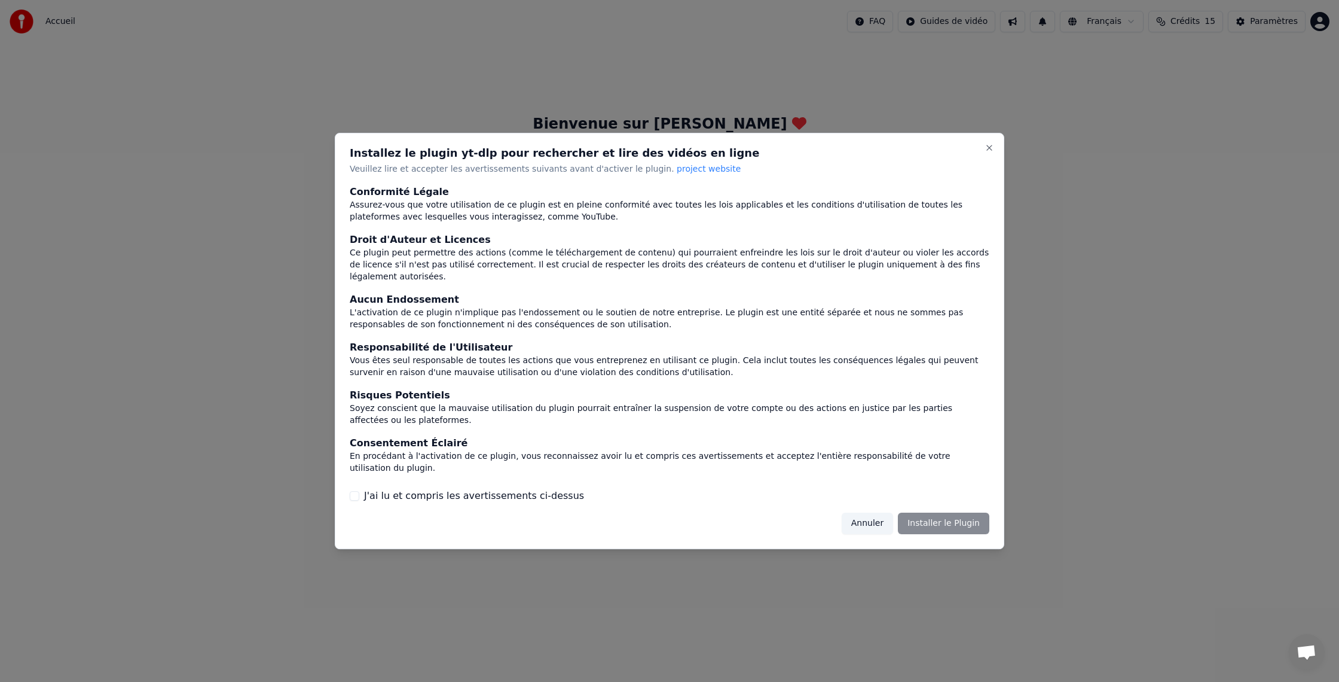
drag, startPoint x: 435, startPoint y: 194, endPoint x: 526, endPoint y: 204, distance: 91.4
click at [487, 175] on div "Installez le plugin yt-dlp pour rechercher et lire des vidéos en ligne Veuillez…" at bounding box center [670, 162] width 640 height 28
click at [956, 514] on div "Annuler Installer le Plugin" at bounding box center [916, 523] width 148 height 22
click at [352, 491] on button "J'ai lu et compris les avertissements ci-dessus" at bounding box center [355, 496] width 10 height 10
click at [962, 515] on button "Installer le Plugin" at bounding box center [943, 523] width 91 height 22
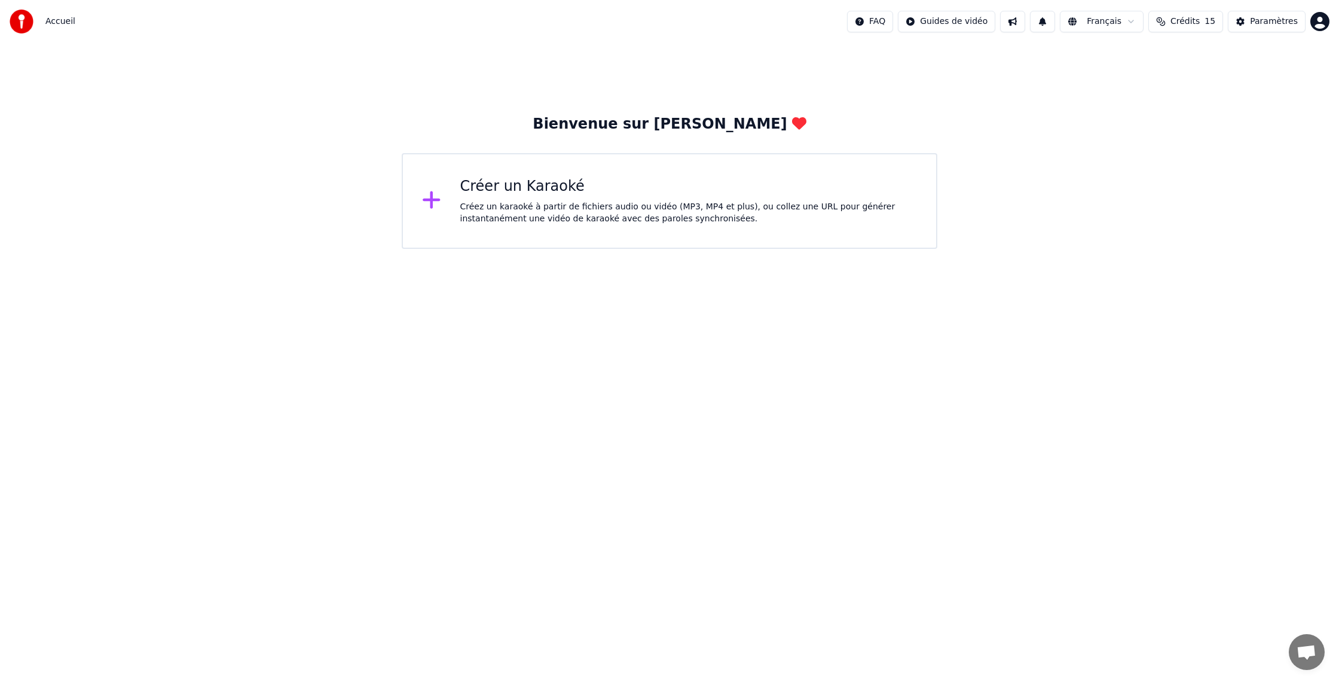
drag, startPoint x: 270, startPoint y: 32, endPoint x: 277, endPoint y: 2, distance: 30.6
click at [500, 181] on div "Créer un Karaoké" at bounding box center [688, 186] width 457 height 19
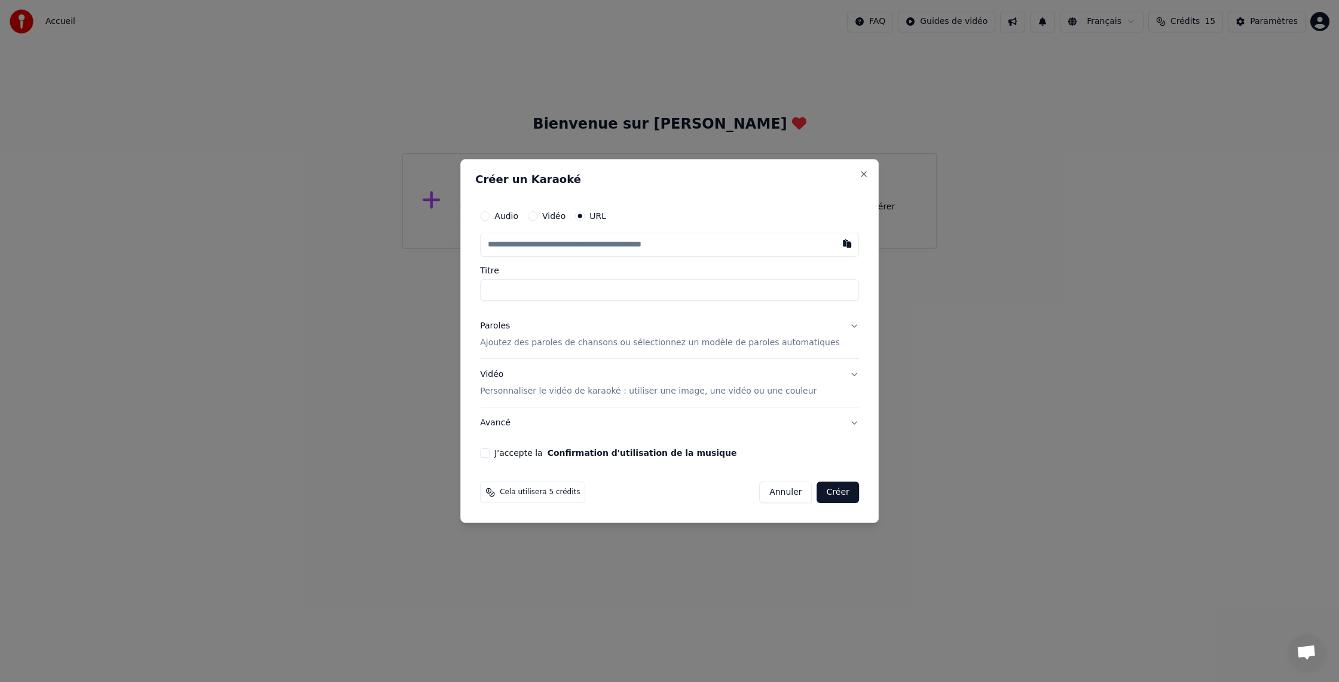
click at [831, 494] on button "Créer" at bounding box center [838, 492] width 42 height 22
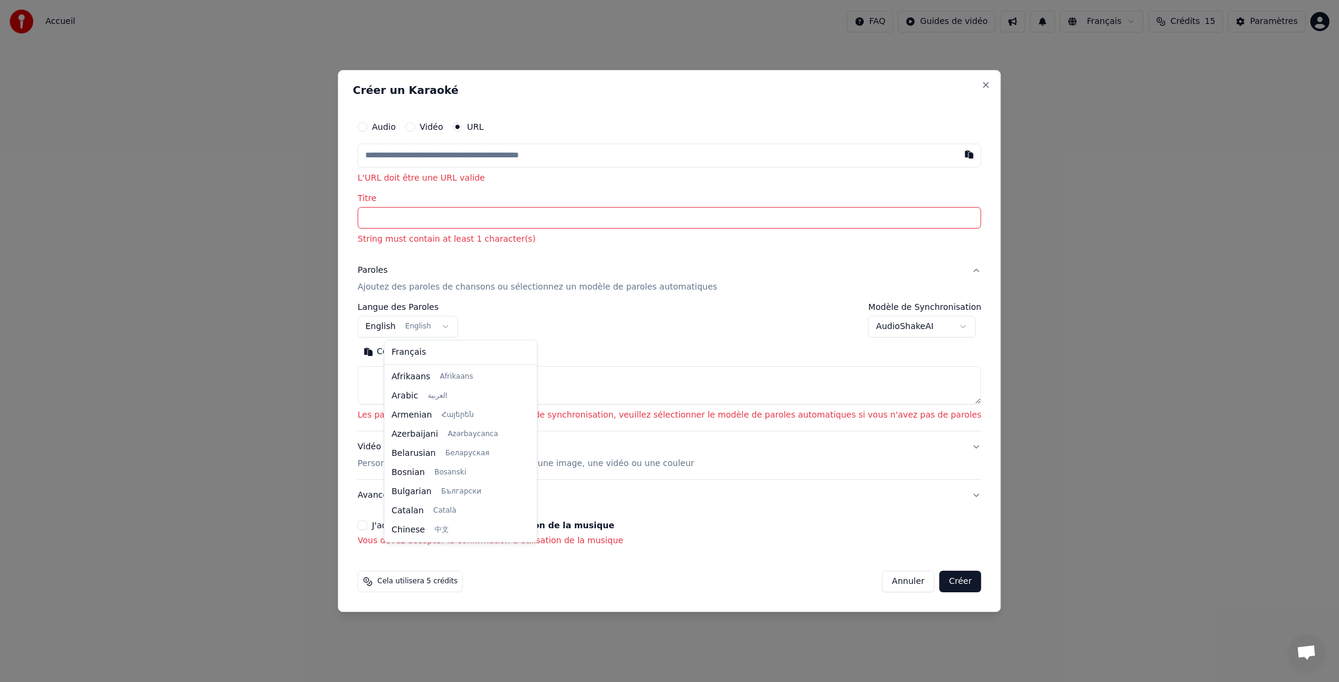
click at [466, 249] on body "**********" at bounding box center [669, 124] width 1339 height 249
select select "**"
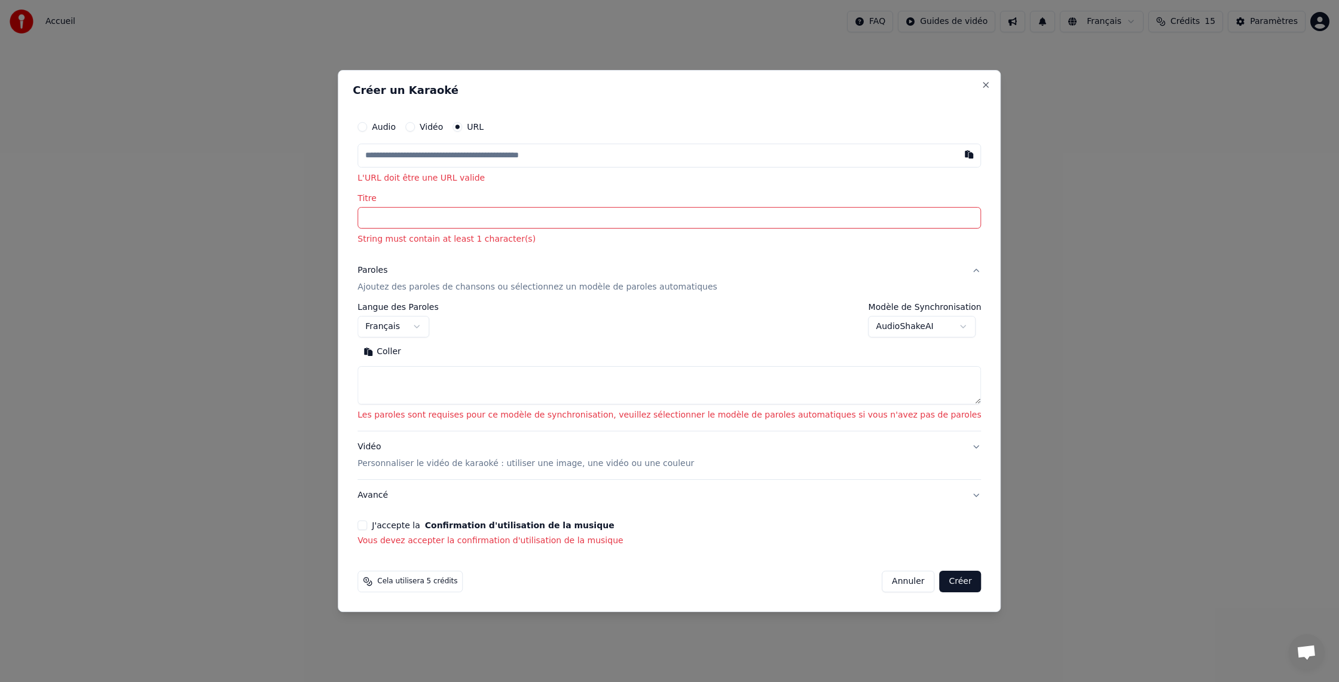
click at [375, 176] on div "**********" at bounding box center [669, 341] width 663 height 542
click at [378, 154] on div "**********" at bounding box center [669, 341] width 663 height 542
click at [477, 124] on div "Audio Vidéo URL" at bounding box center [421, 127] width 126 height 10
click at [453, 178] on p "L'URL doit être une URL valide" at bounding box center [670, 178] width 624 height 12
click at [400, 221] on input "Titre" at bounding box center [670, 218] width 624 height 22
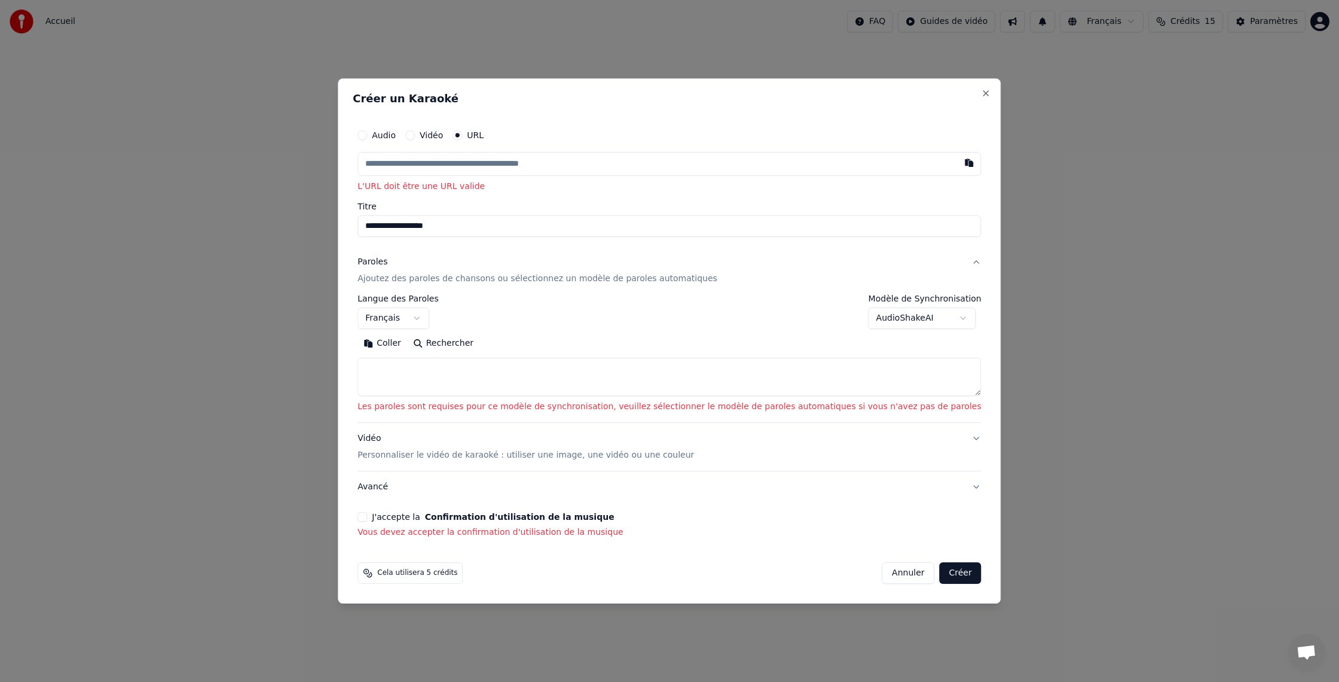
type input "**********"
click at [375, 530] on div "**********" at bounding box center [669, 340] width 663 height 525
click at [386, 531] on p "Vous devez accepter la confirmation d'utilisation de la musique" at bounding box center [670, 532] width 624 height 12
click at [638, 532] on p "Vous devez accepter la confirmation d'utilisation de la musique" at bounding box center [670, 532] width 624 height 12
click at [367, 513] on button "J'accepte la Confirmation d'utilisation de la musique" at bounding box center [363, 517] width 10 height 10
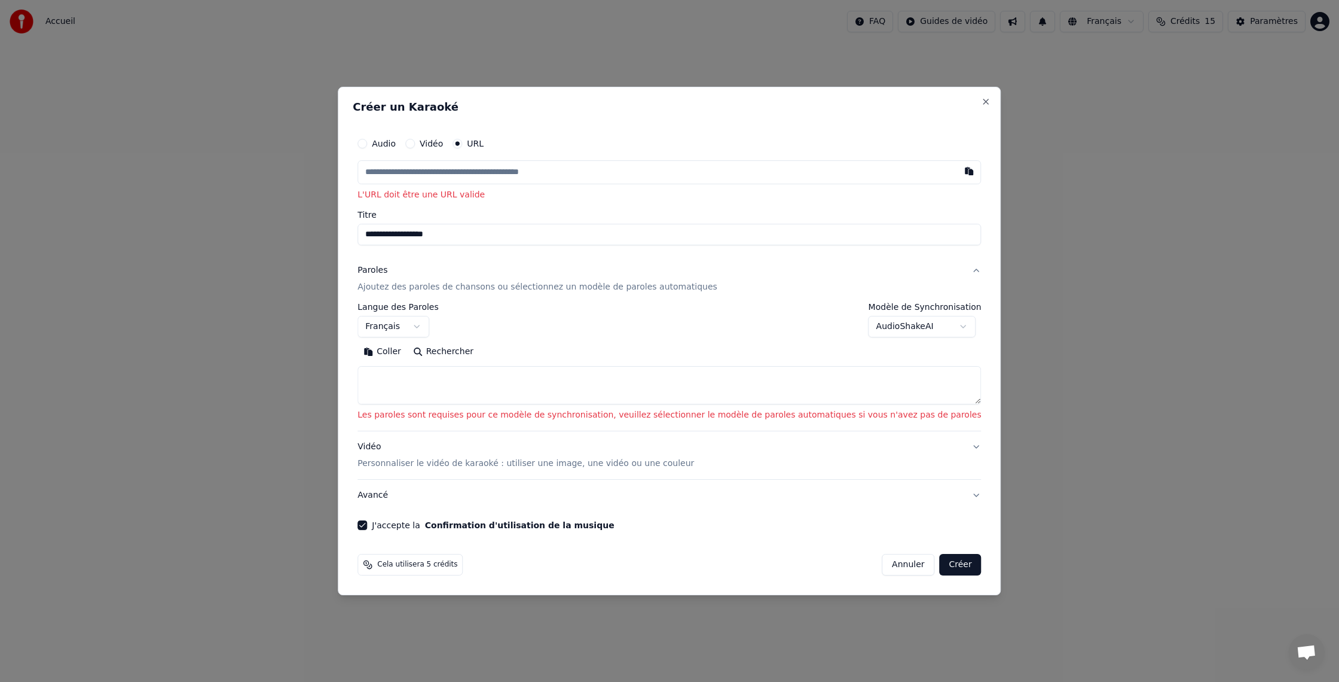
click at [405, 286] on p "Ajoutez des paroles de chansons ou sélectionnez un modèle de paroles automatiqu…" at bounding box center [538, 287] width 360 height 12
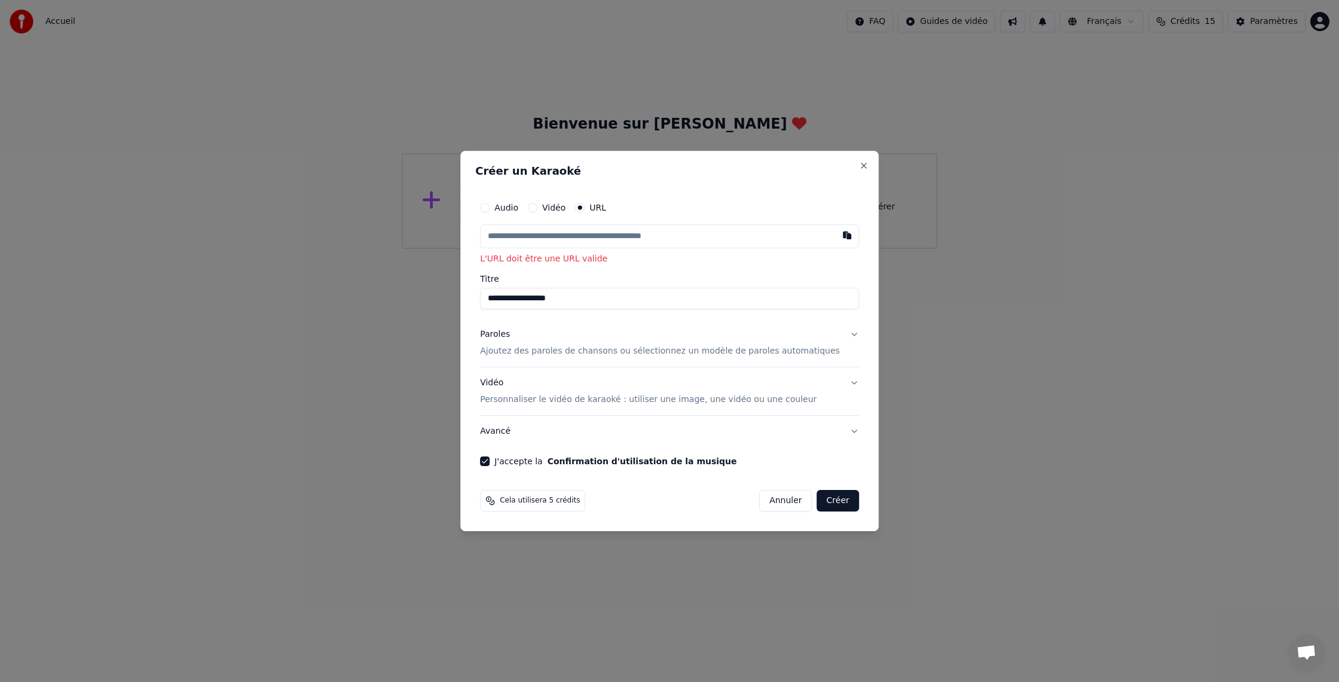
click at [542, 350] on p "Ajoutez des paroles de chansons ou sélectionnez un modèle de paroles automatiqu…" at bounding box center [660, 351] width 360 height 12
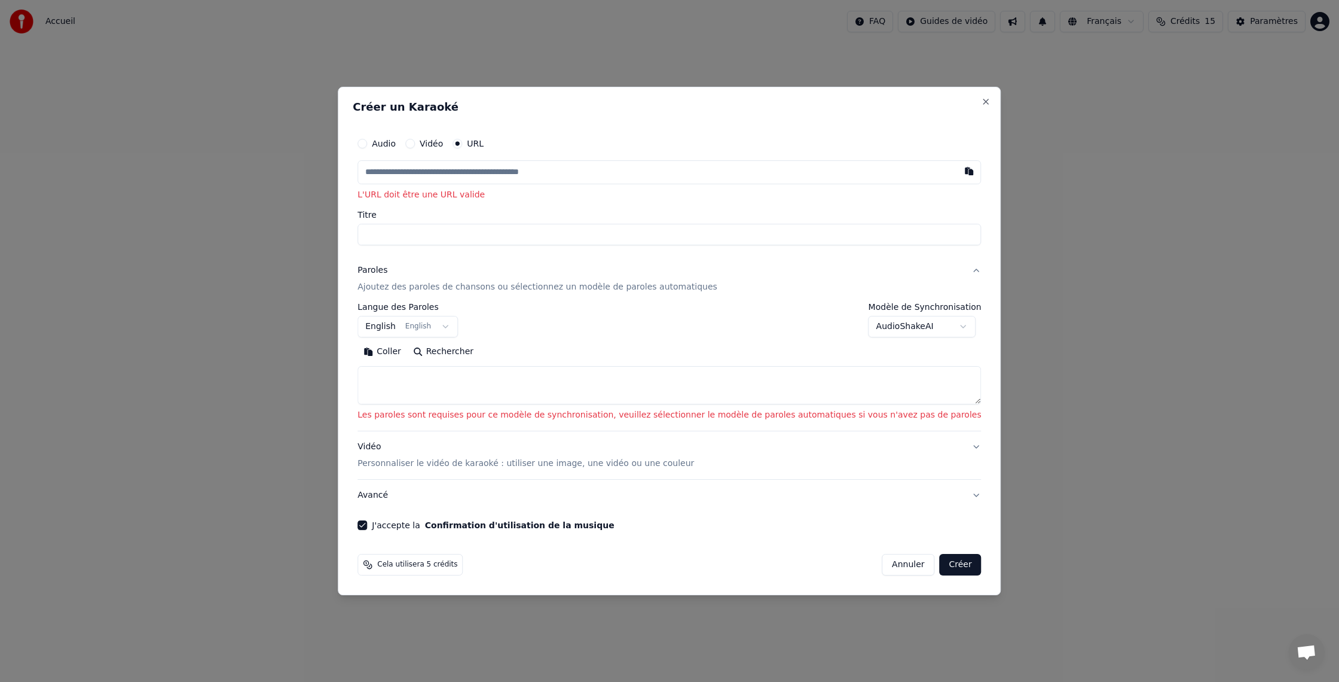
select select
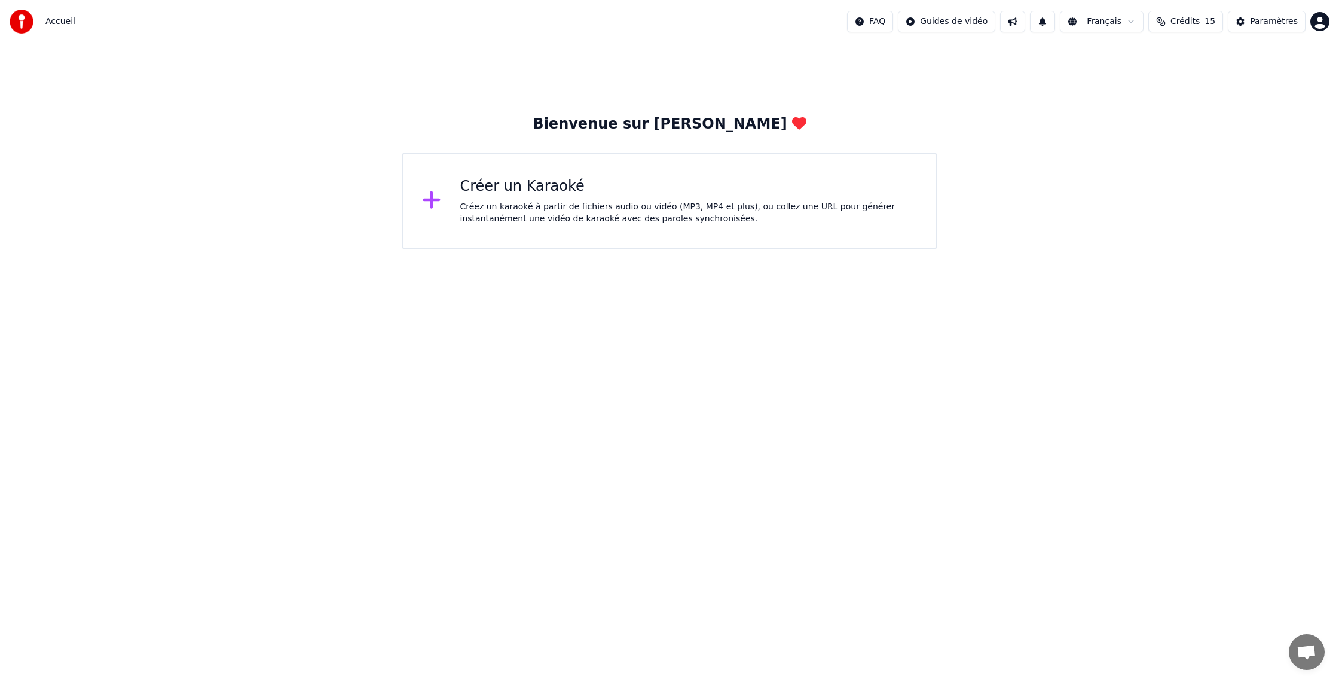
drag, startPoint x: 596, startPoint y: 314, endPoint x: 425, endPoint y: 279, distance: 175.2
click at [596, 249] on html "Accueil FAQ Guides de vidéo Français Crédits 15 Paramètres Bienvenue sur Youka …" at bounding box center [669, 124] width 1339 height 249
click at [618, 201] on div "Créez un karaoké à partir de fichiers audio ou vidéo (MP3, MP4 et plus), ou col…" at bounding box center [688, 213] width 457 height 24
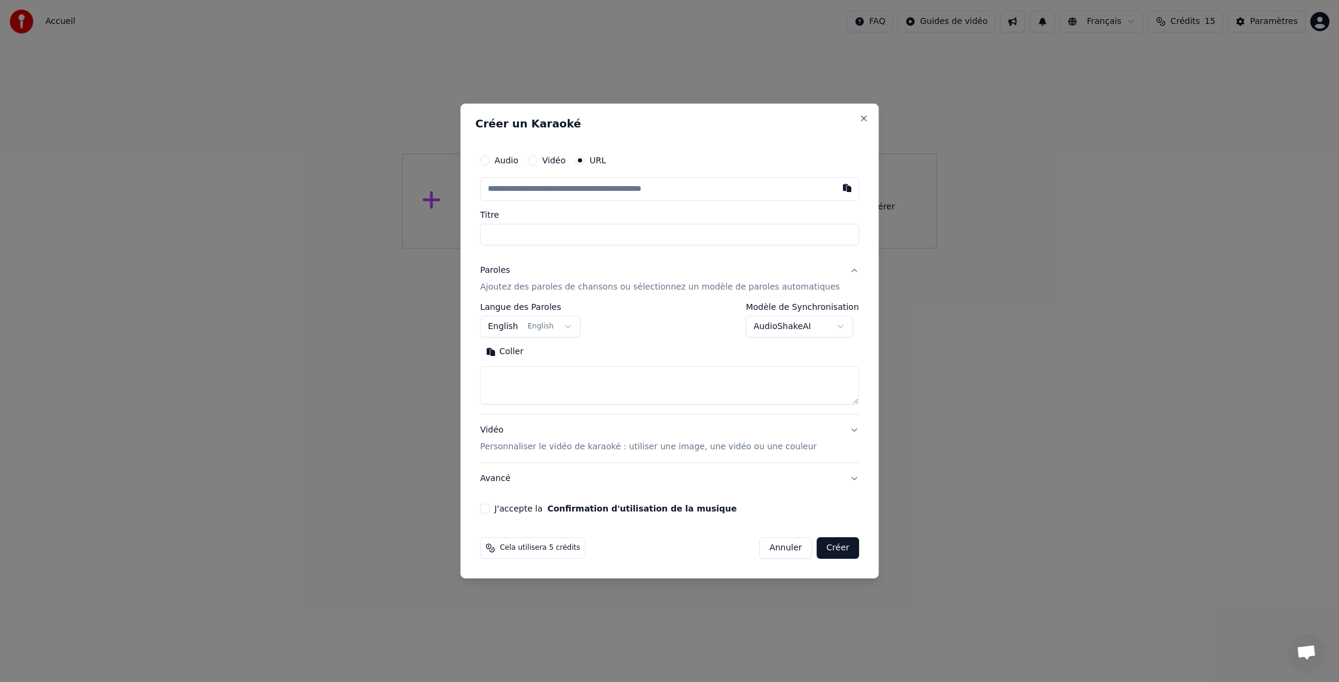
click at [517, 221] on div "Titre" at bounding box center [669, 227] width 379 height 35
click at [511, 190] on input "text" at bounding box center [669, 189] width 379 height 24
click at [531, 249] on body "**********" at bounding box center [669, 124] width 1339 height 249
select select "**"
drag, startPoint x: 509, startPoint y: 225, endPoint x: 513, endPoint y: 217, distance: 8.6
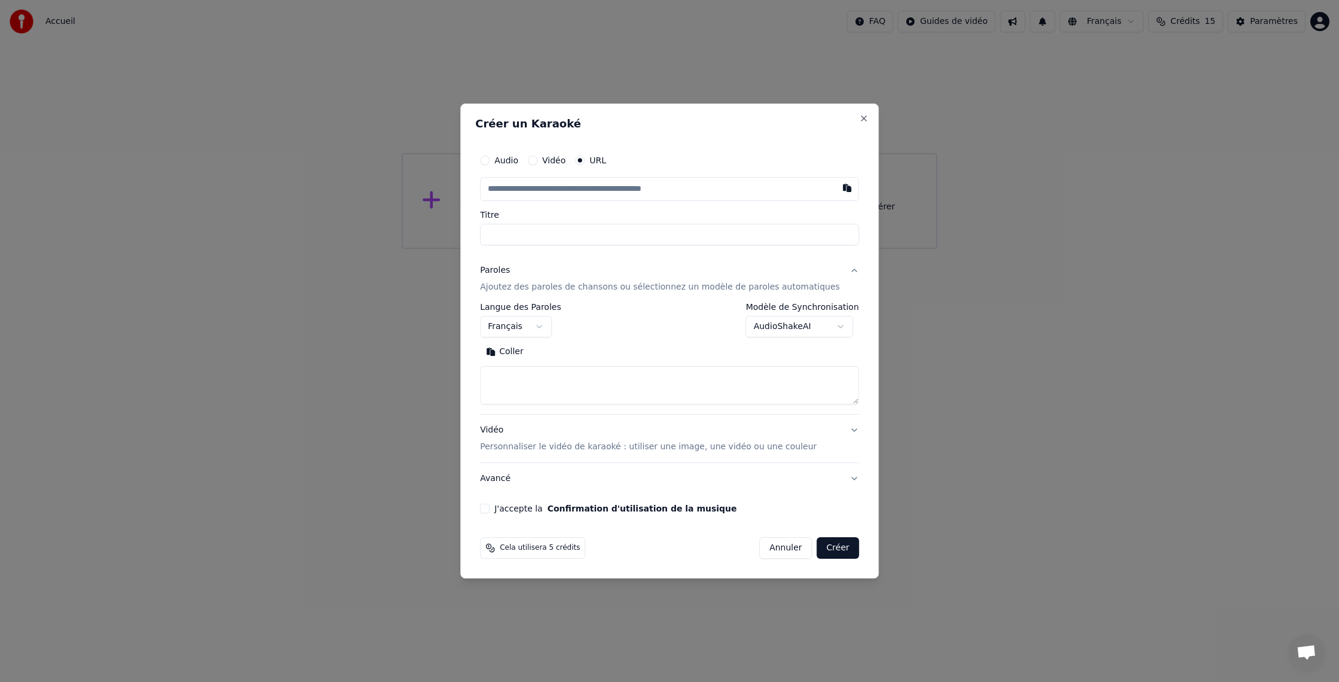
click at [509, 225] on input "Titre" at bounding box center [669, 235] width 379 height 22
type input "**********"
click at [488, 477] on div "**********" at bounding box center [669, 330] width 389 height 374
click at [506, 479] on button "Avancé" at bounding box center [669, 478] width 379 height 31
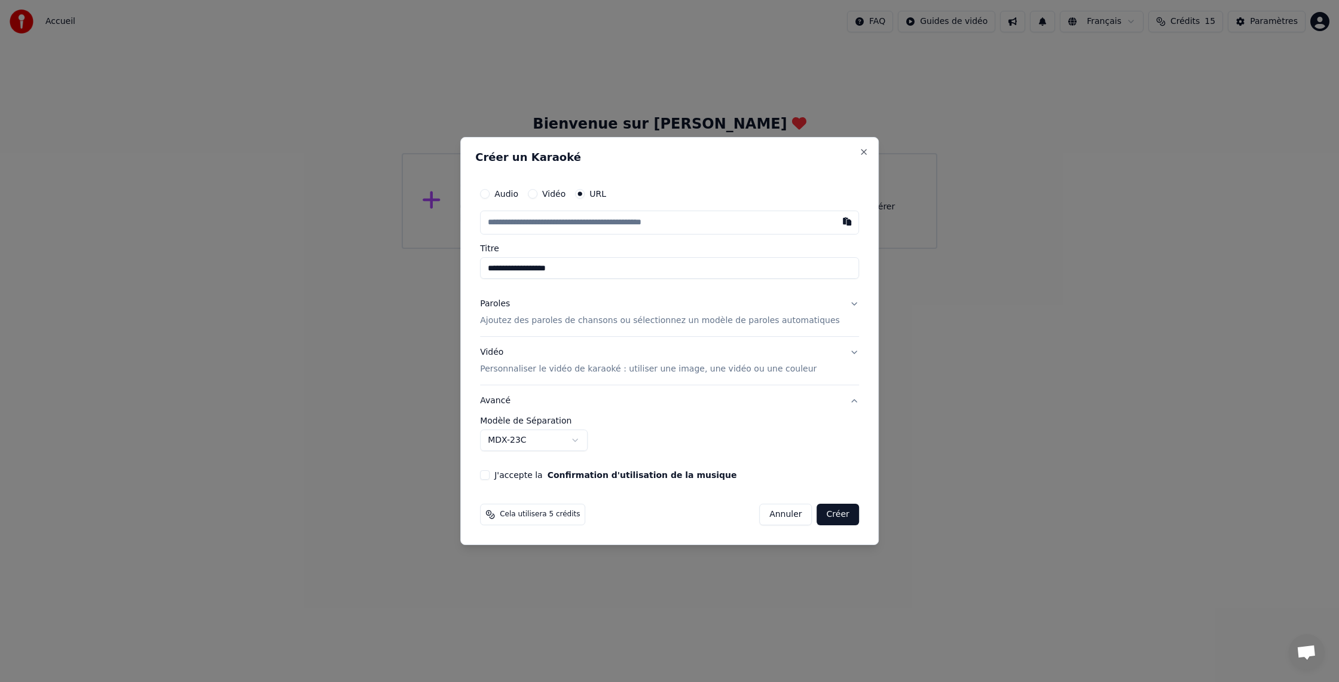
click at [502, 420] on label "Modèle de Séparation" at bounding box center [669, 420] width 379 height 8
click at [490, 419] on div "**********" at bounding box center [669, 330] width 389 height 307
click at [488, 398] on div "**********" at bounding box center [669, 330] width 389 height 307
click at [530, 414] on button "Avancé" at bounding box center [669, 400] width 379 height 31
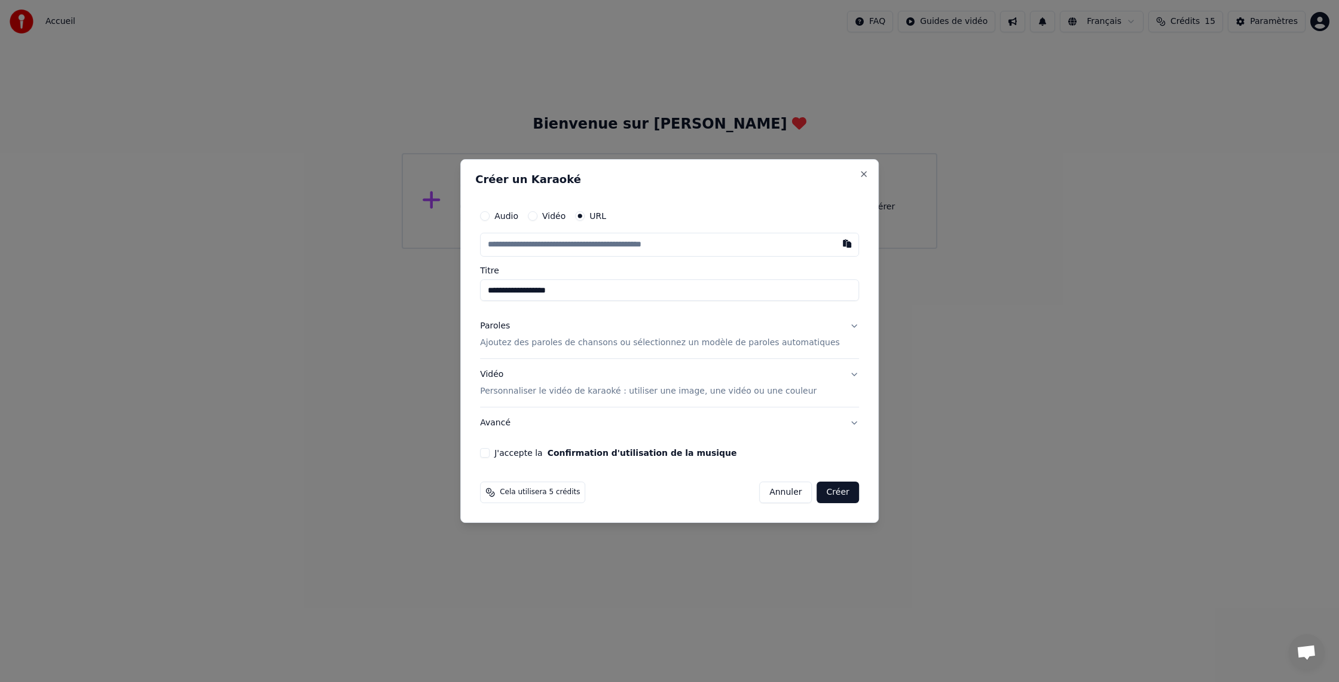
click at [490, 450] on button "J'accepte la Confirmation d'utilisation de la musique" at bounding box center [485, 453] width 10 height 10
click at [825, 491] on button "Créer" at bounding box center [838, 492] width 42 height 22
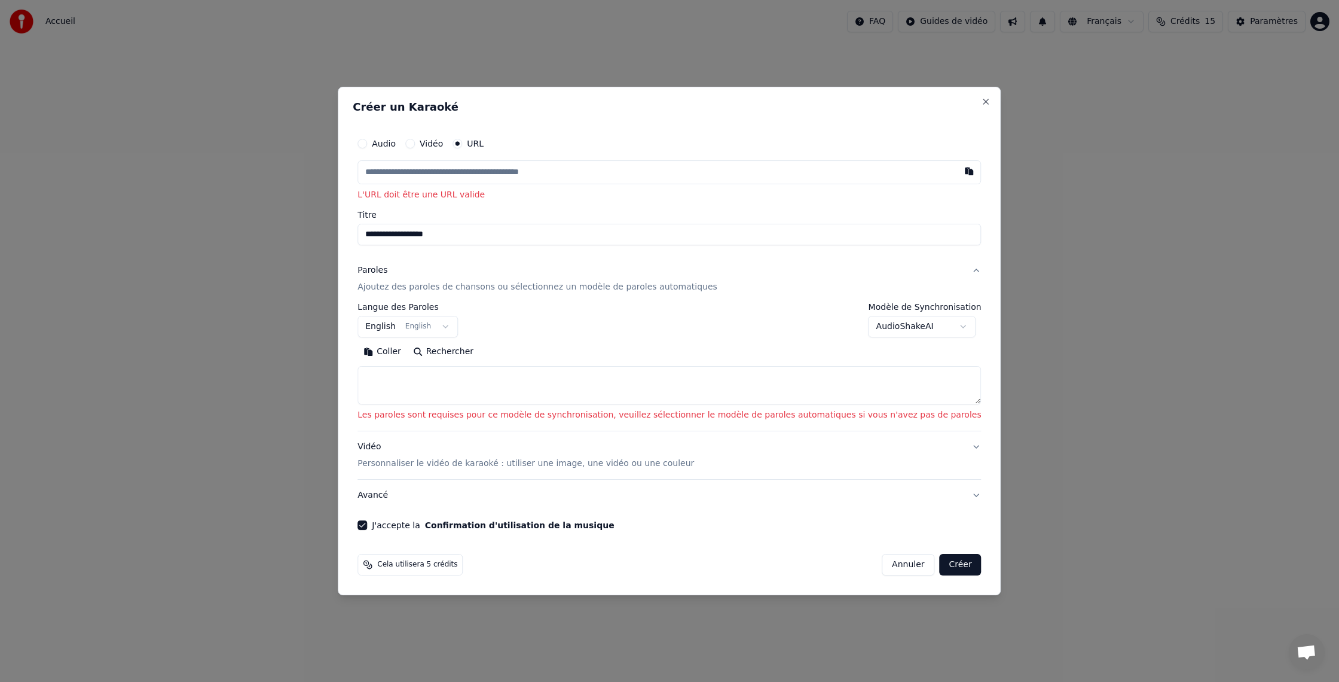
drag, startPoint x: 487, startPoint y: 100, endPoint x: 533, endPoint y: 101, distance: 46.6
click at [533, 101] on div "**********" at bounding box center [669, 341] width 663 height 508
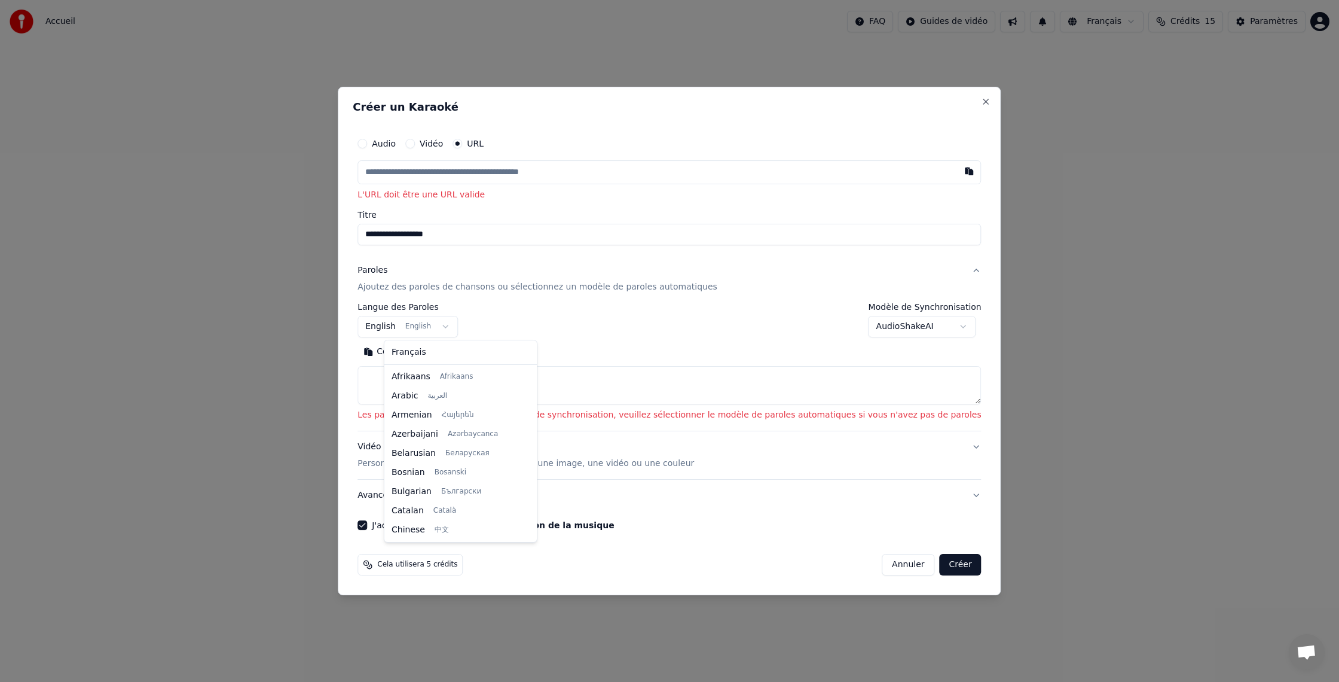
click at [384, 249] on body "**********" at bounding box center [669, 124] width 1339 height 249
select select "**"
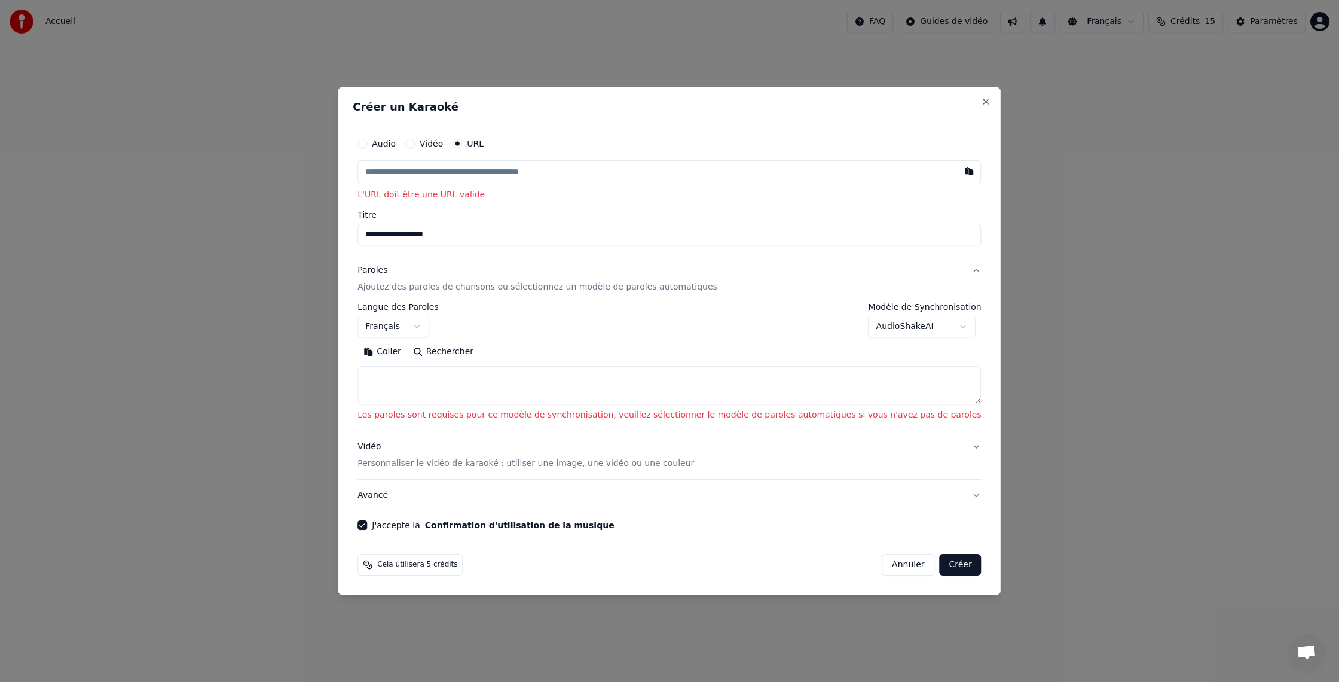
click at [378, 414] on div "**********" at bounding box center [669, 341] width 663 height 508
click at [394, 249] on body "**********" at bounding box center [669, 124] width 1339 height 249
click at [457, 350] on button "Rechercher" at bounding box center [443, 351] width 72 height 19
type textarea "**********"
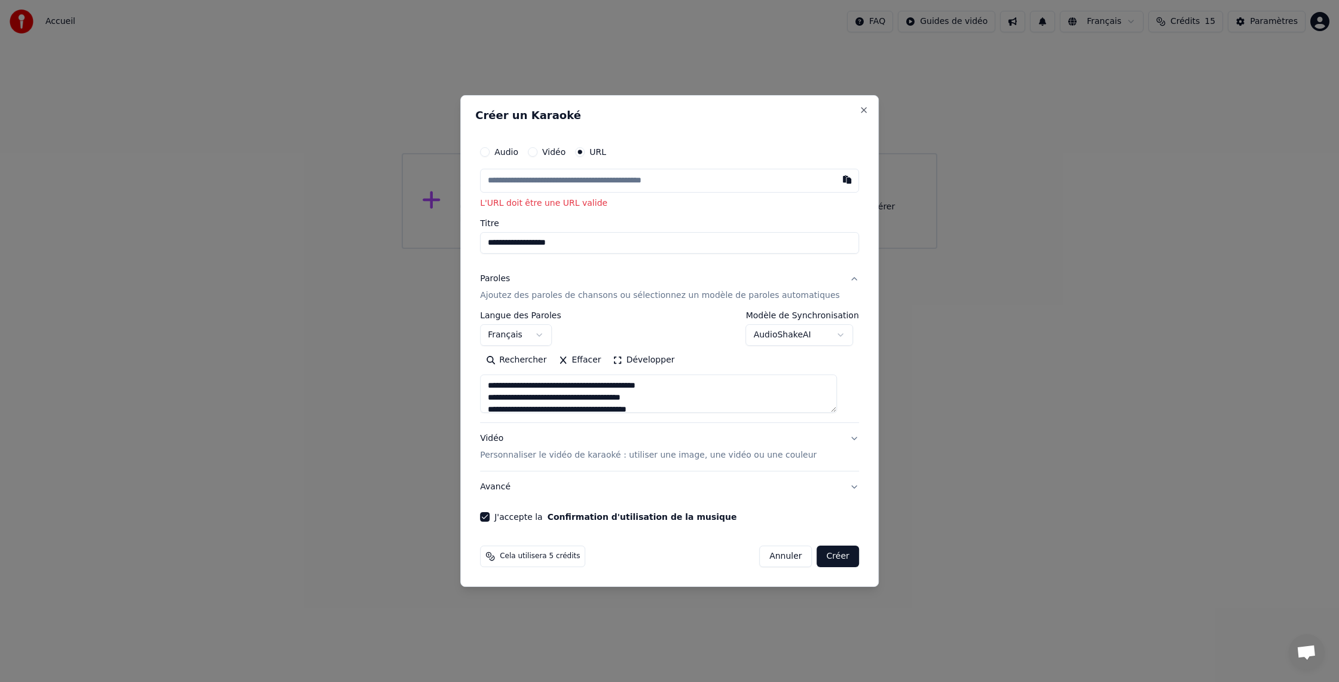
click at [594, 361] on button "Effacer" at bounding box center [579, 359] width 54 height 19
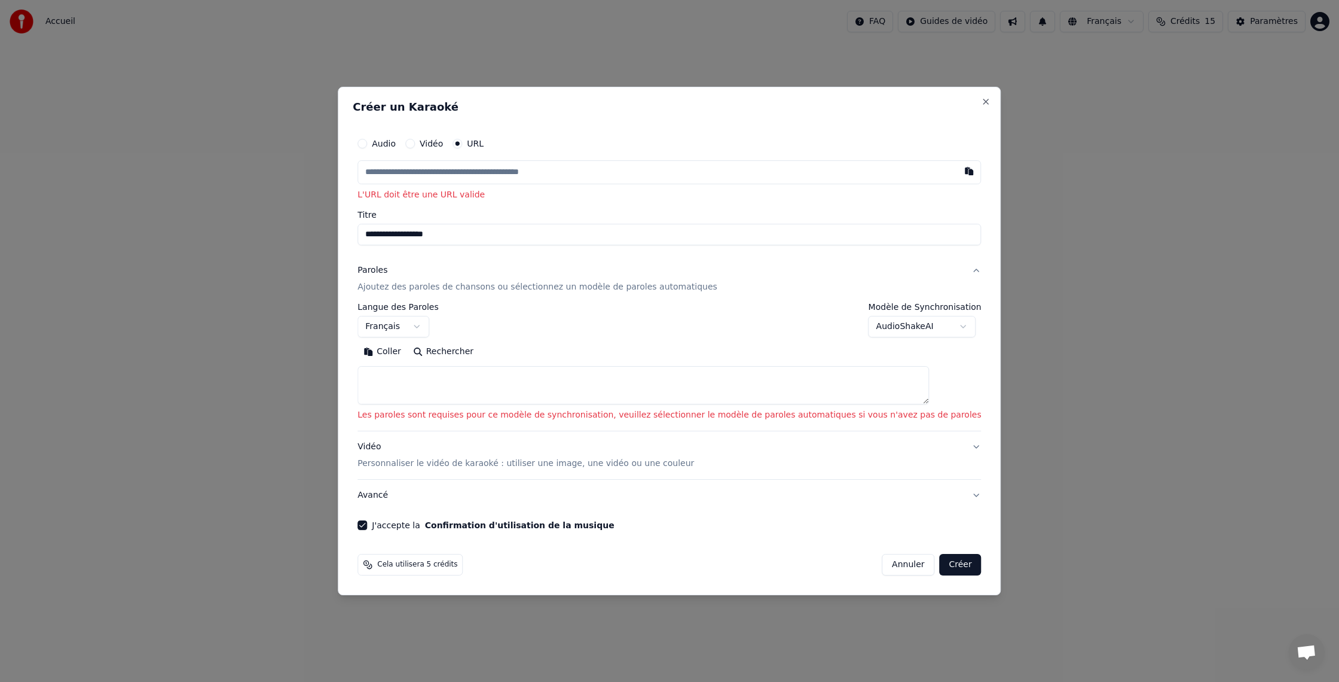
click at [407, 349] on button "Coller" at bounding box center [383, 351] width 50 height 19
type textarea "**********"
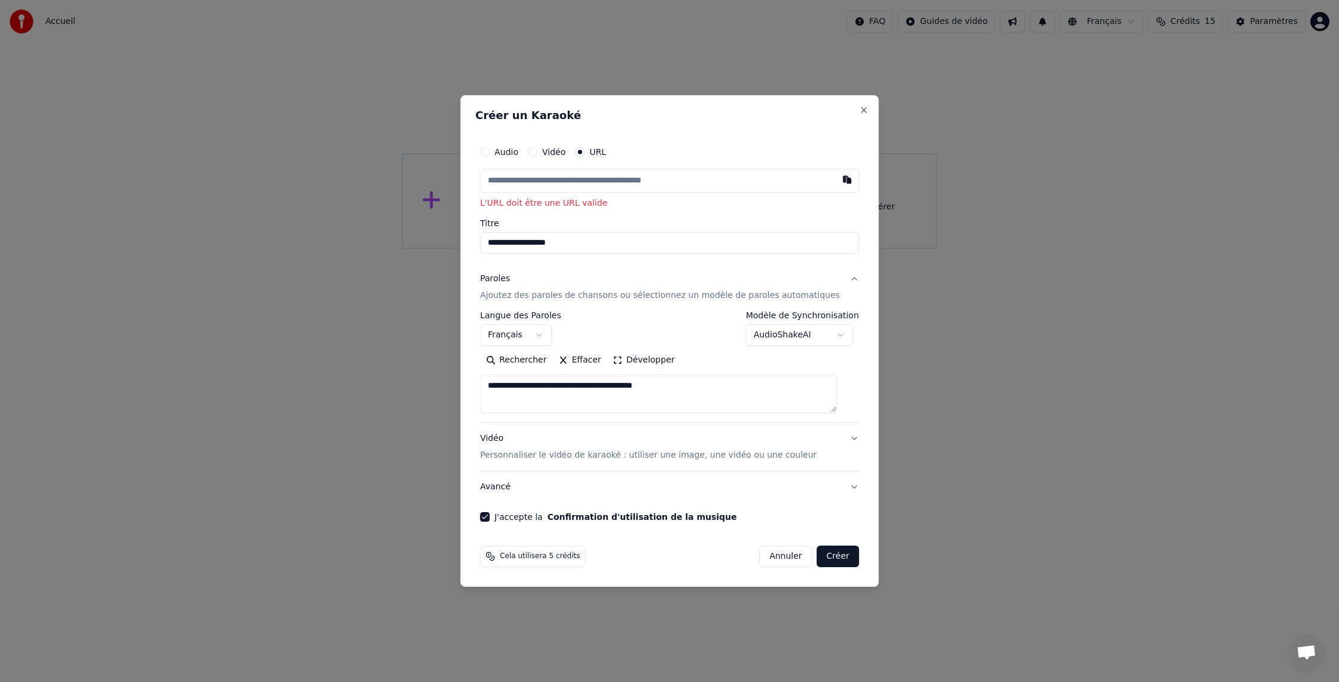
click at [502, 295] on p "Ajoutez des paroles de chansons ou sélectionnez un modèle de paroles automatiqu…" at bounding box center [660, 295] width 360 height 12
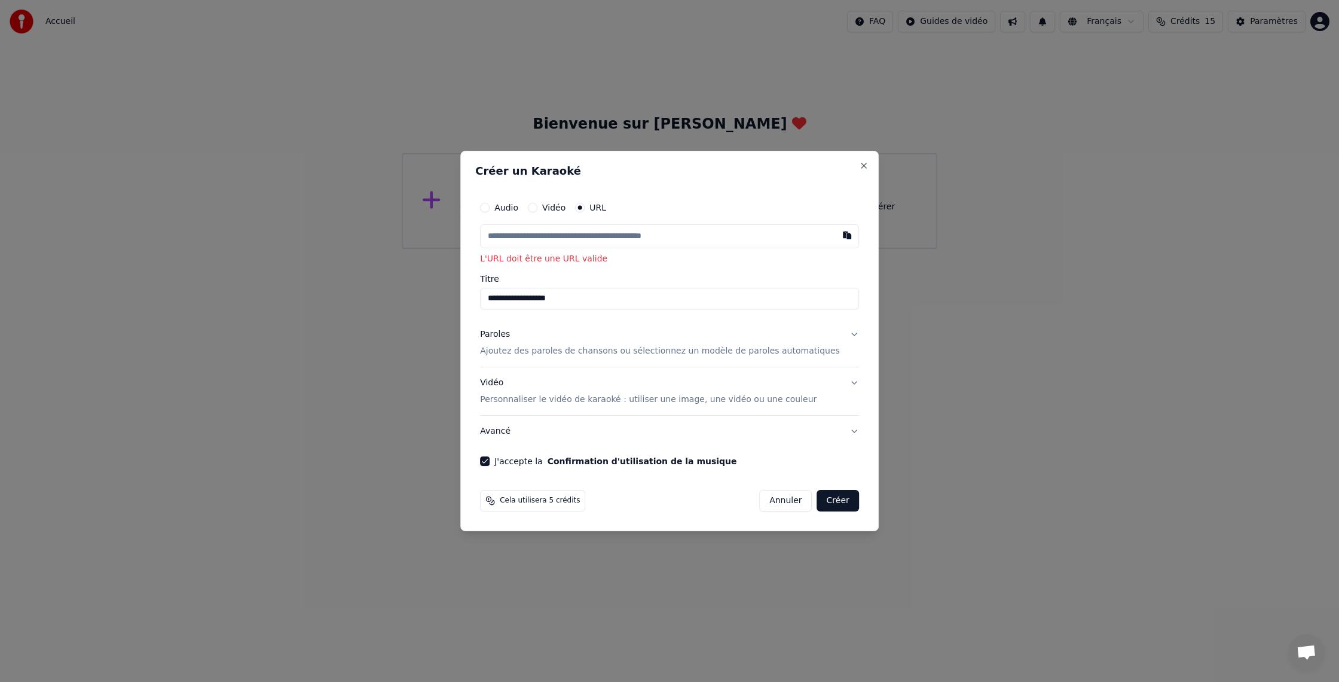
click at [540, 352] on p "Ajoutez des paroles de chansons ou sélectionnez un modèle de paroles automatiqu…" at bounding box center [660, 351] width 360 height 12
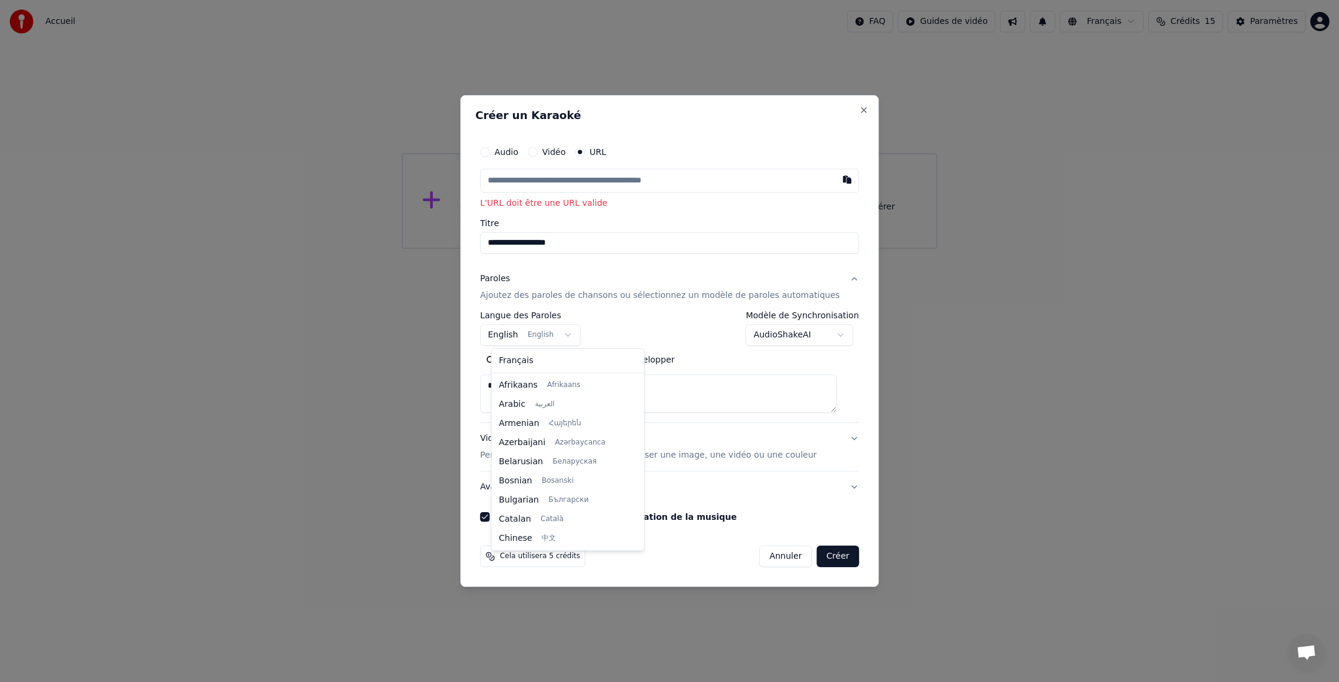
click at [574, 249] on body "**********" at bounding box center [669, 124] width 1339 height 249
select select "**"
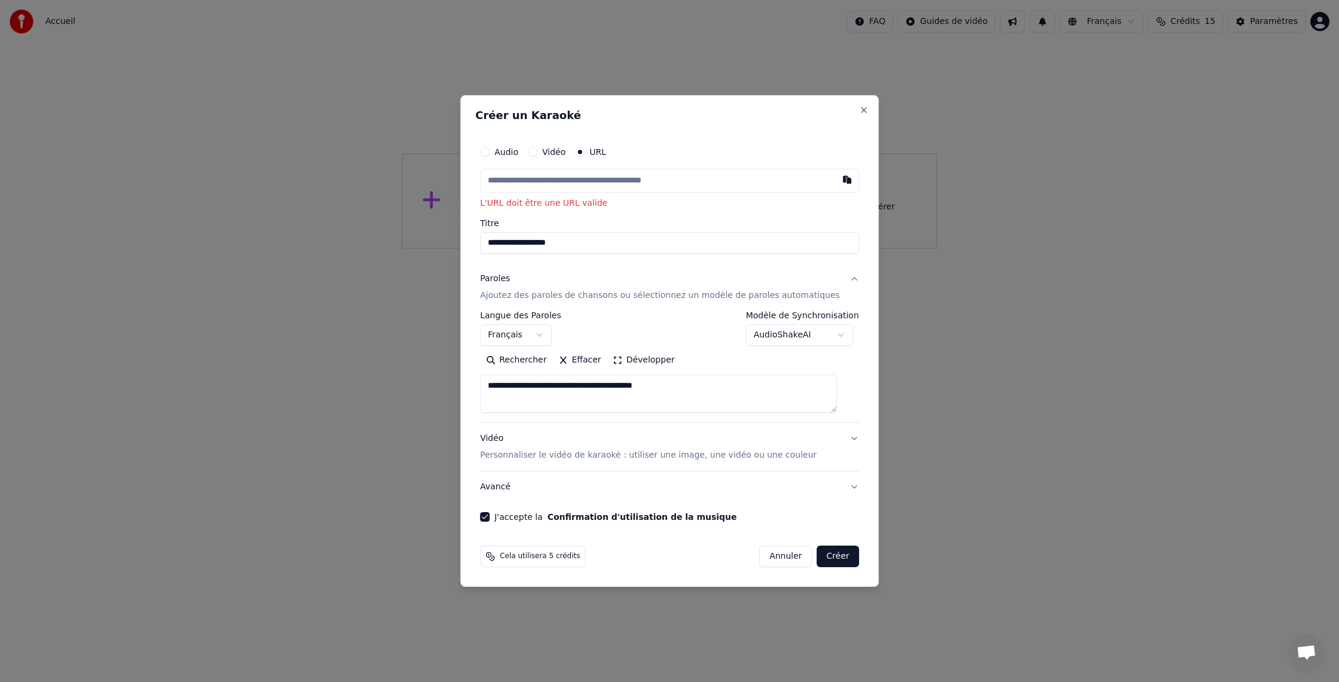
click at [530, 358] on button "Rechercher" at bounding box center [516, 359] width 72 height 19
click at [512, 372] on div "Rechercher Effacer Développer" at bounding box center [669, 381] width 379 height 62
click at [518, 375] on div "Rechercher Effacer Développer" at bounding box center [669, 381] width 379 height 62
click at [717, 394] on textarea at bounding box center [658, 393] width 357 height 38
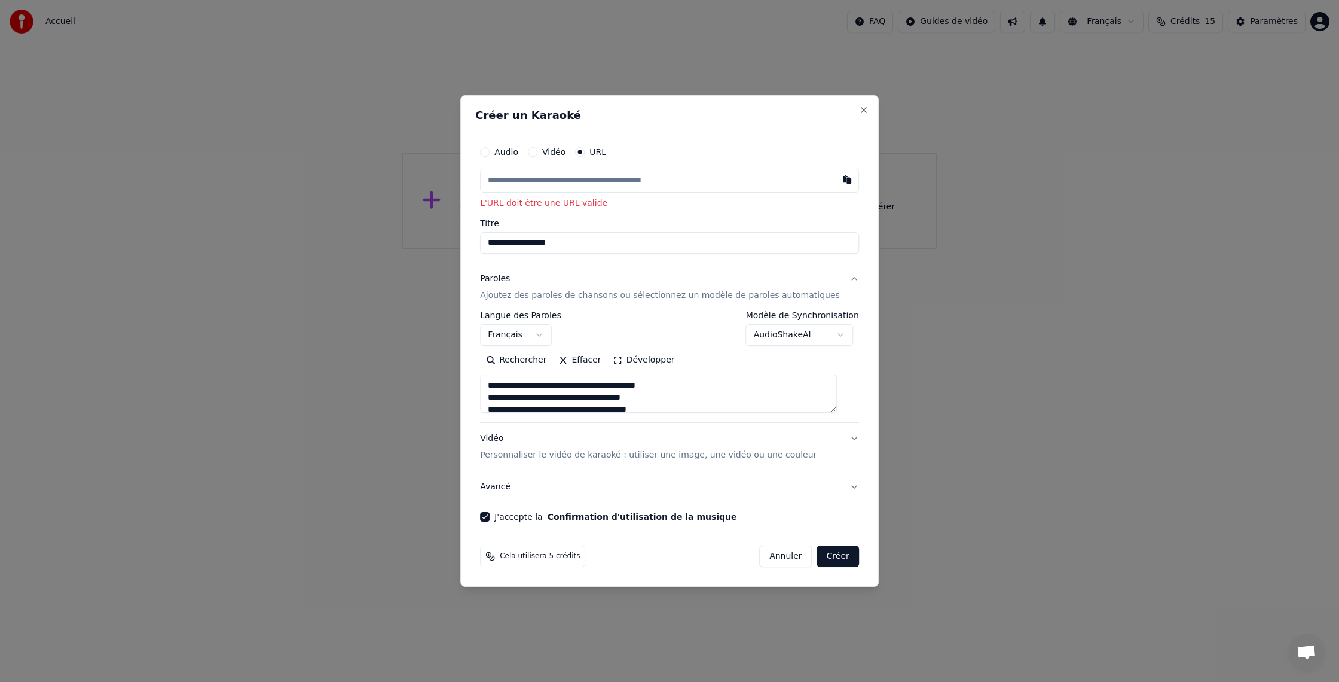
drag, startPoint x: 712, startPoint y: 387, endPoint x: 564, endPoint y: 389, distance: 148.3
click at [564, 389] on textarea at bounding box center [658, 393] width 357 height 38
drag, startPoint x: 704, startPoint y: 378, endPoint x: 730, endPoint y: 390, distance: 28.9
click at [729, 390] on textarea at bounding box center [658, 393] width 357 height 38
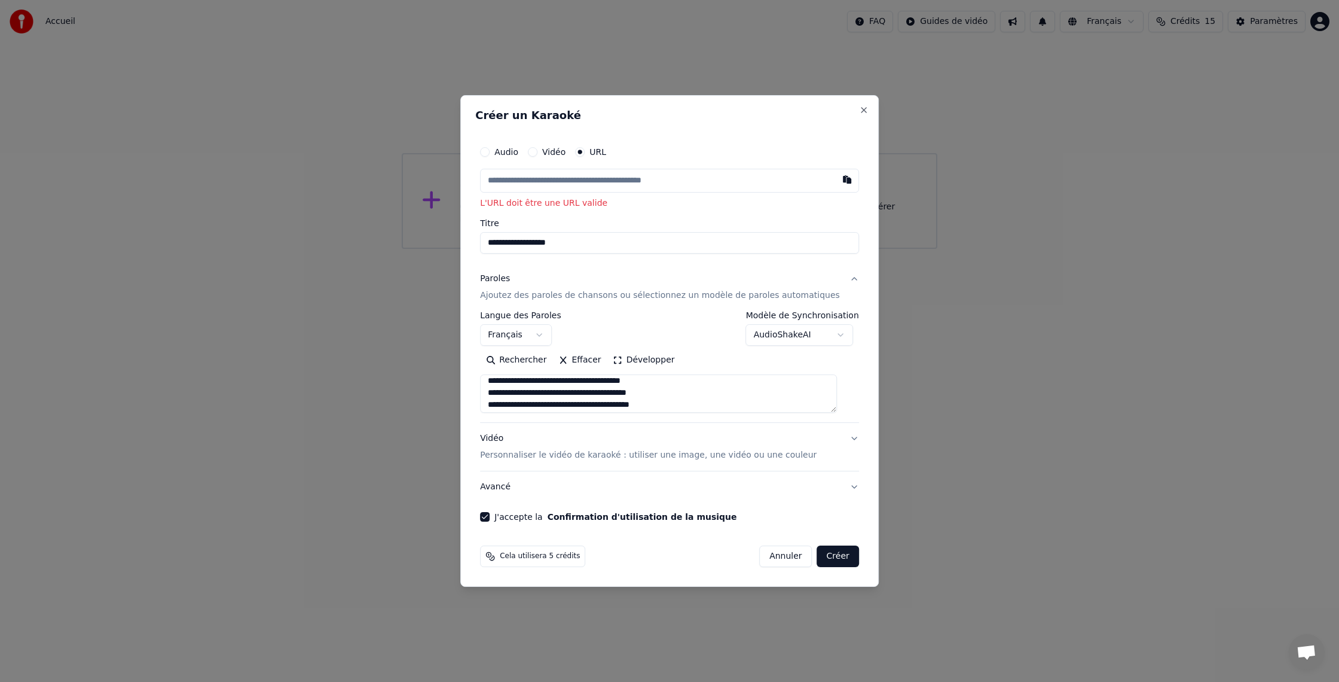
drag, startPoint x: 684, startPoint y: 395, endPoint x: 694, endPoint y: 407, distance: 14.9
click at [570, 402] on textarea at bounding box center [658, 393] width 357 height 38
drag, startPoint x: 709, startPoint y: 395, endPoint x: 477, endPoint y: 388, distance: 232.1
click at [477, 388] on div "**********" at bounding box center [669, 340] width 419 height 491
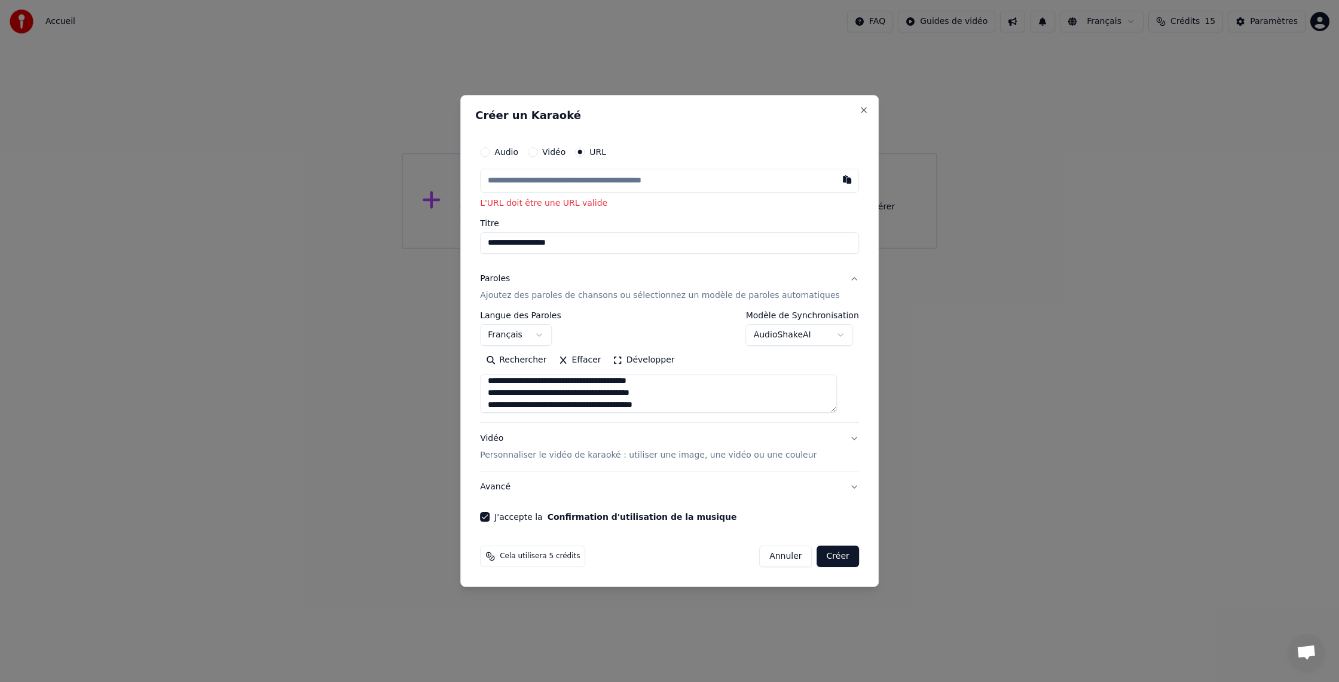
click at [618, 375] on textarea at bounding box center [658, 393] width 357 height 38
click at [678, 392] on textarea at bounding box center [658, 393] width 357 height 38
drag, startPoint x: 676, startPoint y: 395, endPoint x: 491, endPoint y: 392, distance: 185.4
click at [494, 395] on textarea at bounding box center [658, 393] width 357 height 38
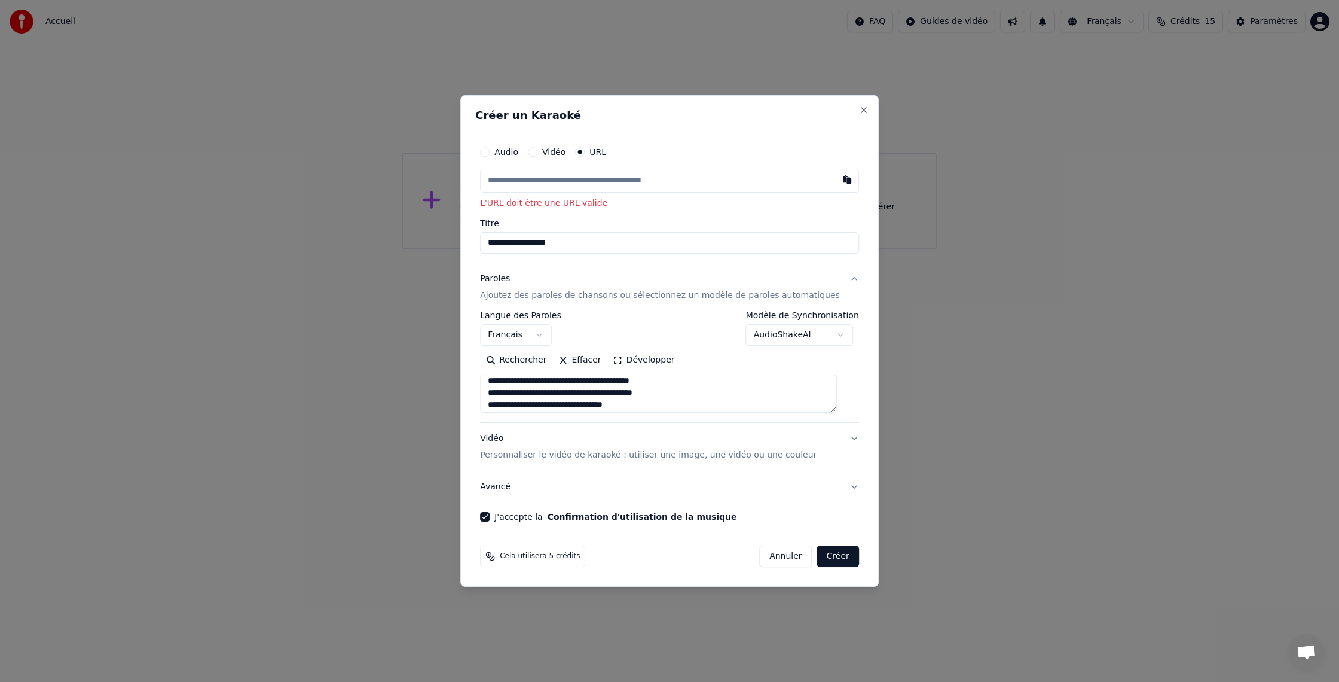
type textarea "**********"
click at [760, 312] on label "Modèle de Synchronisation" at bounding box center [802, 315] width 113 height 8
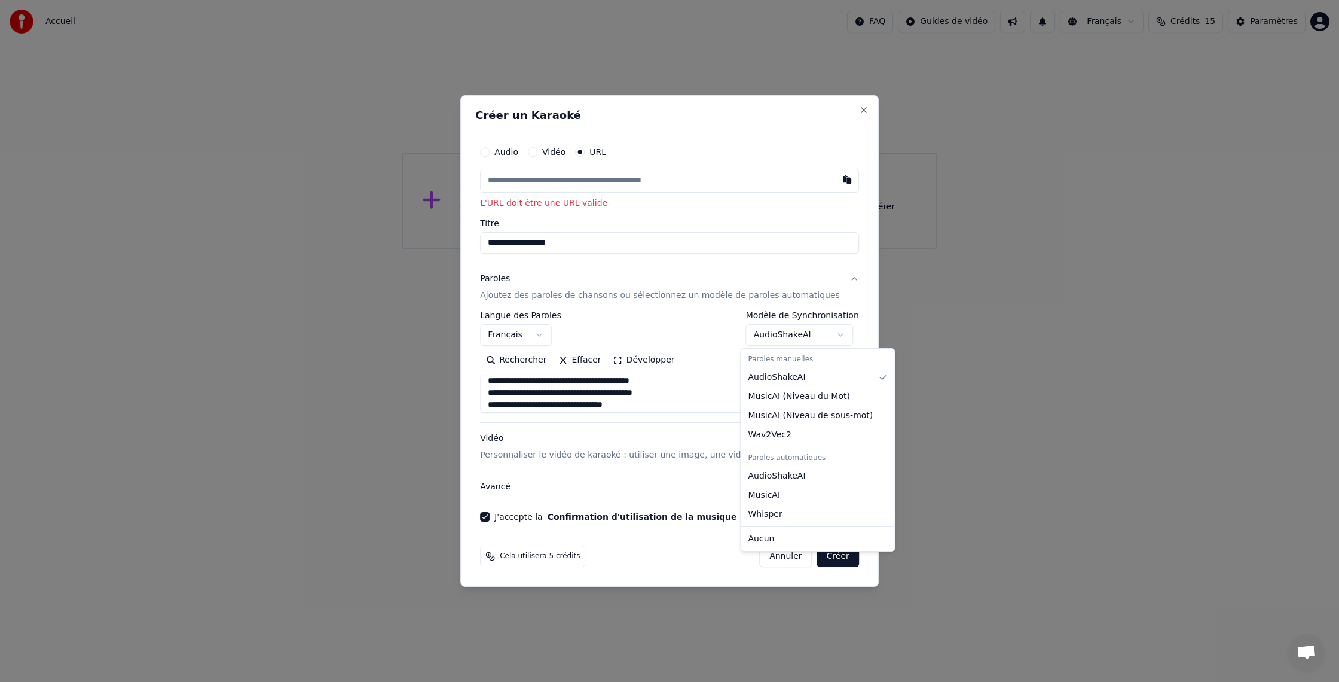
click at [763, 249] on body "**********" at bounding box center [669, 124] width 1339 height 249
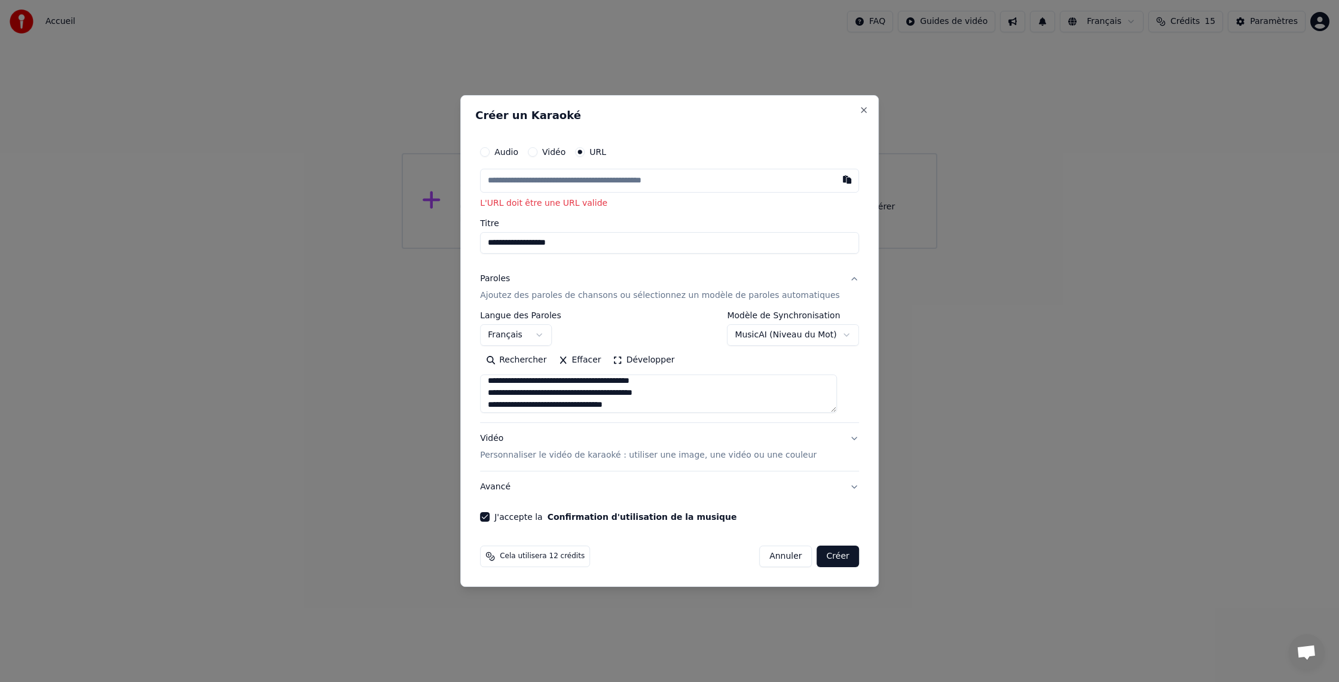
click at [832, 552] on button "Créer" at bounding box center [838, 556] width 42 height 22
click at [830, 557] on button "Créer" at bounding box center [838, 556] width 42 height 22
select select "**********"
select select
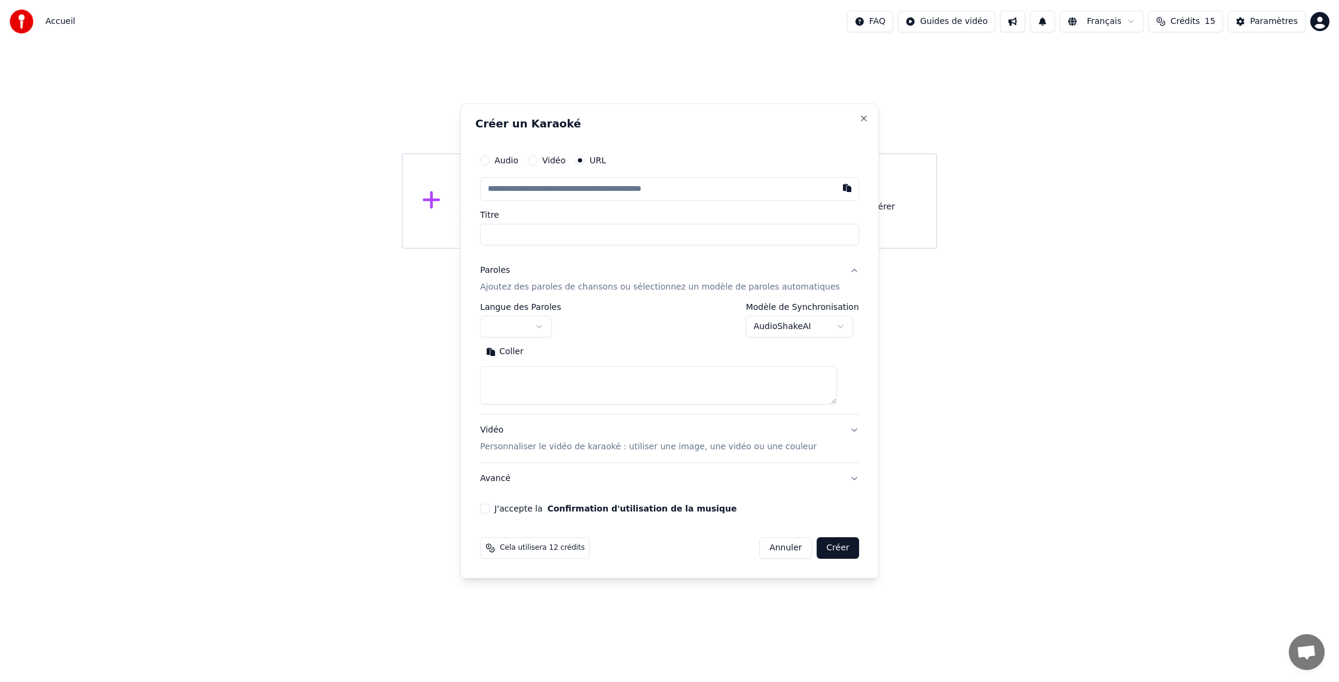
scroll to position [0, 0]
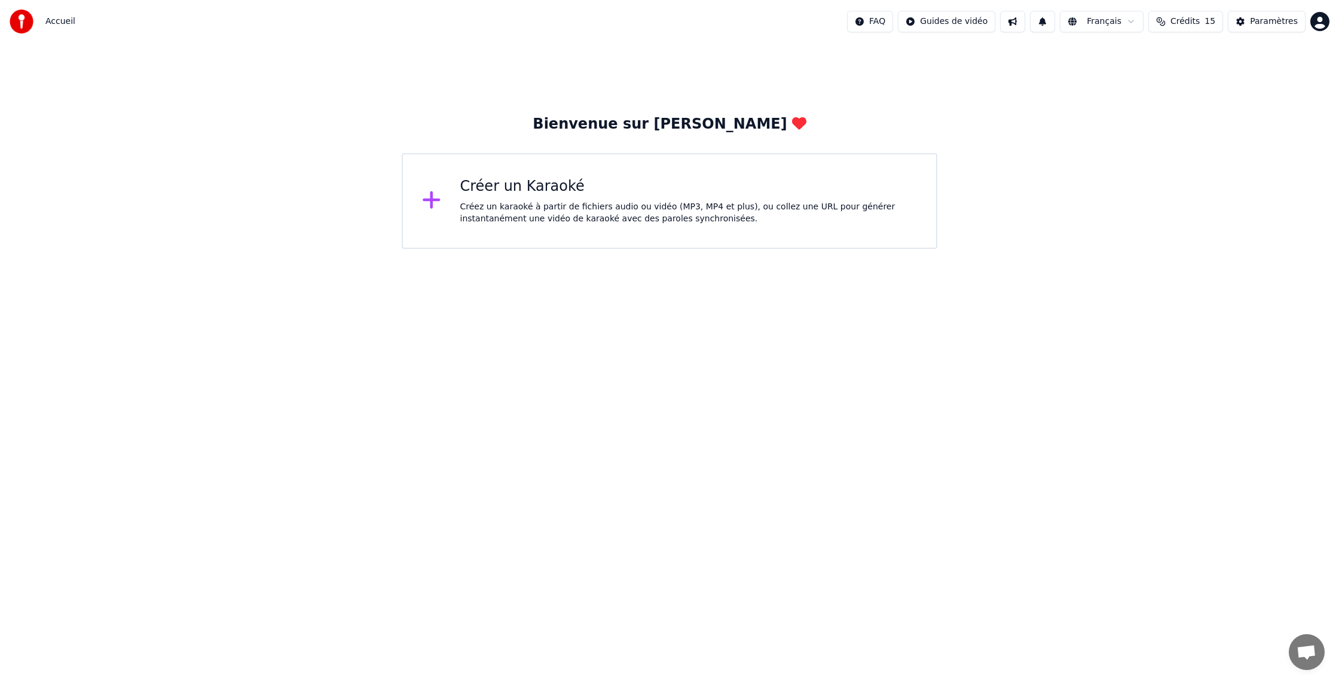
click at [341, 244] on div "Bienvenue sur [PERSON_NAME] un Karaoké Créez un karaoké à partir de fichiers au…" at bounding box center [669, 146] width 1339 height 206
